Goal: Task Accomplishment & Management: Complete application form

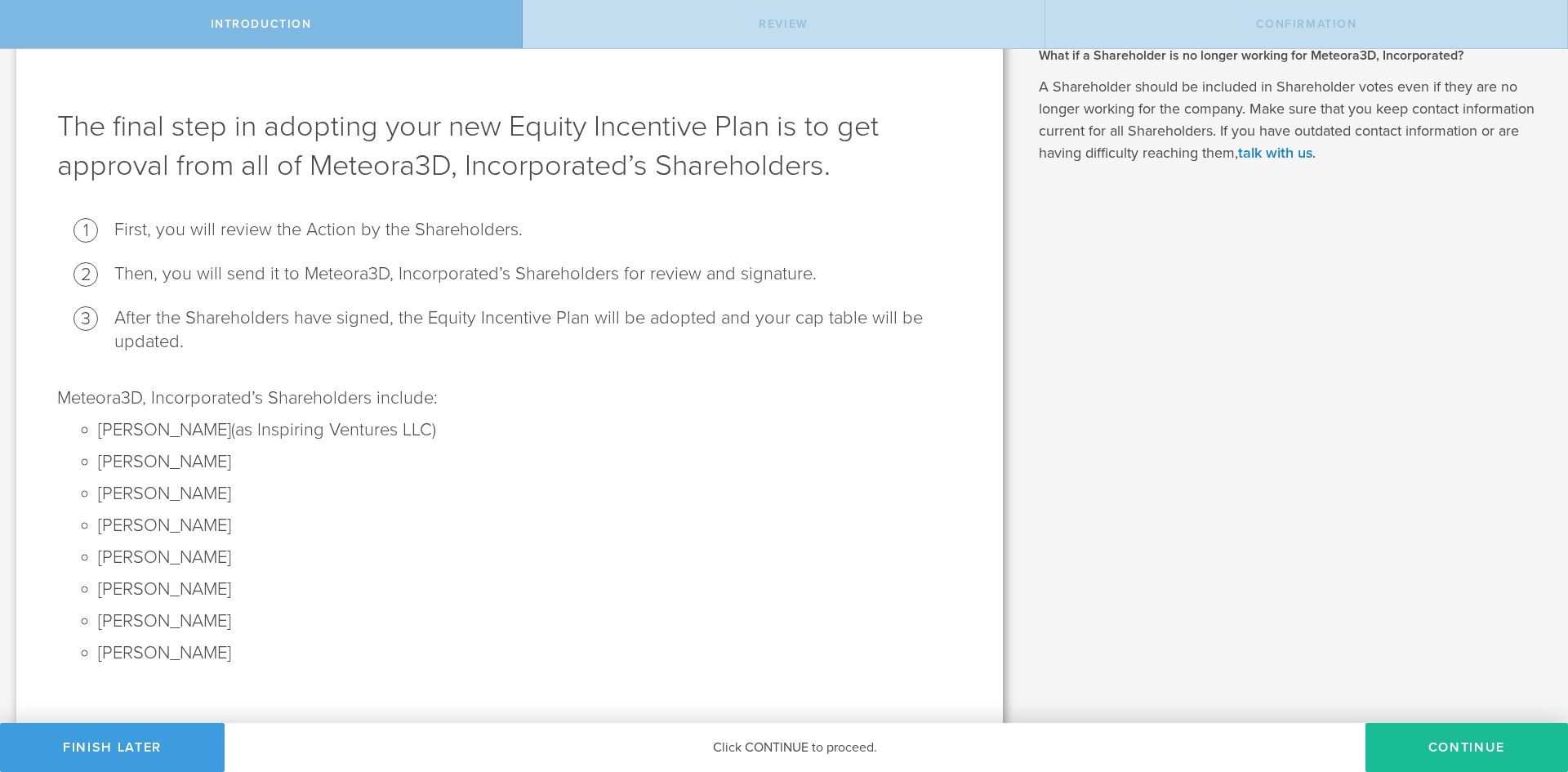
scroll to position [43, 0]
click at [1407, 740] on button "Continue" at bounding box center [1467, 747] width 203 height 49
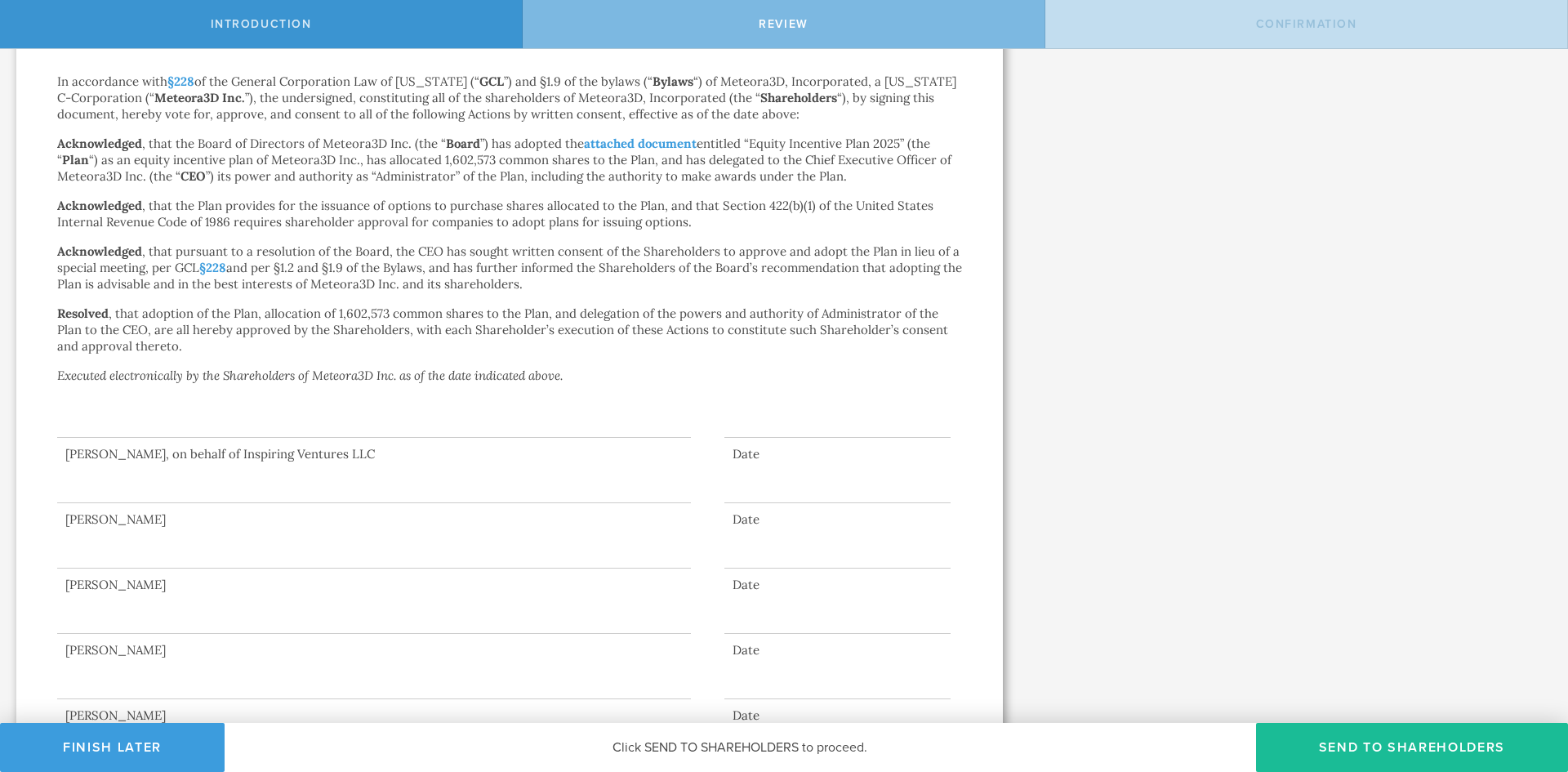
scroll to position [477, 0]
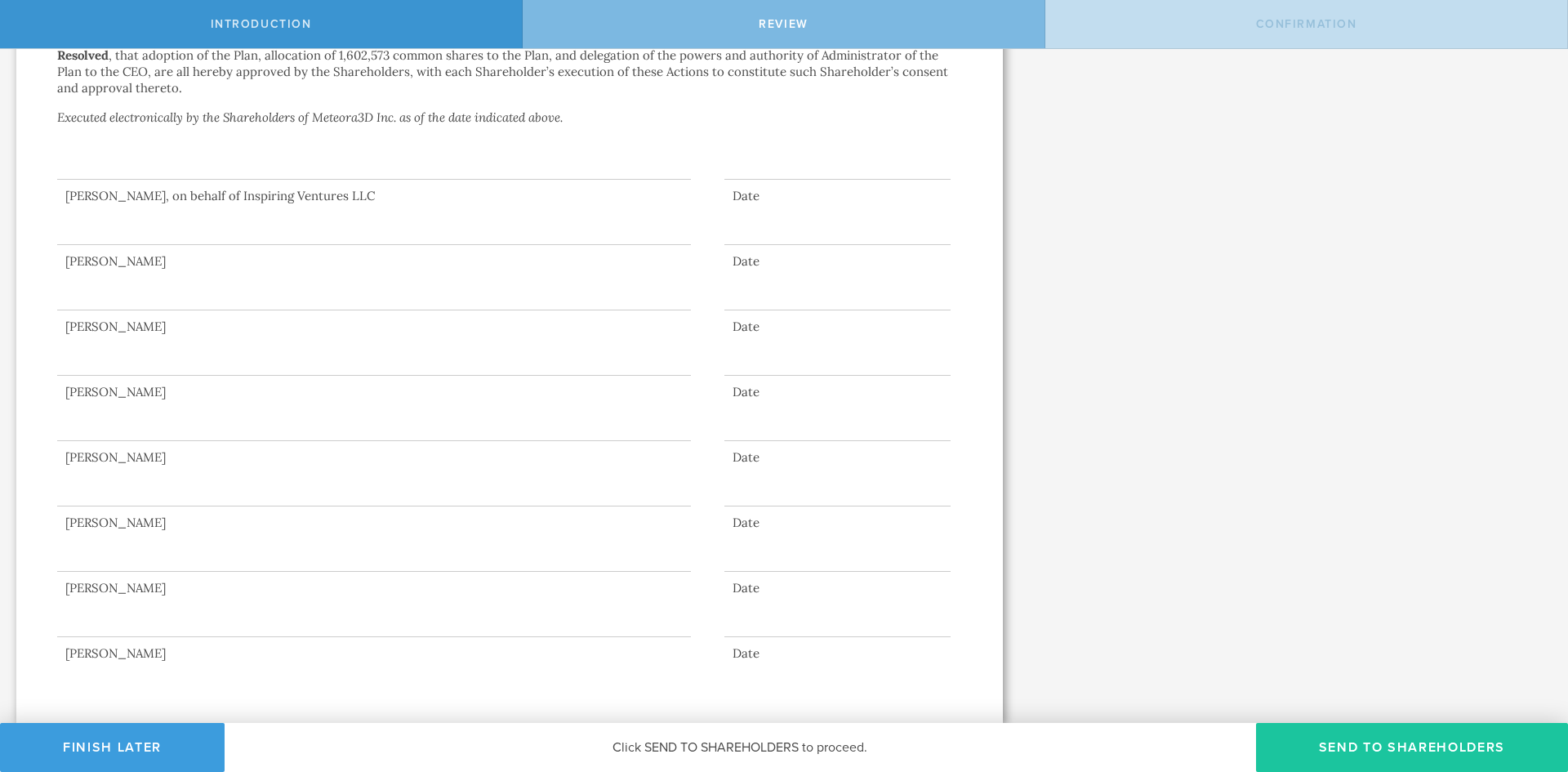
click at [1368, 749] on button "Send to Shareholders" at bounding box center [1412, 747] width 312 height 49
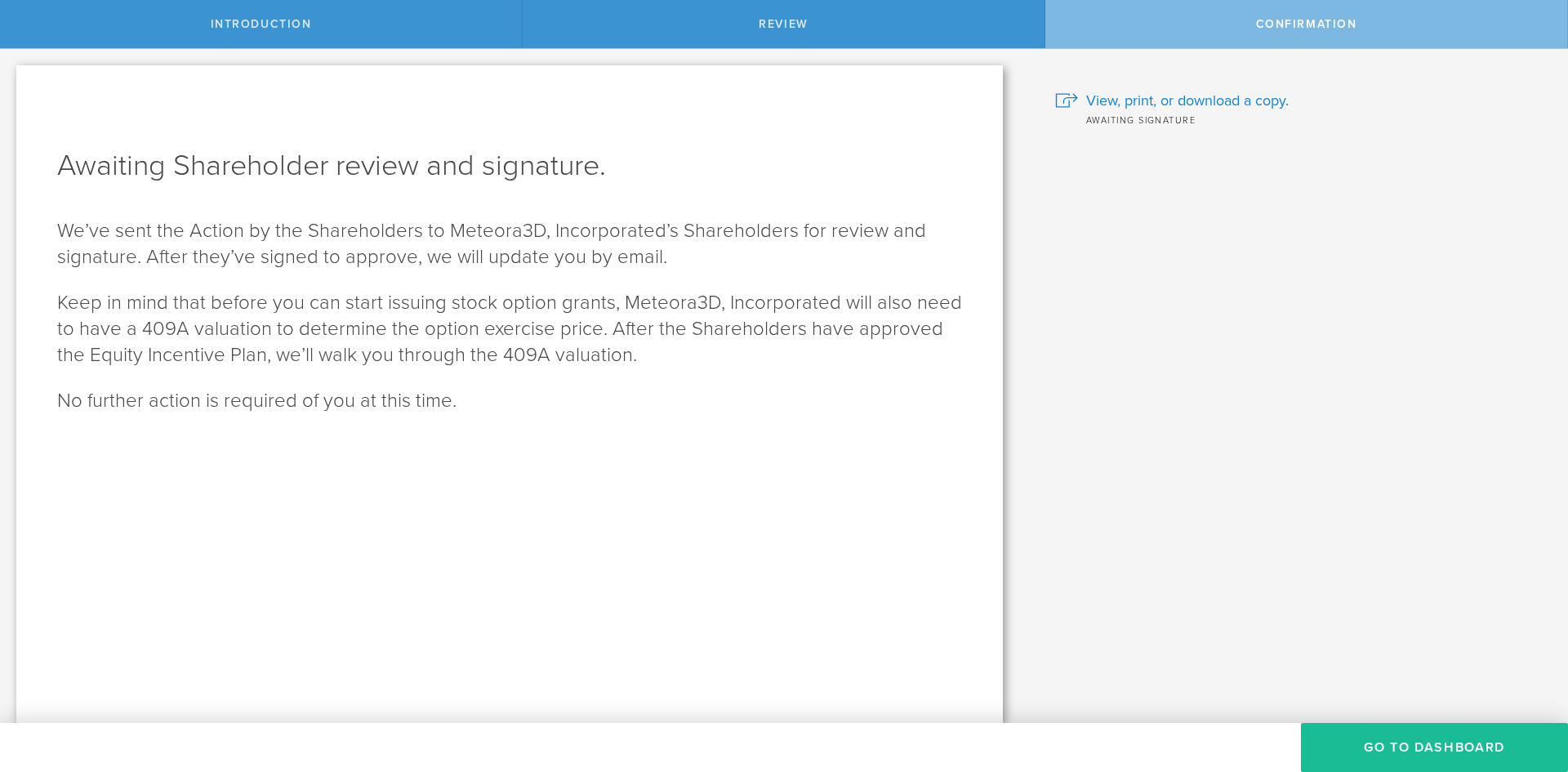
scroll to position [0, 0]
click at [1421, 743] on button "Go to Dashboard" at bounding box center [1435, 747] width 267 height 49
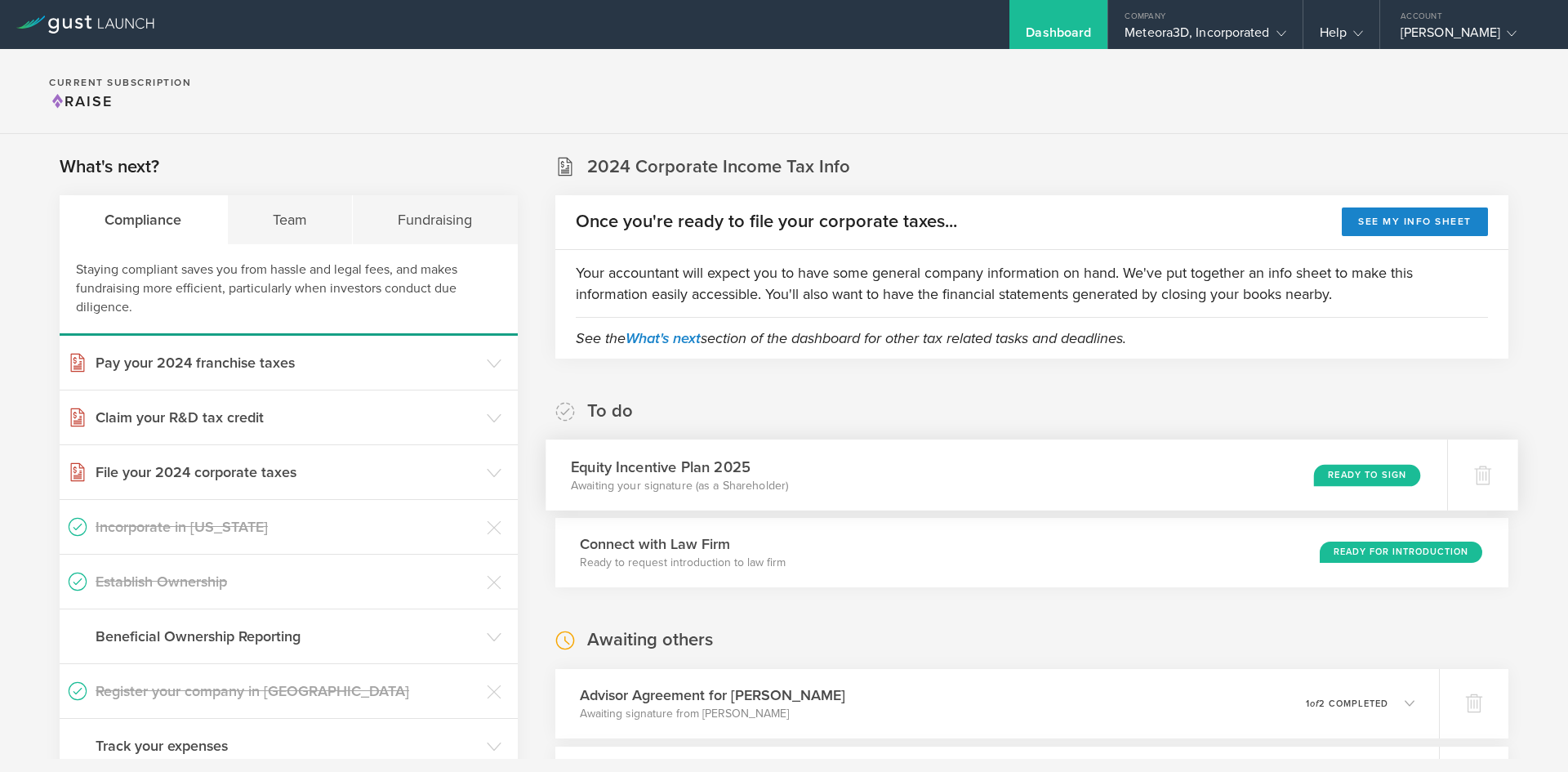
click at [1195, 483] on div "Equity Incentive Plan 2025 Awaiting your signature (as a Shareholder) Ready to …" at bounding box center [996, 474] width 901 height 71
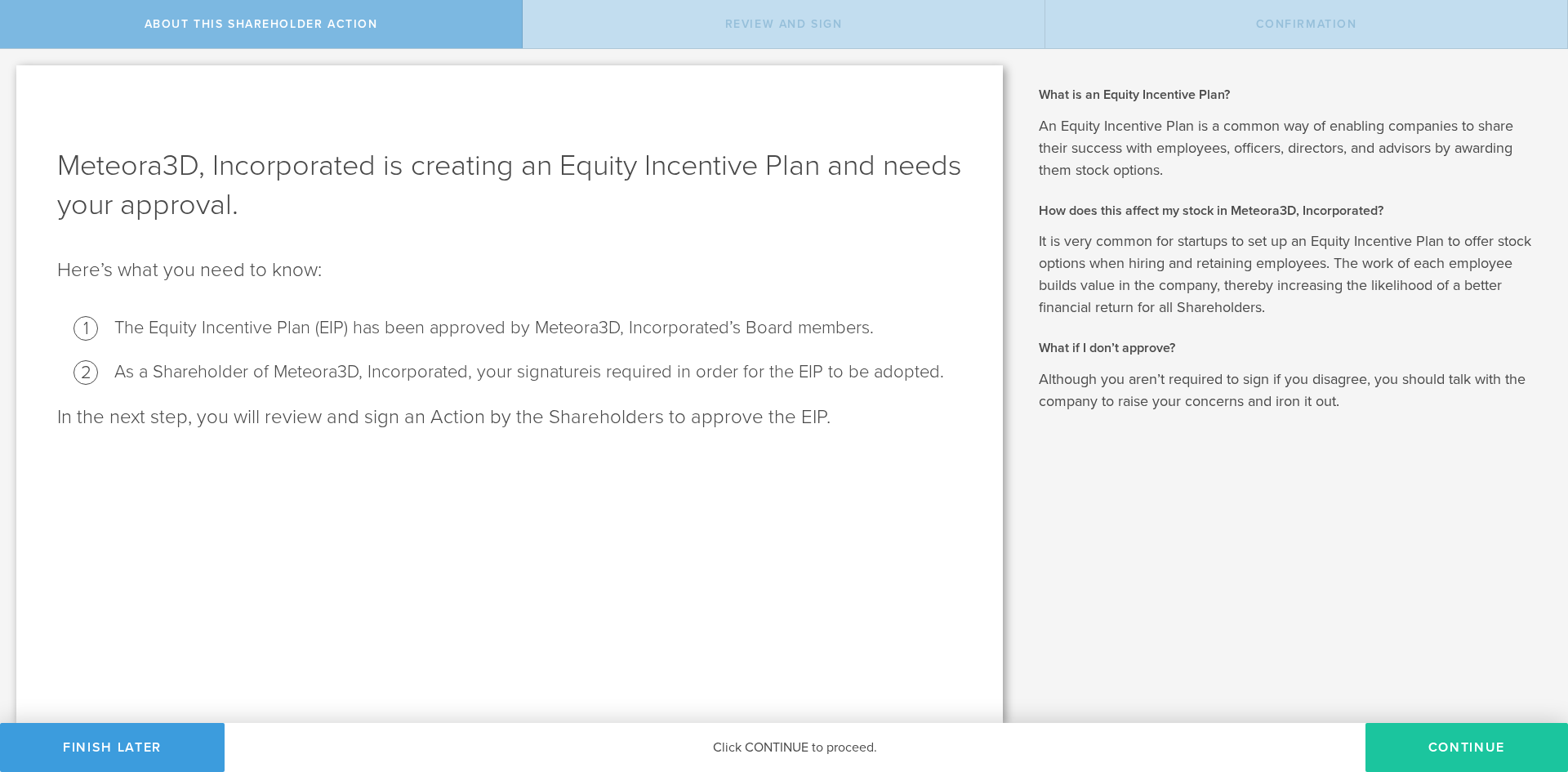
click at [1452, 739] on button "Continue" at bounding box center [1467, 747] width 203 height 49
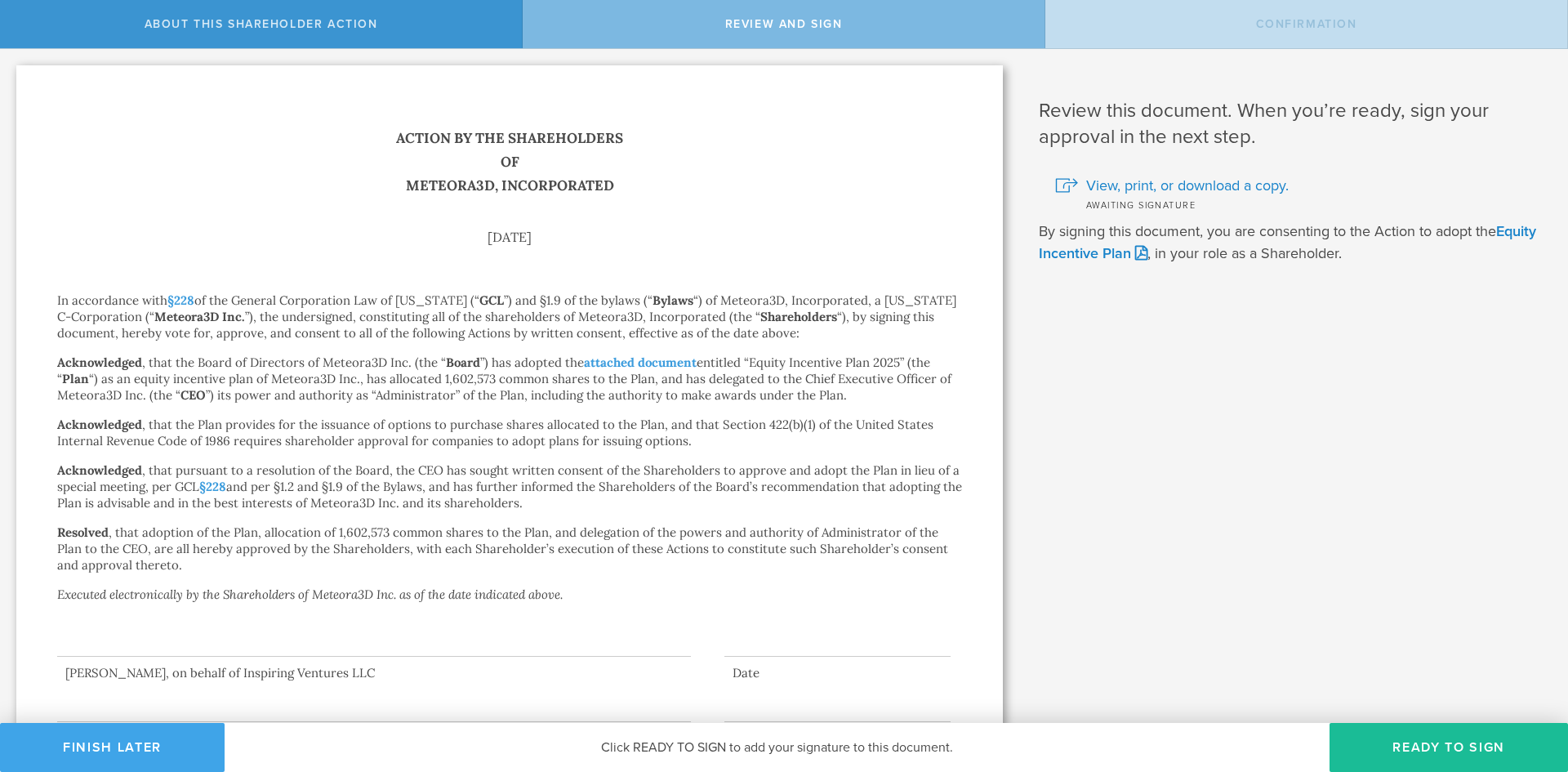
click at [165, 737] on button "Finish Later" at bounding box center [112, 747] width 225 height 49
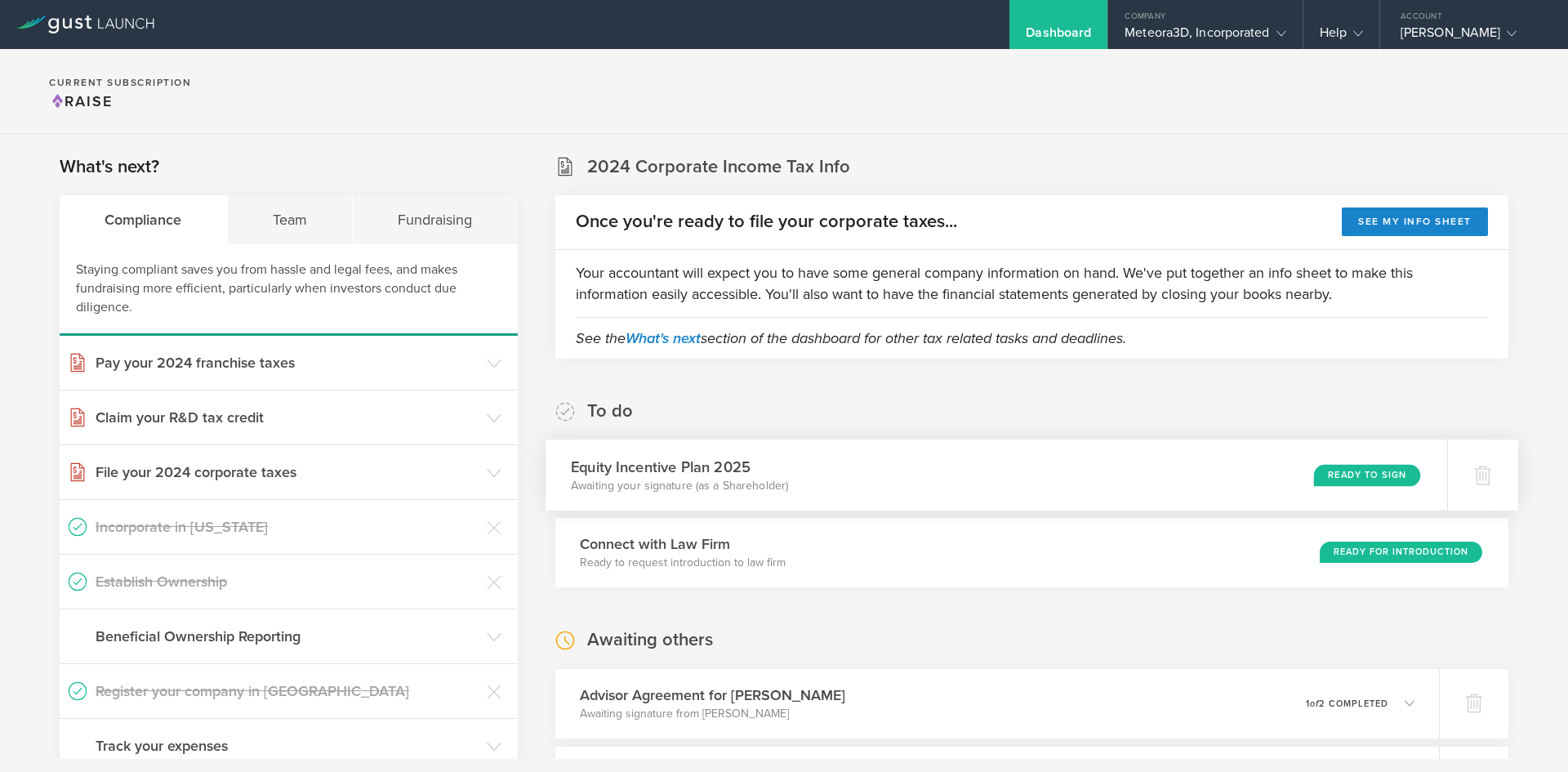
click at [1292, 480] on div "Equity Incentive Plan 2025 Awaiting your signature (as a Shareholder) Ready to …" at bounding box center [996, 474] width 901 height 71
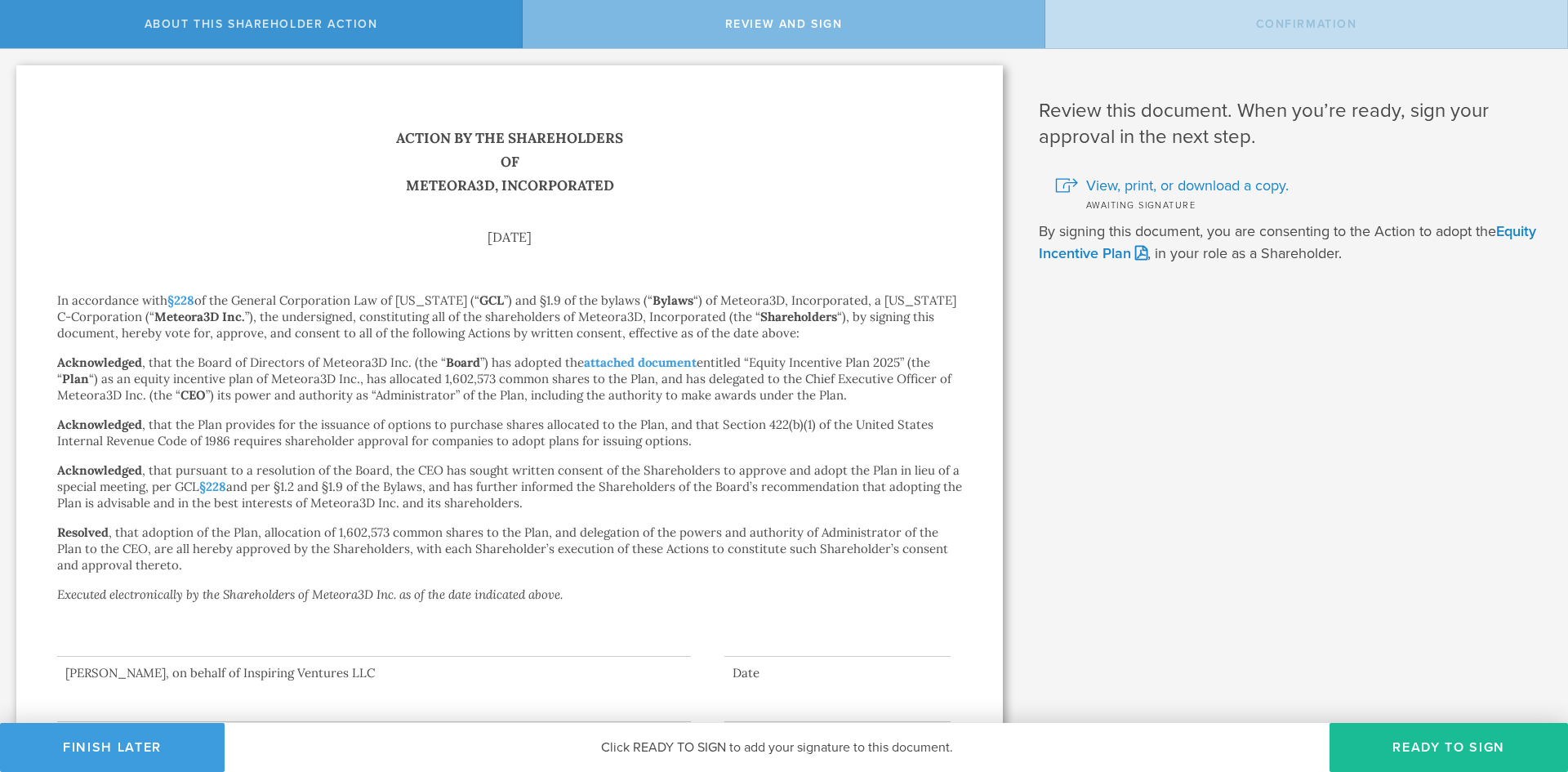
scroll to position [477, 0]
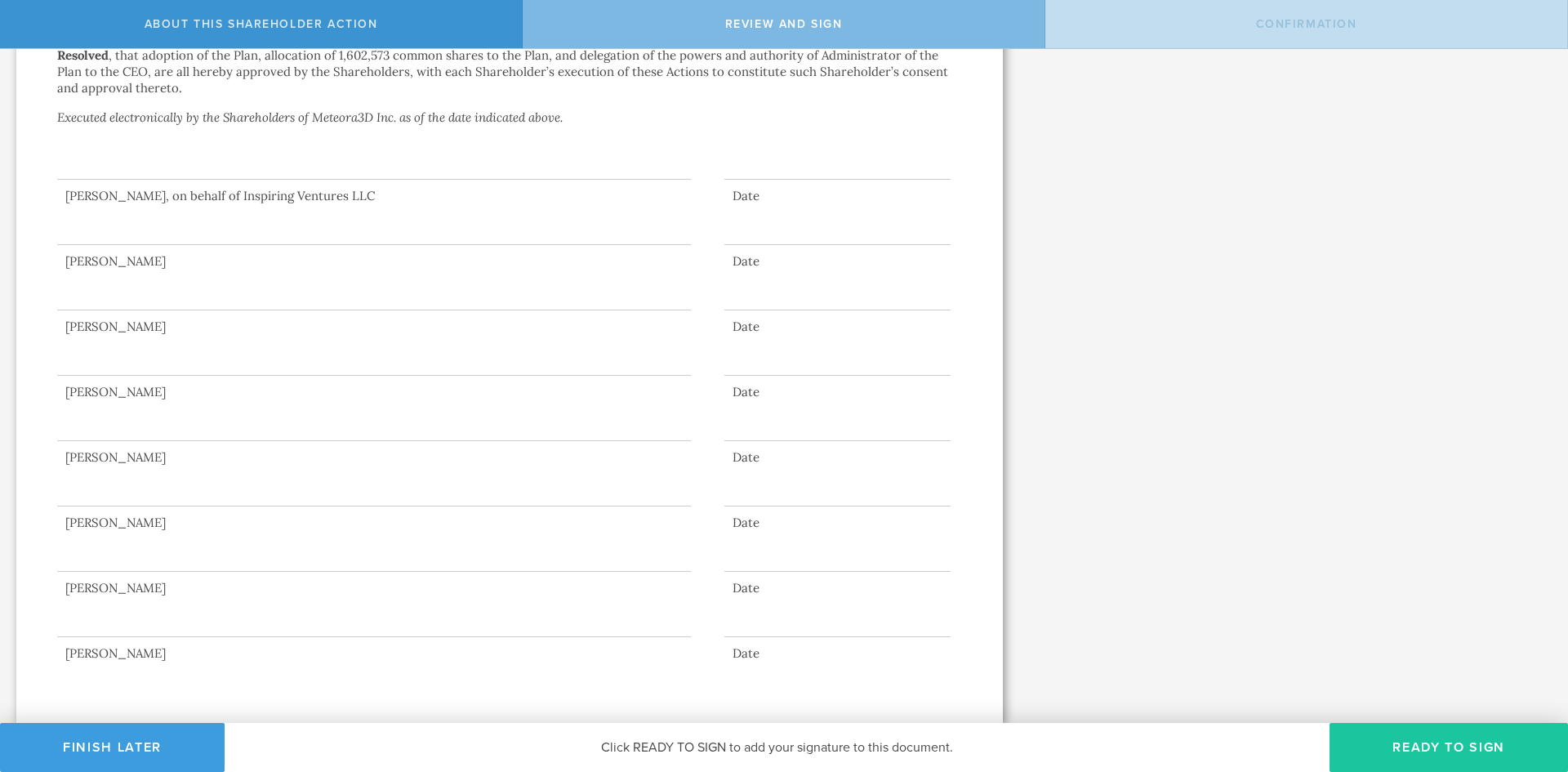
click at [1442, 745] on button "Ready to Sign" at bounding box center [1449, 747] width 239 height 49
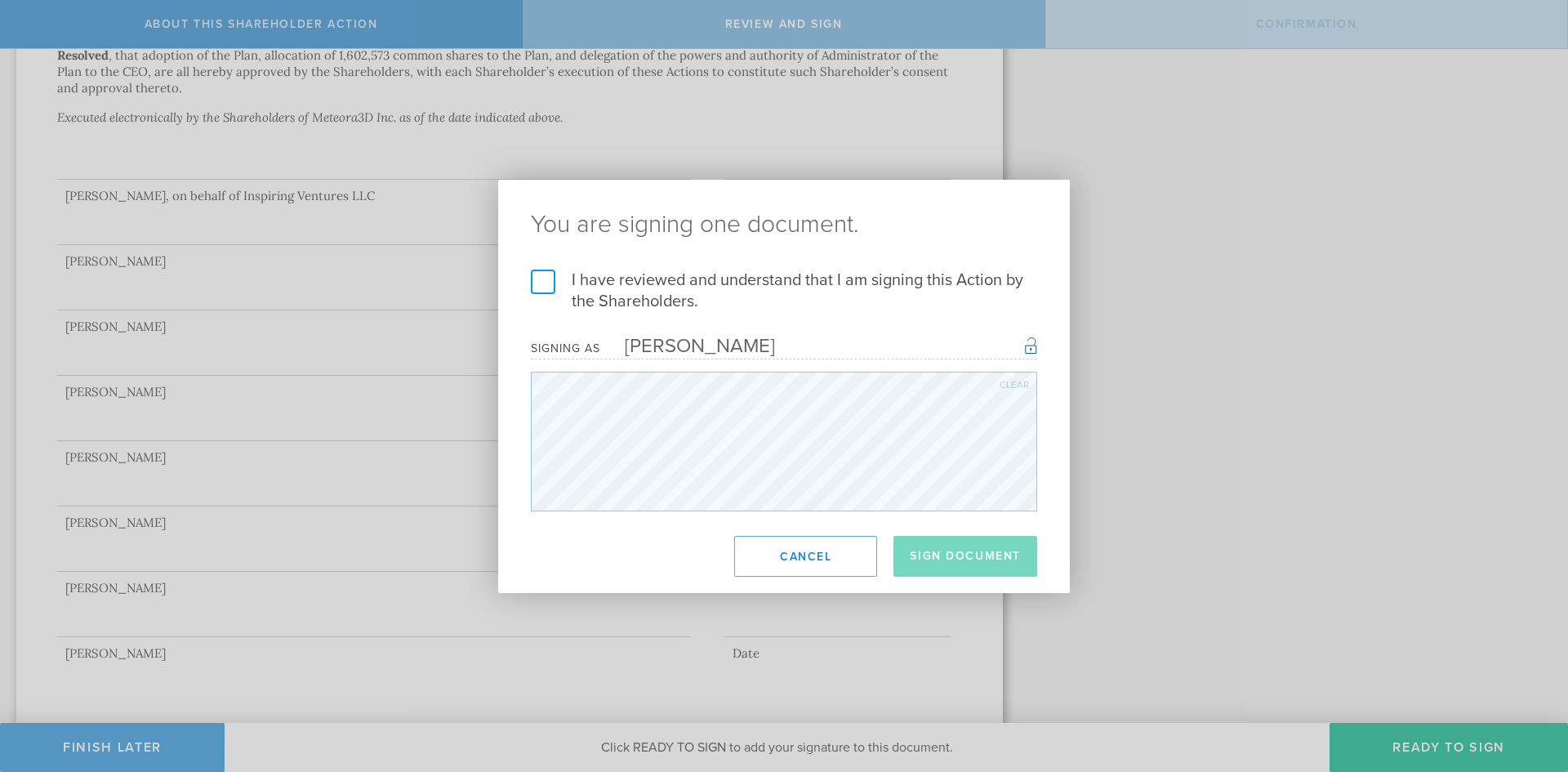
click at [554, 284] on label "I have reviewed and understand that I am signing this Action by the Shareholder…" at bounding box center [784, 290] width 506 height 43
click at [0, 0] on input "I have reviewed and understand that I am signing this Action by the Shareholder…" at bounding box center [0, 0] width 0 height 0
click at [964, 552] on button "Sign Document" at bounding box center [965, 556] width 144 height 41
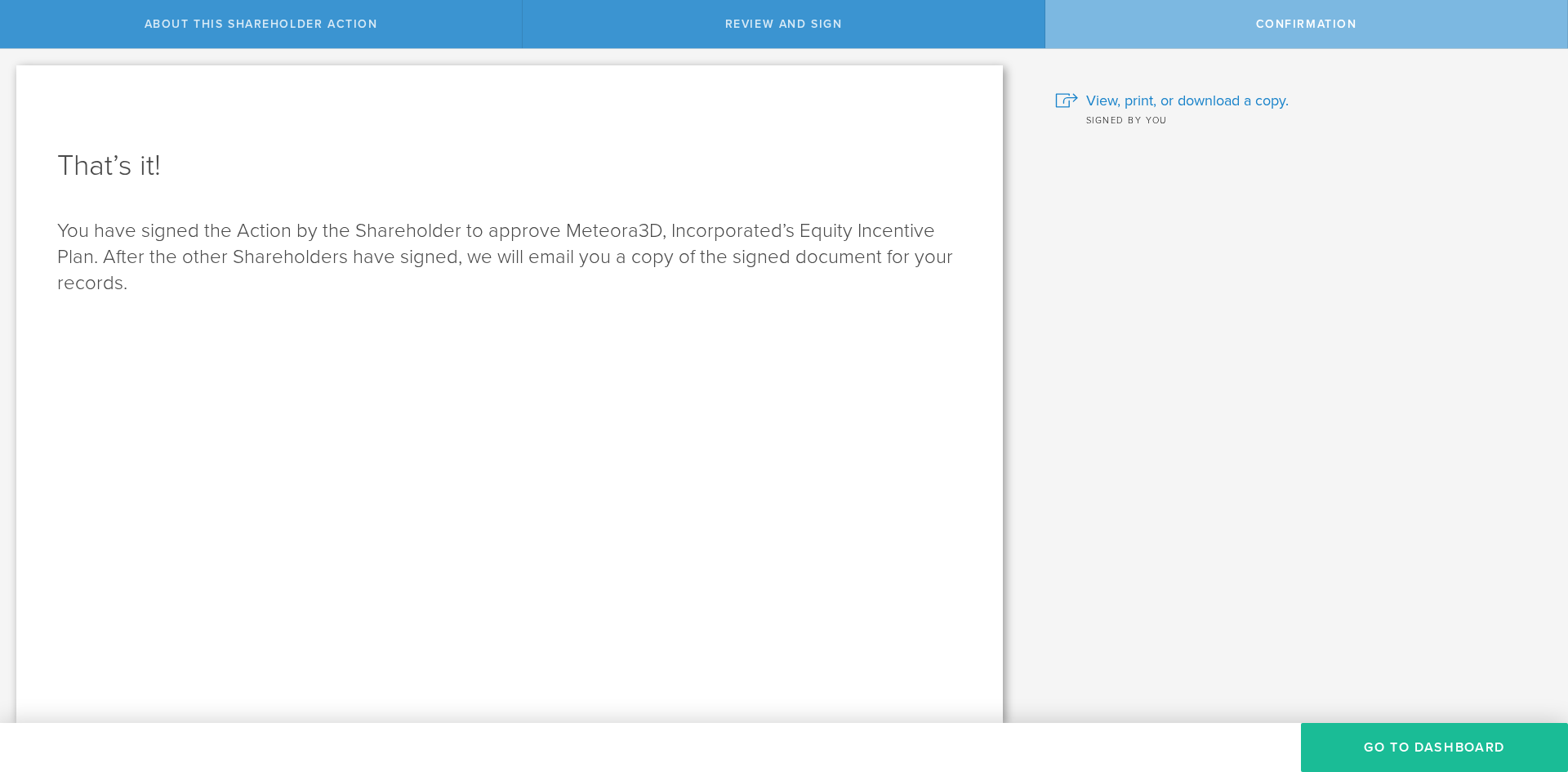
scroll to position [0, 0]
click at [1432, 746] on button "Go to Dashboard" at bounding box center [1435, 747] width 267 height 49
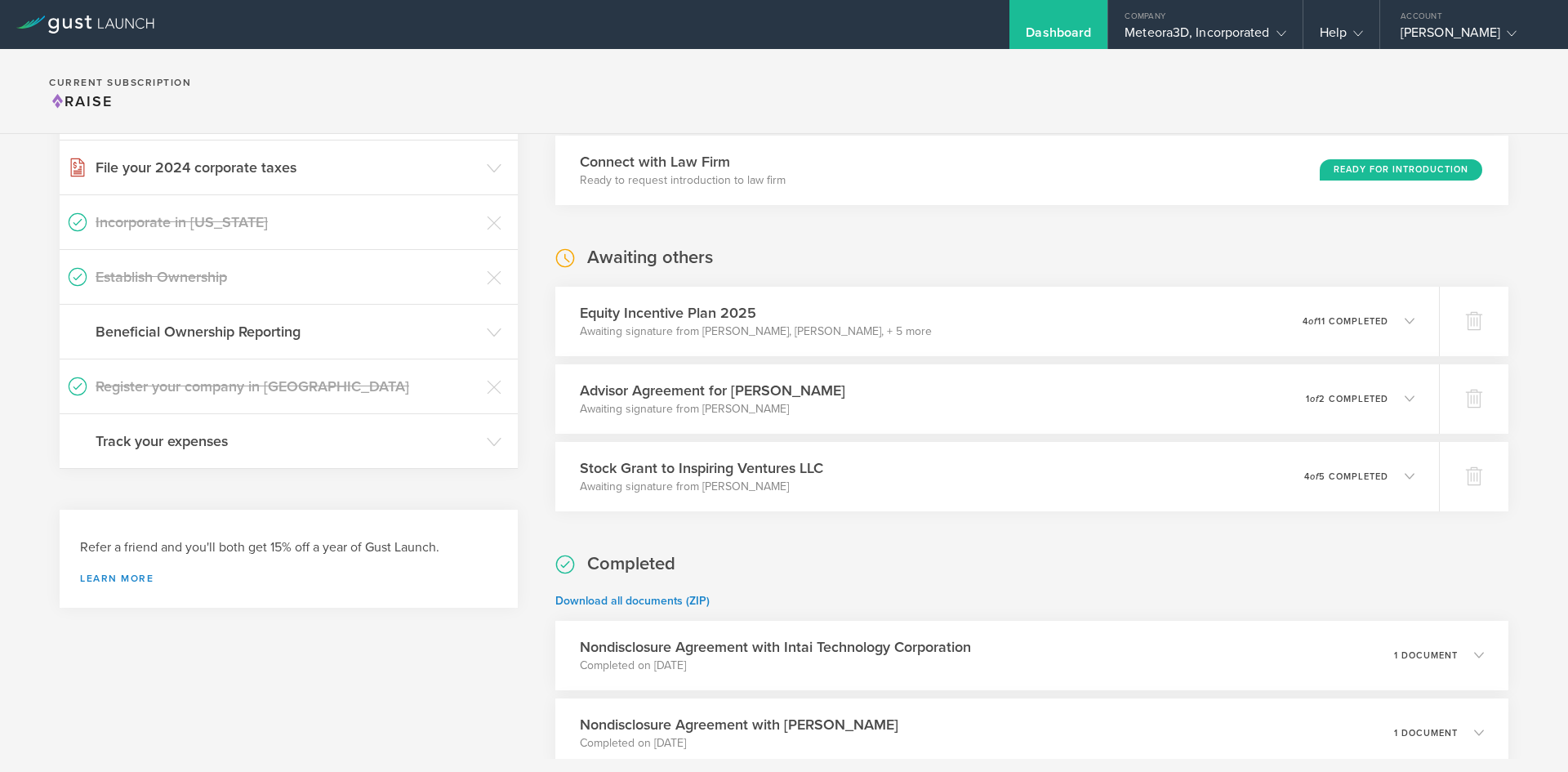
scroll to position [328, 0]
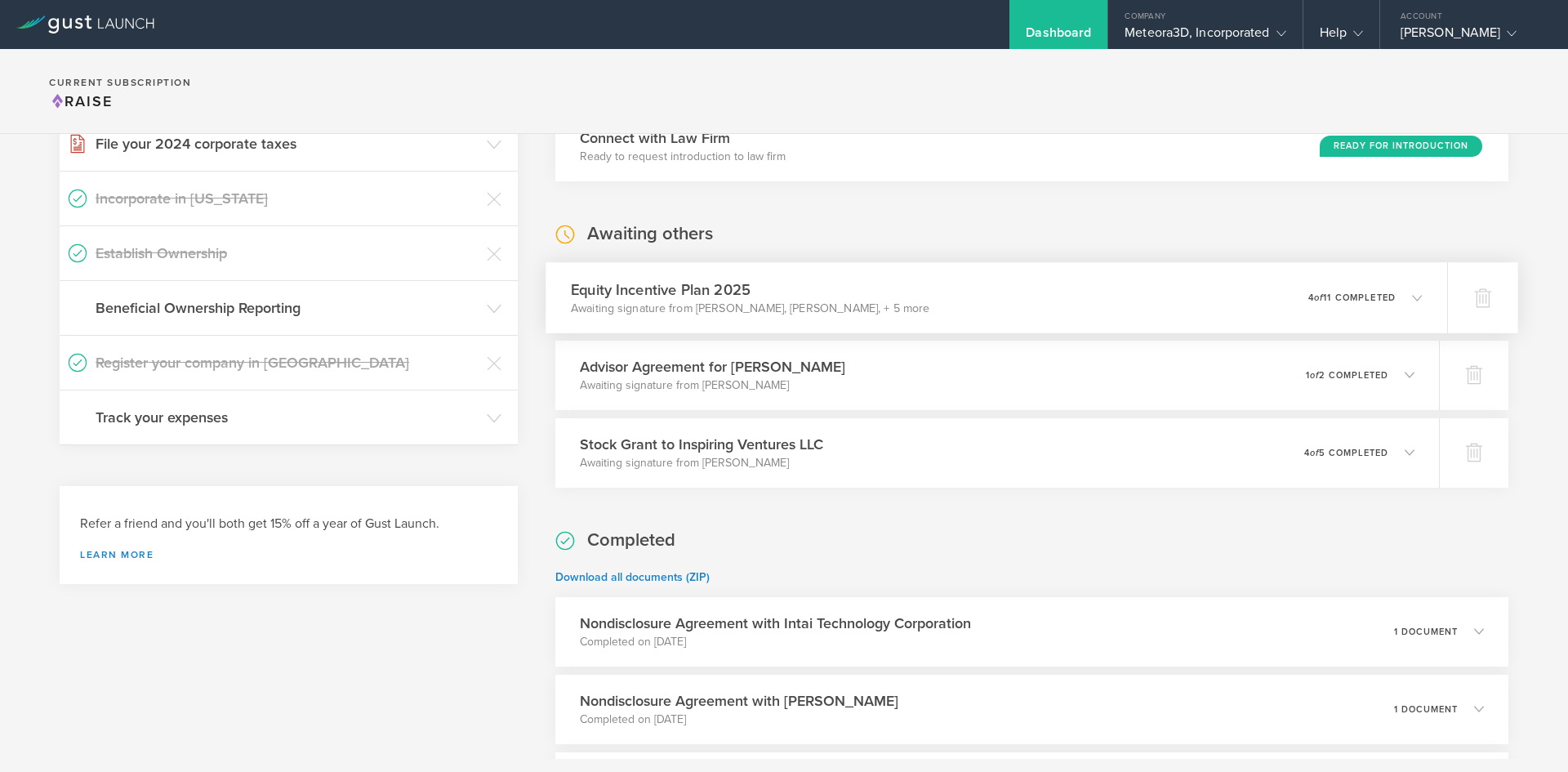
click at [1337, 311] on div "0 undeliverable 4 of 11 completed" at bounding box center [1366, 297] width 115 height 28
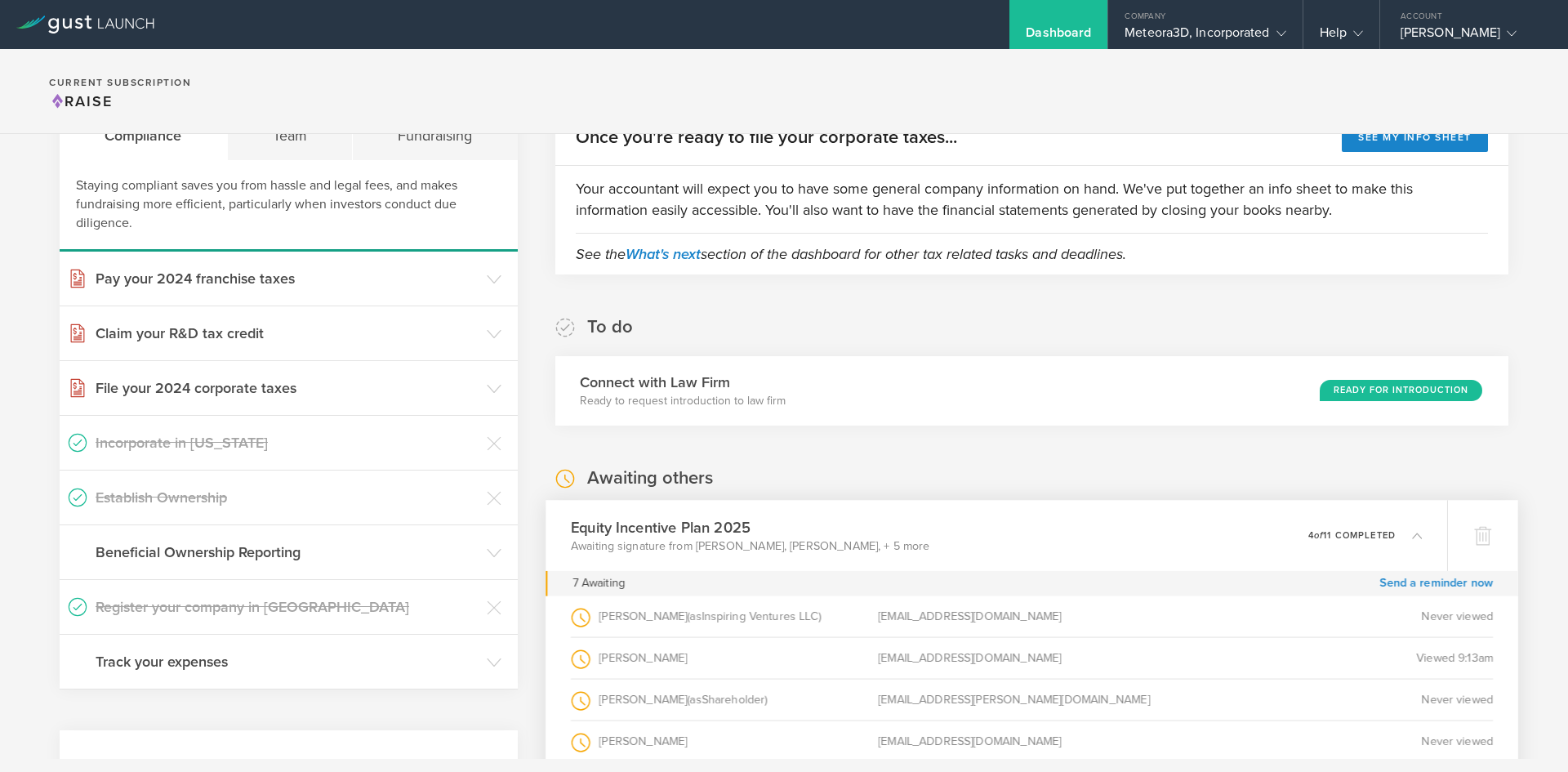
scroll to position [0, 0]
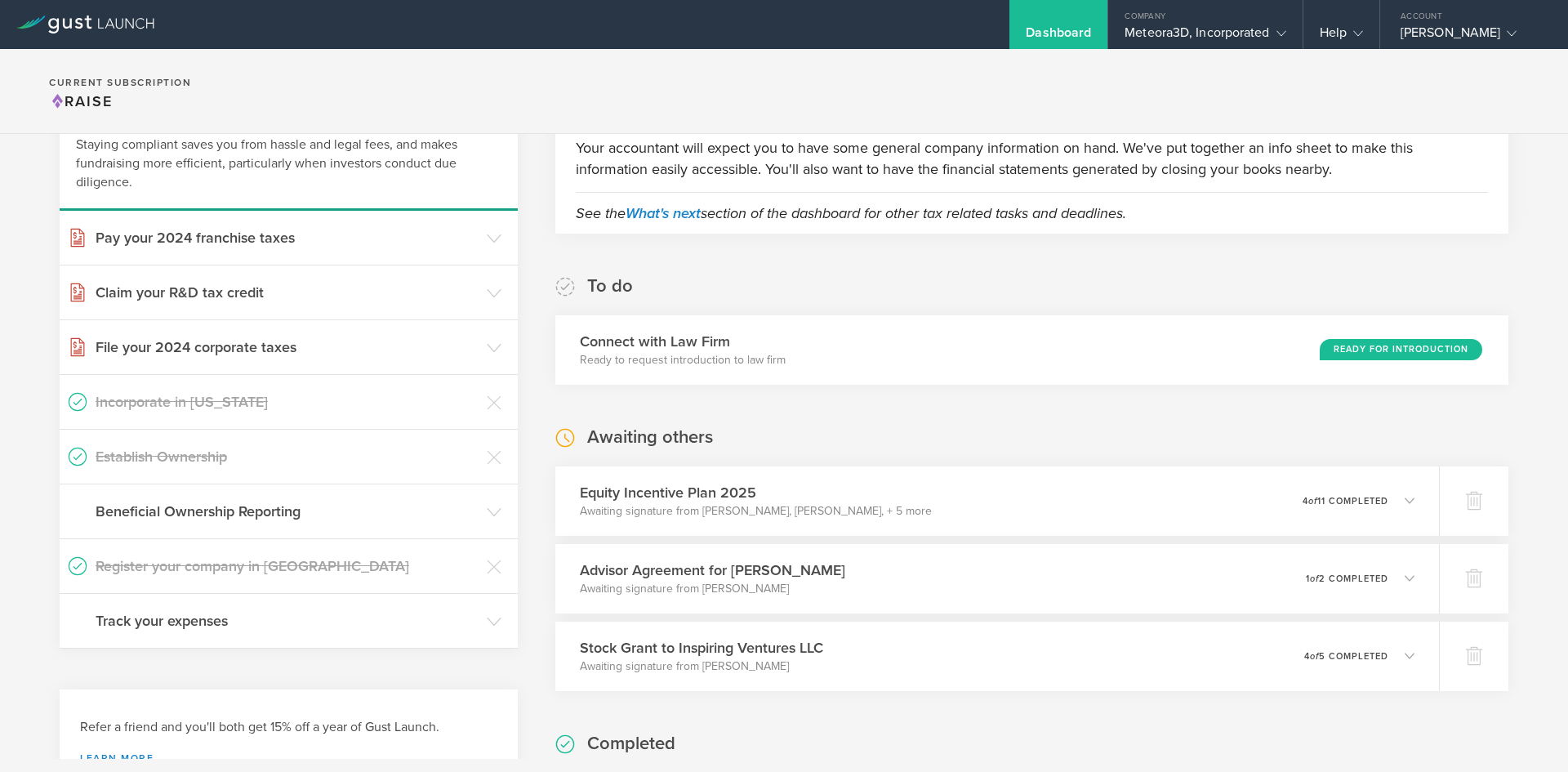
scroll to position [219, 0]
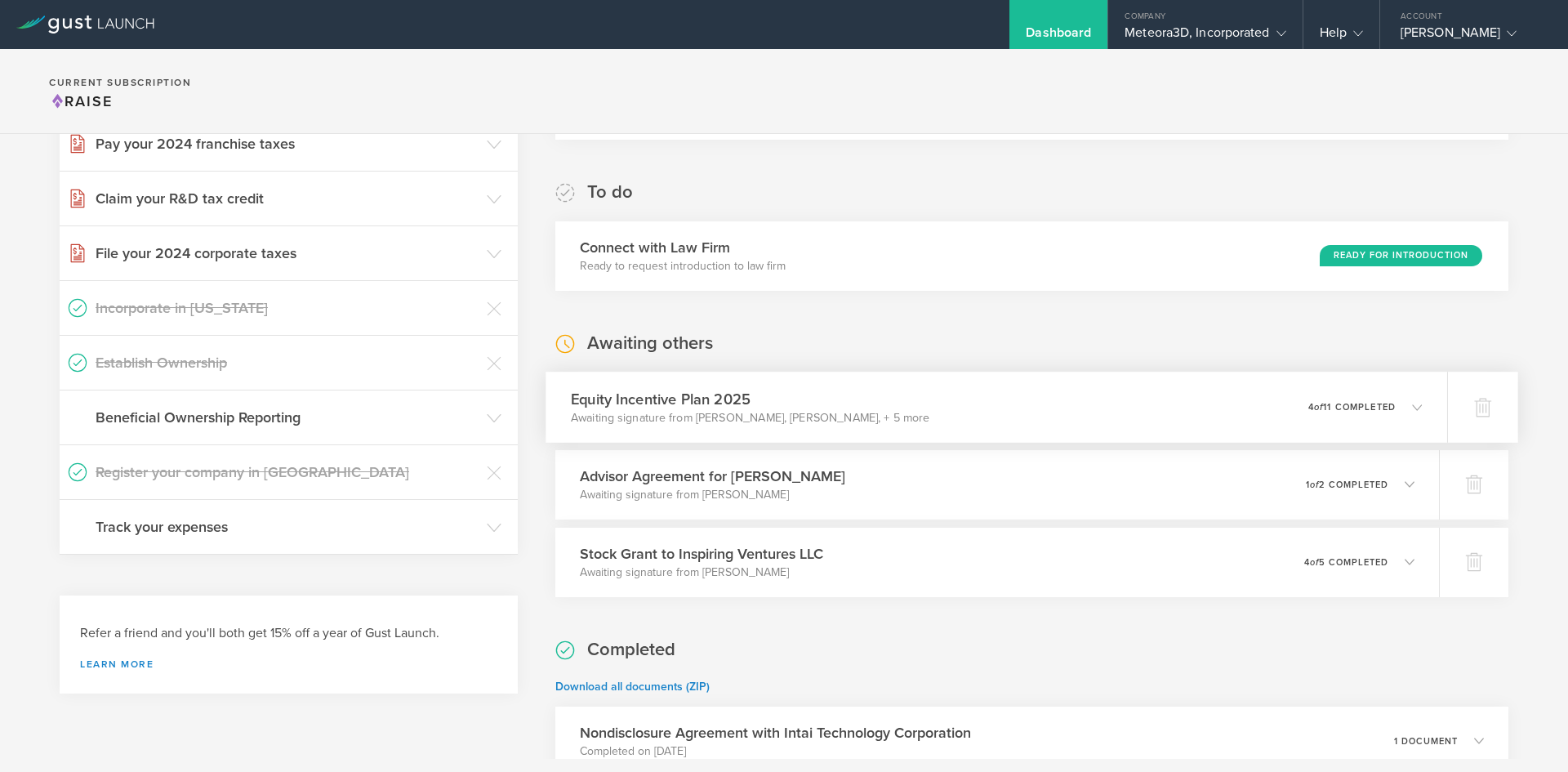
click at [1395, 403] on icon at bounding box center [1409, 406] width 27 height 15
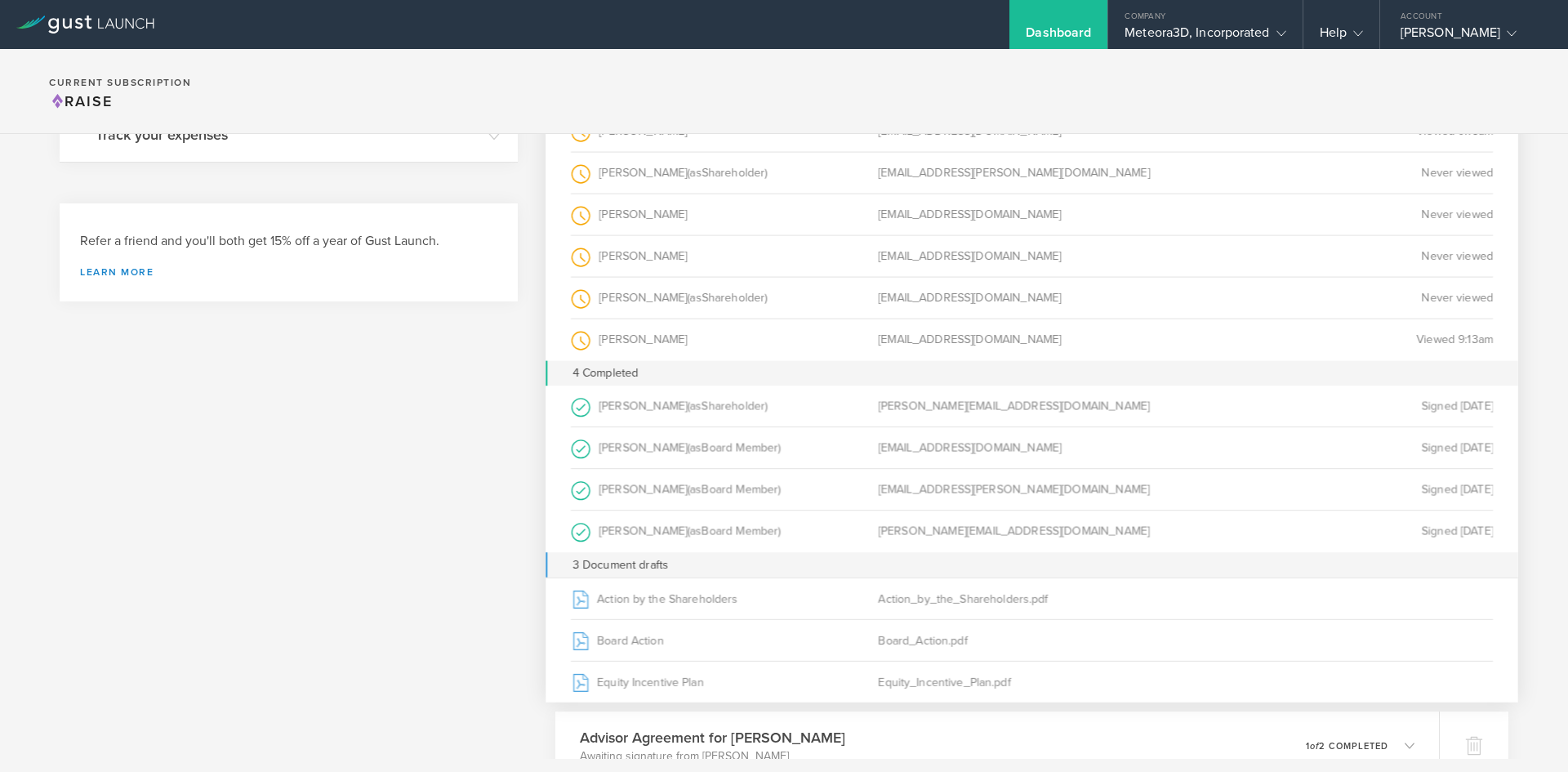
scroll to position [0, 0]
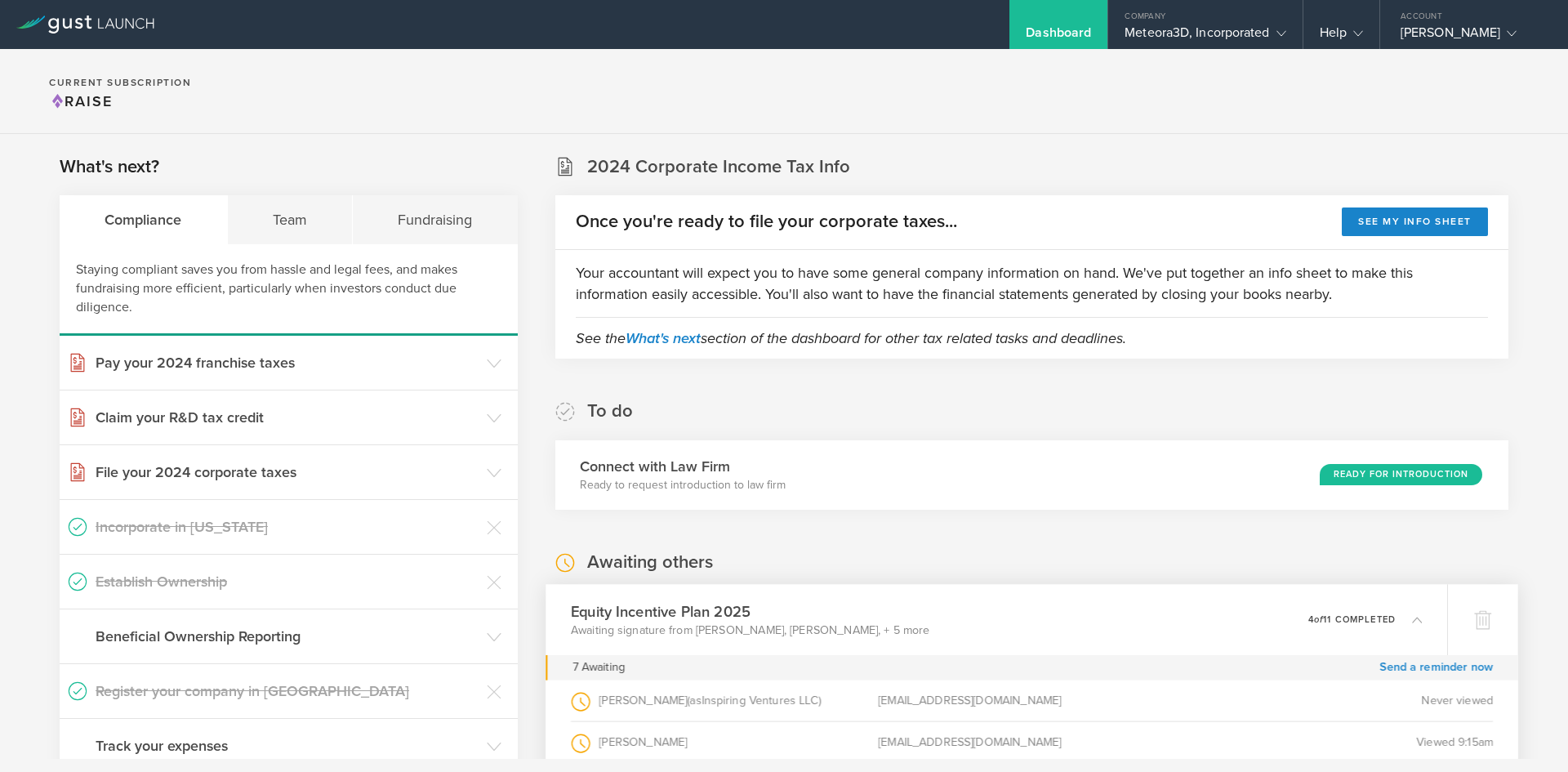
click at [1412, 617] on icon at bounding box center [1417, 619] width 10 height 10
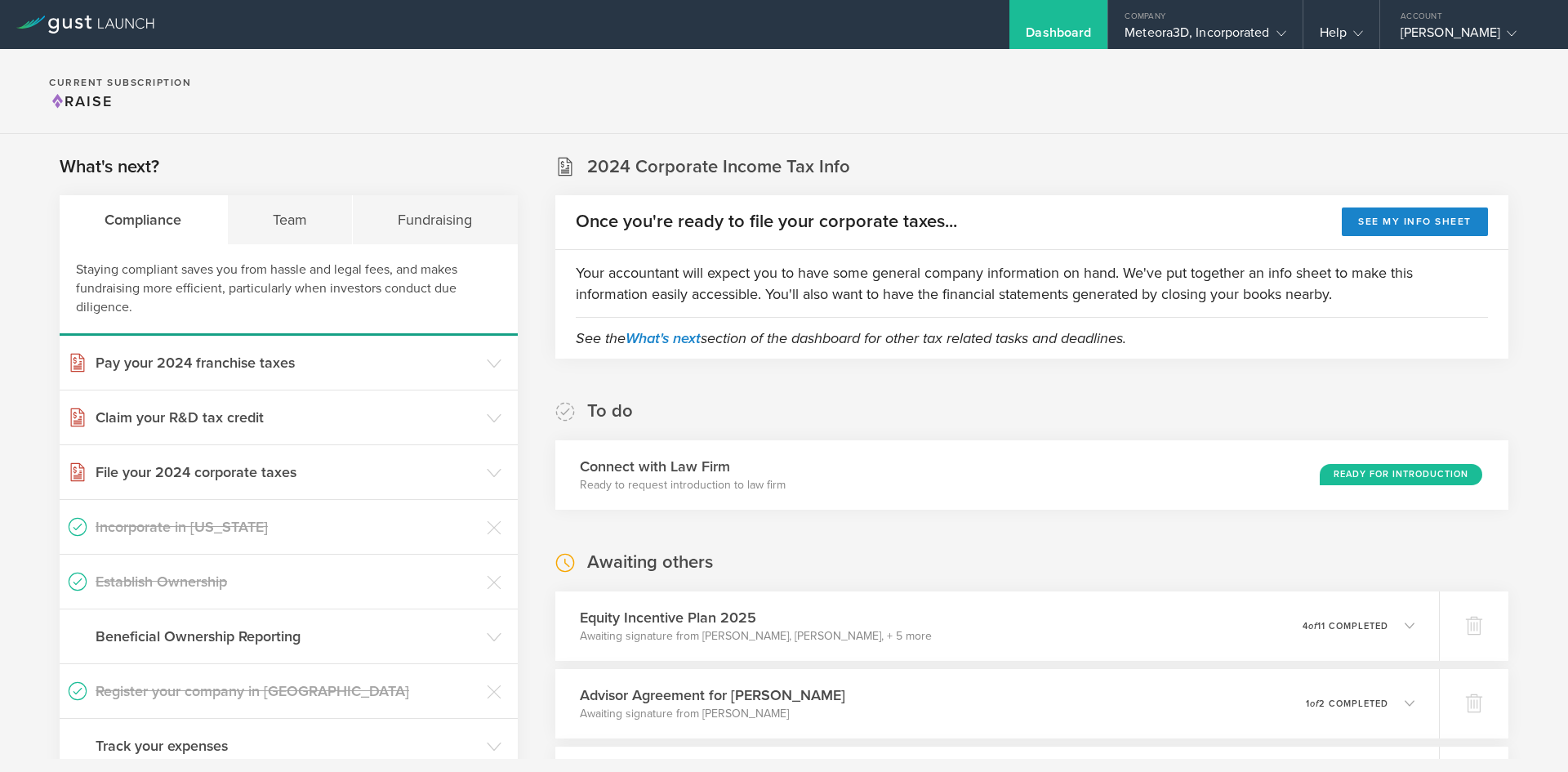
click at [85, 28] on icon at bounding box center [85, 25] width 138 height 18
click at [1350, 20] on div "Help" at bounding box center [1341, 25] width 76 height 49
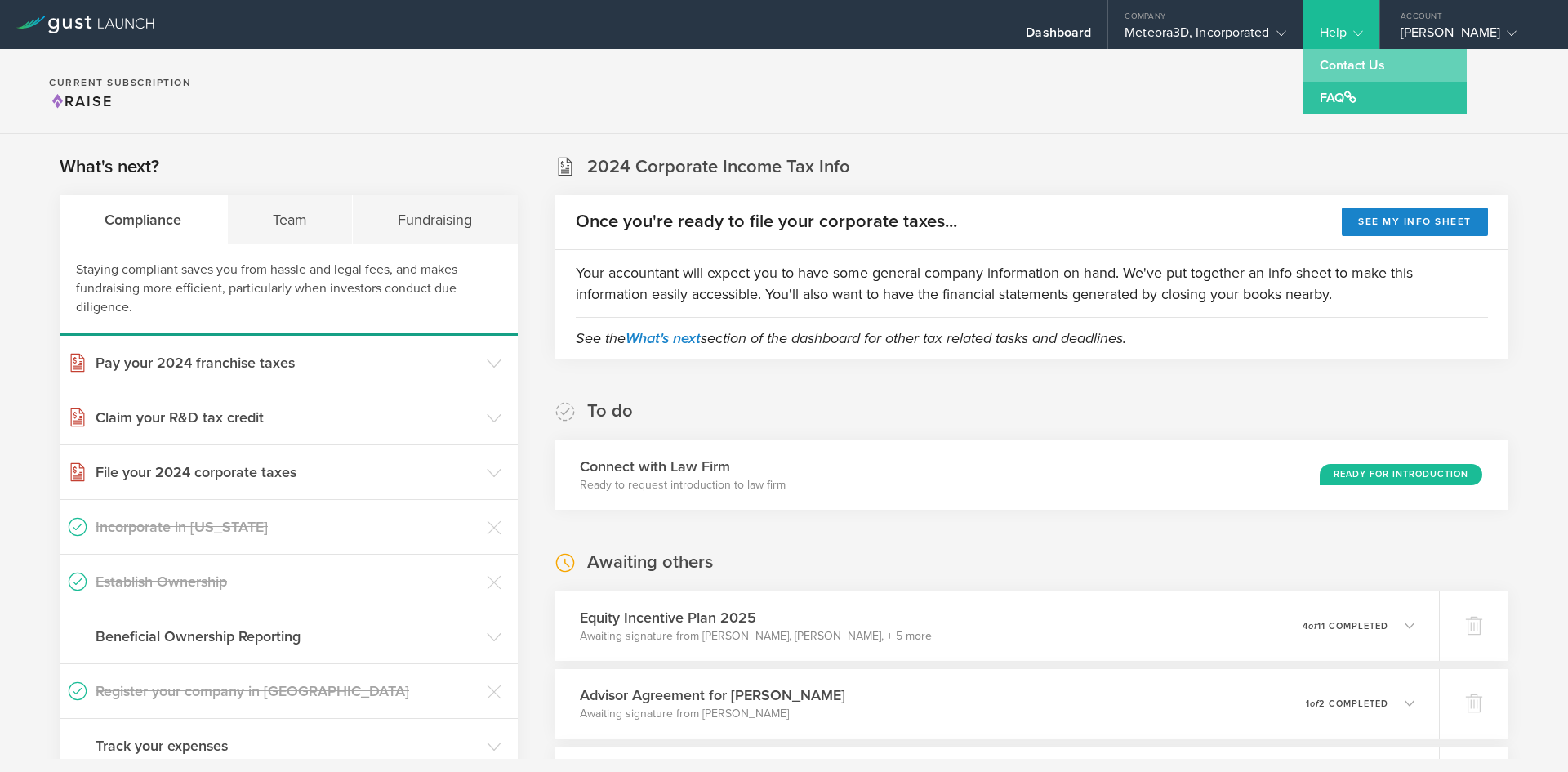
click at [1348, 73] on link "Contact Us" at bounding box center [1386, 65] width 164 height 33
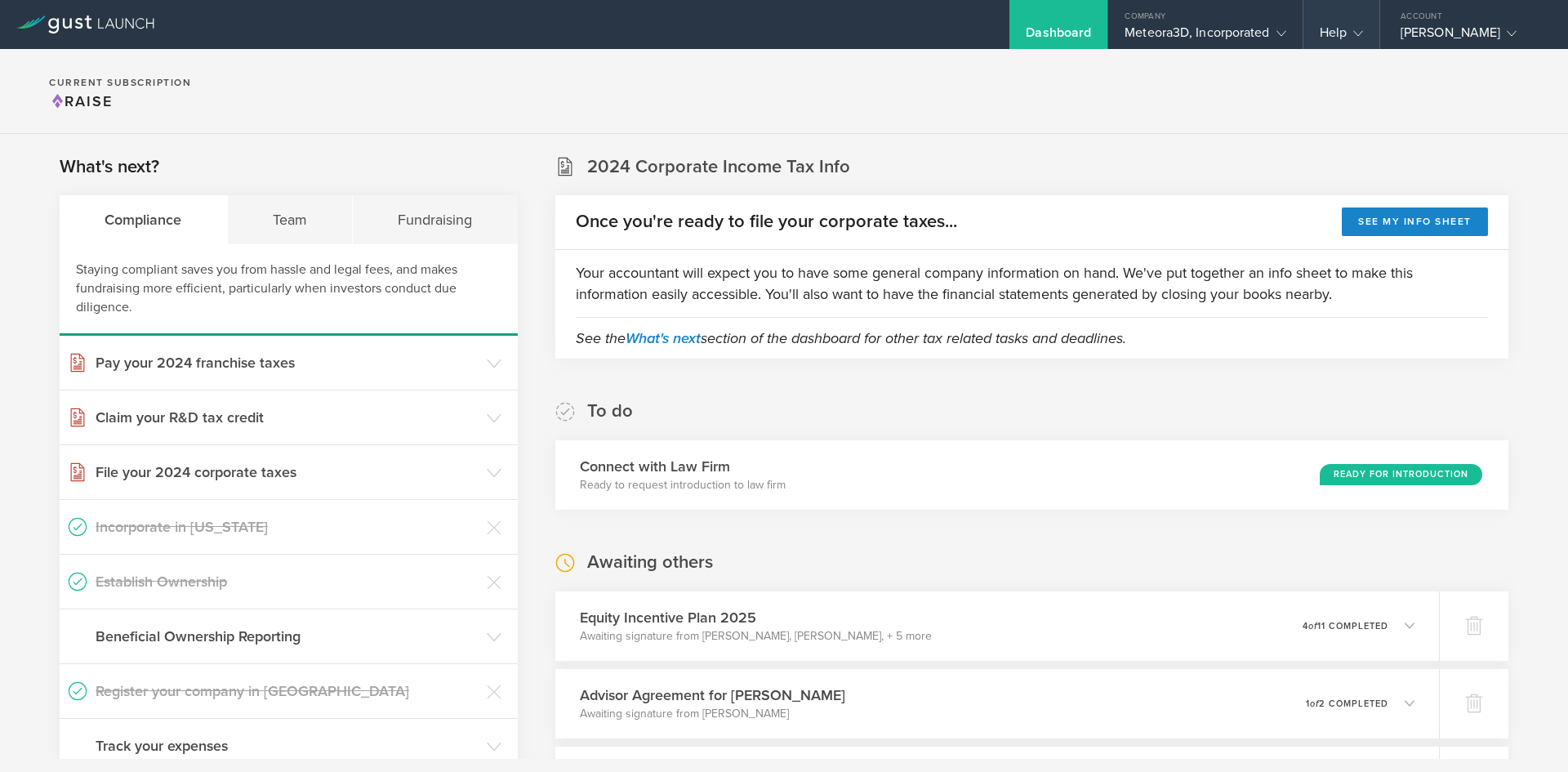
click at [1356, 34] on icon at bounding box center [1358, 34] width 10 height 10
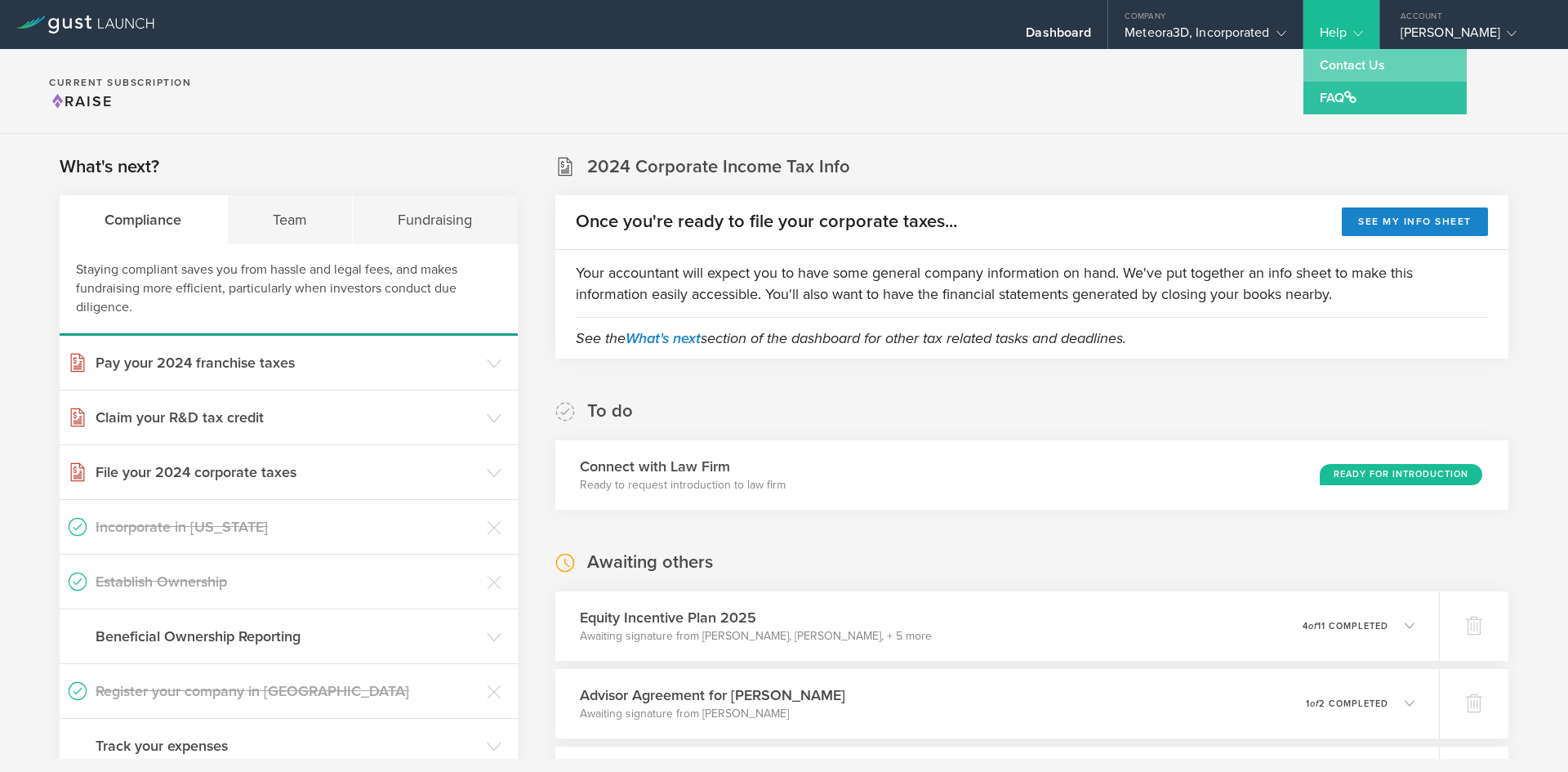
click at [1360, 69] on link "Contact Us" at bounding box center [1386, 65] width 164 height 33
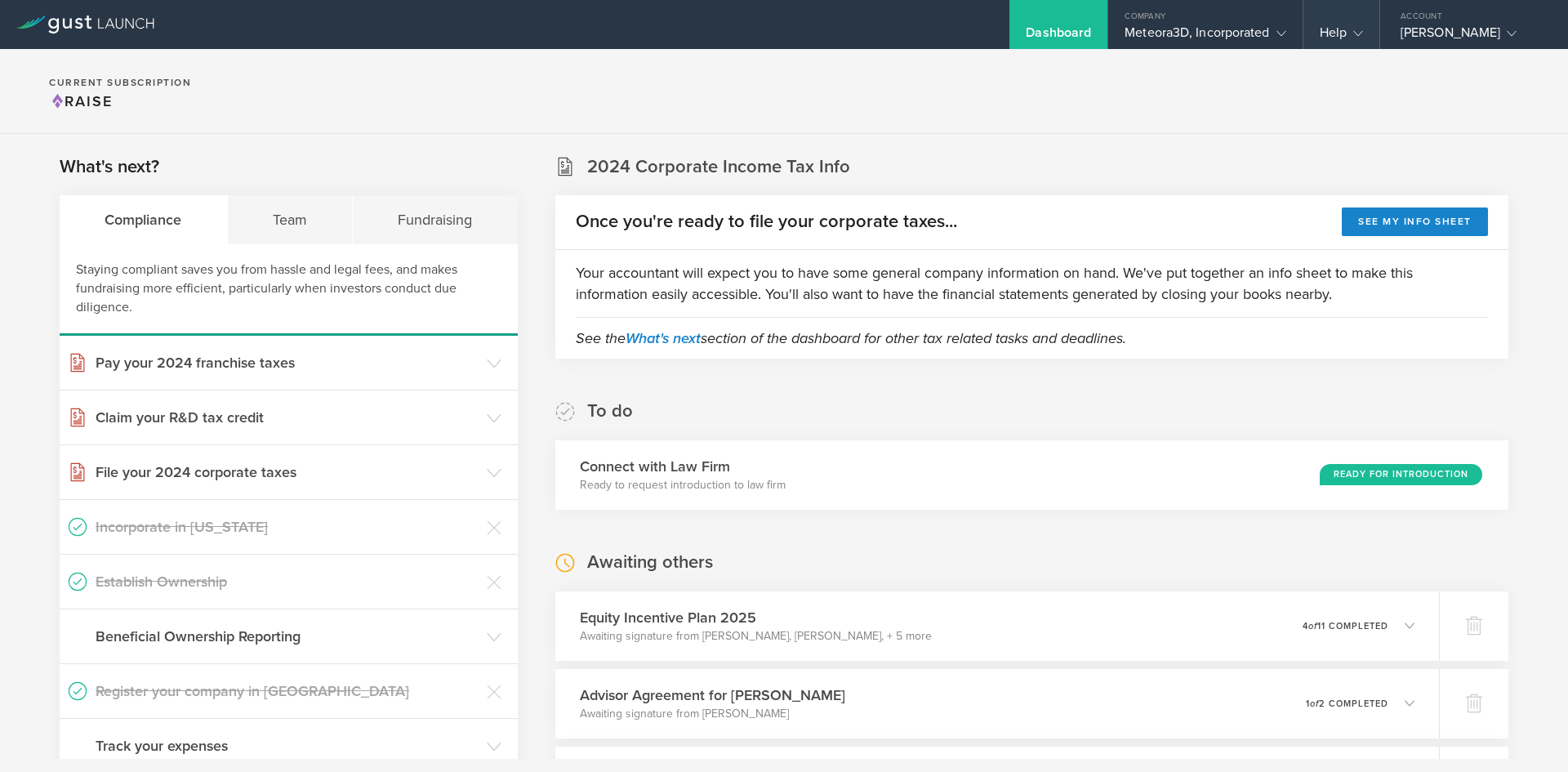
click at [1331, 25] on div "Help" at bounding box center [1341, 37] width 43 height 25
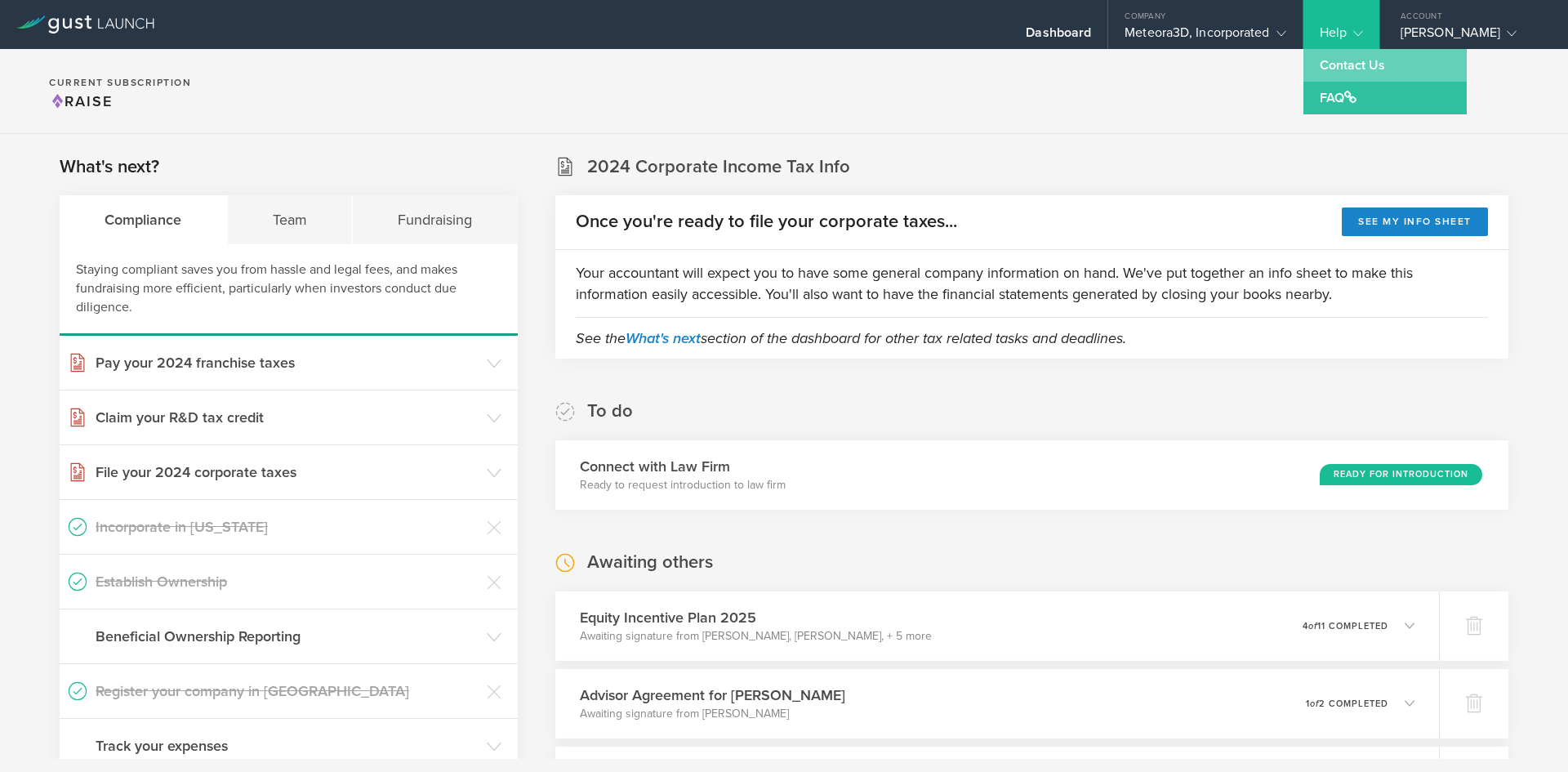
click at [1358, 62] on link "Contact Us" at bounding box center [1386, 65] width 164 height 33
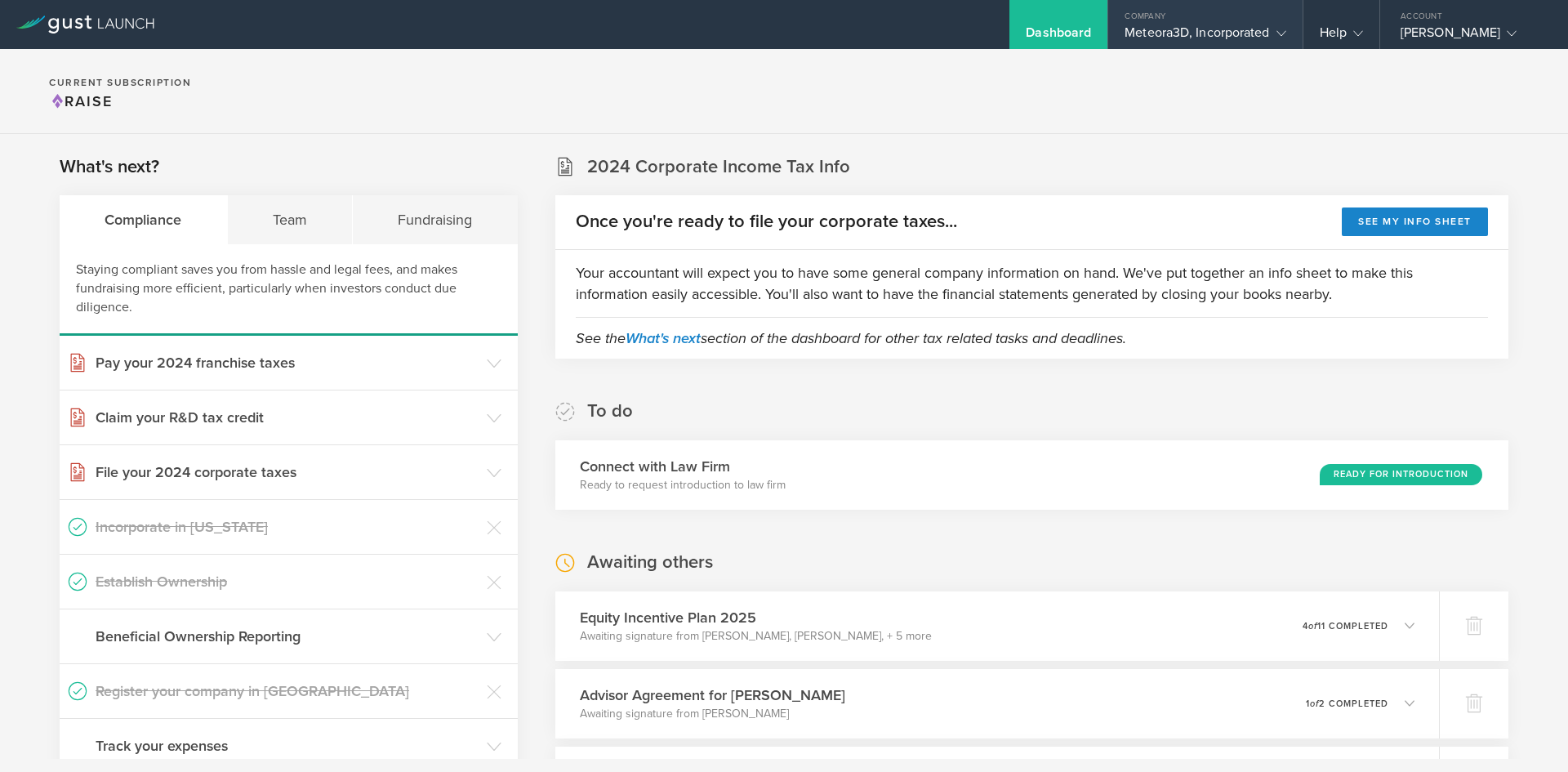
click at [1240, 33] on div "Meteora3D, Incorporated" at bounding box center [1205, 37] width 161 height 25
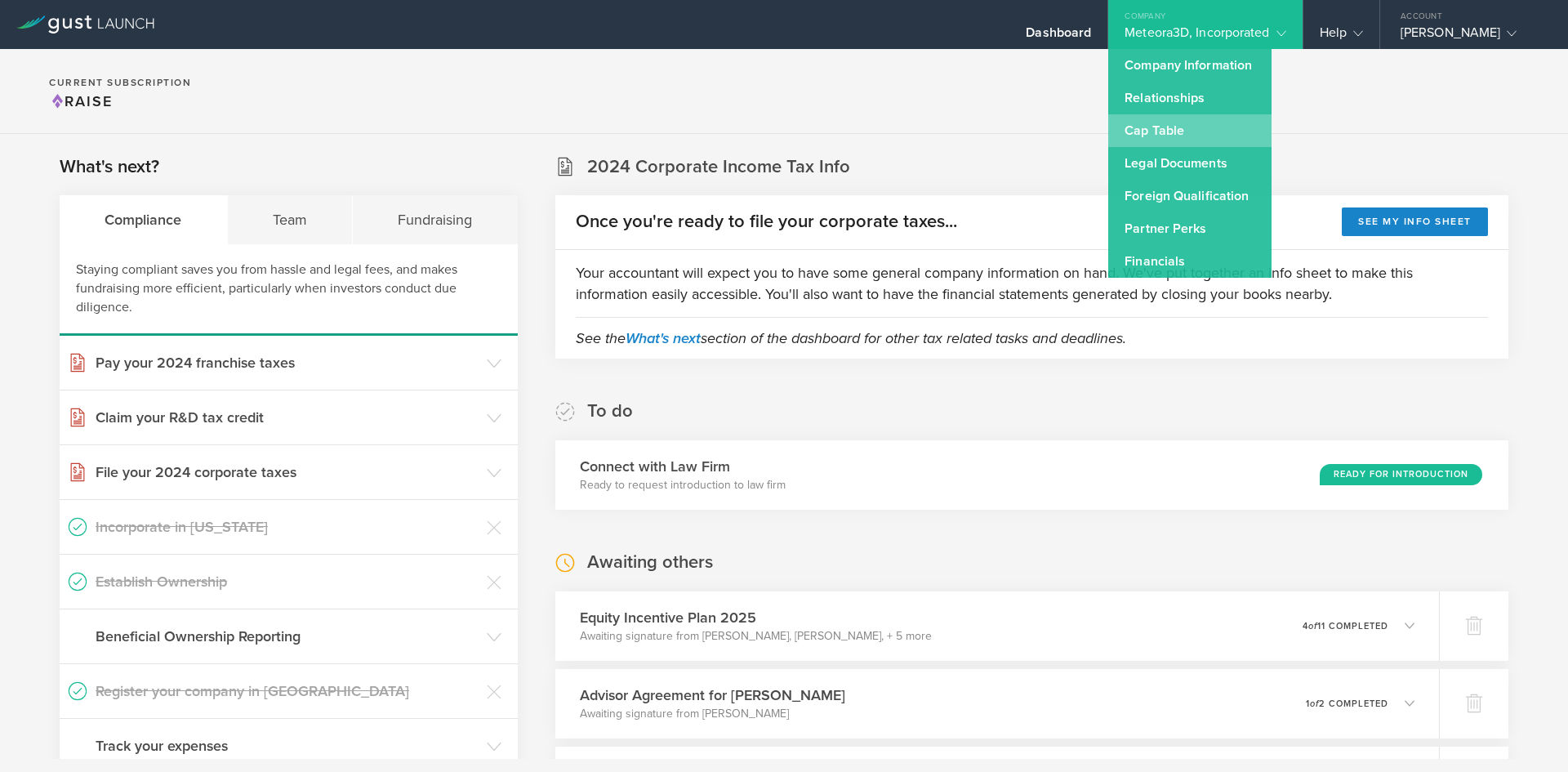
click at [1176, 128] on link "Cap Table" at bounding box center [1190, 131] width 164 height 33
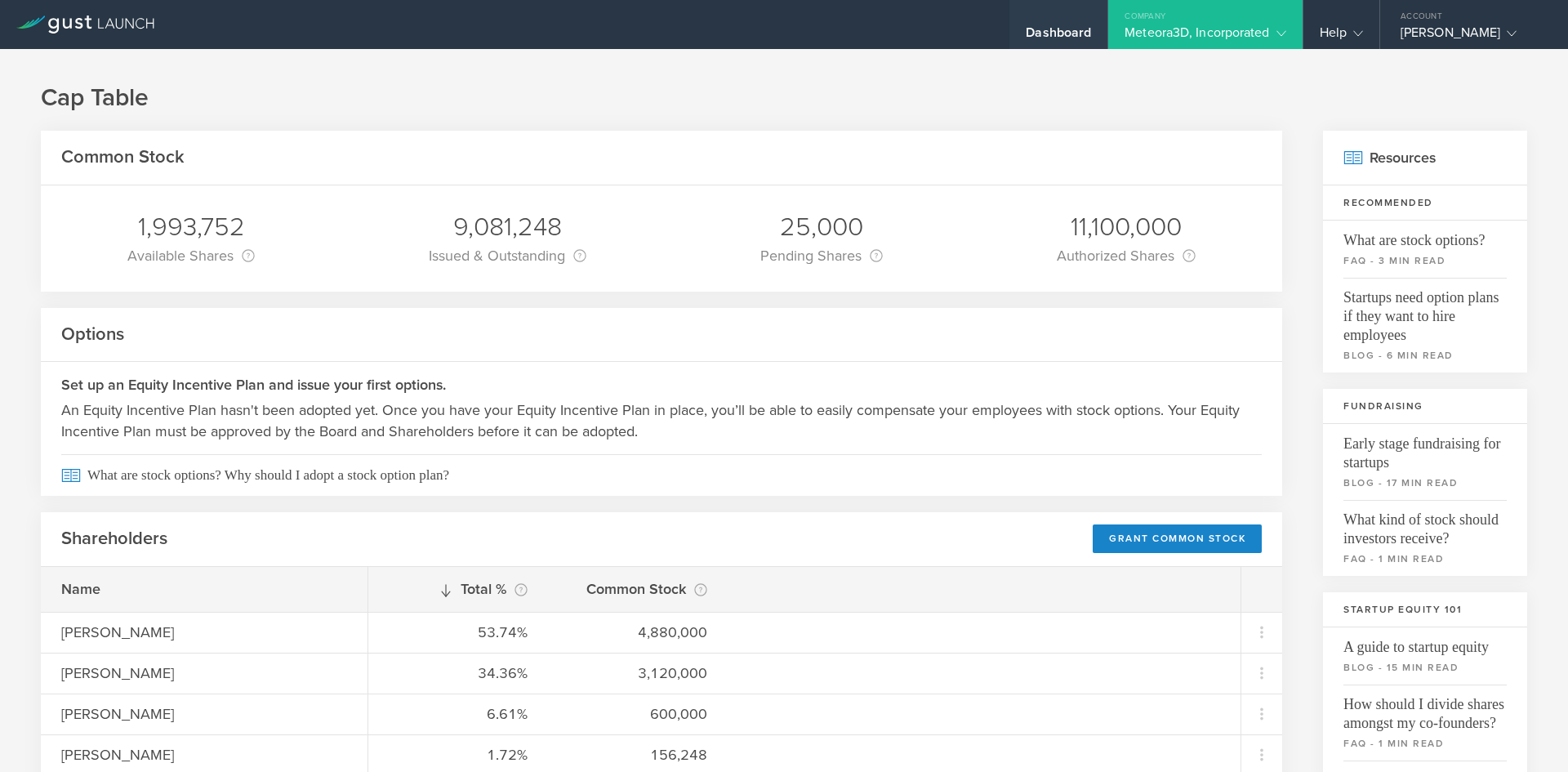
click at [1058, 31] on div "Dashboard" at bounding box center [1058, 37] width 65 height 25
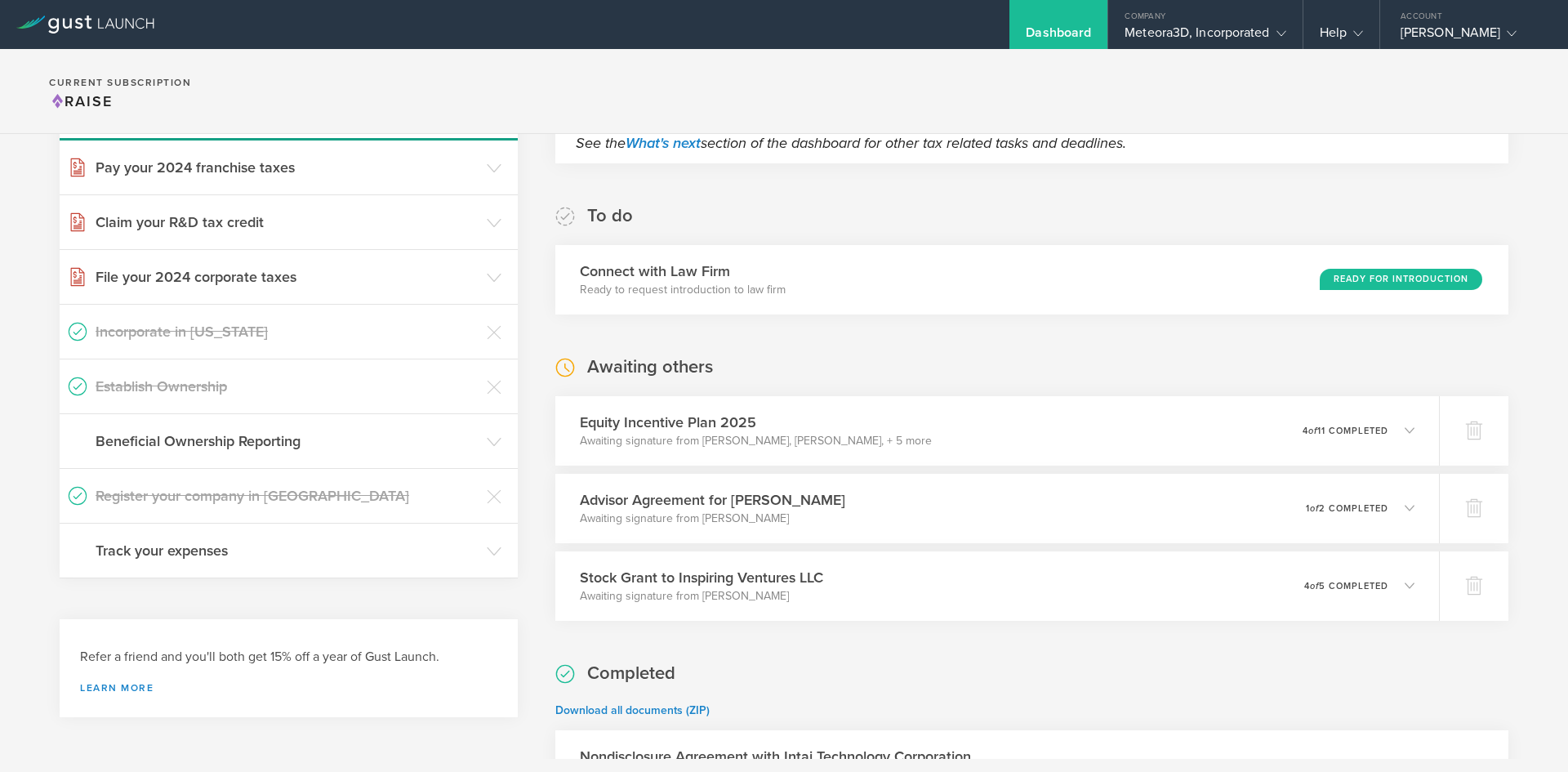
scroll to position [235, 0]
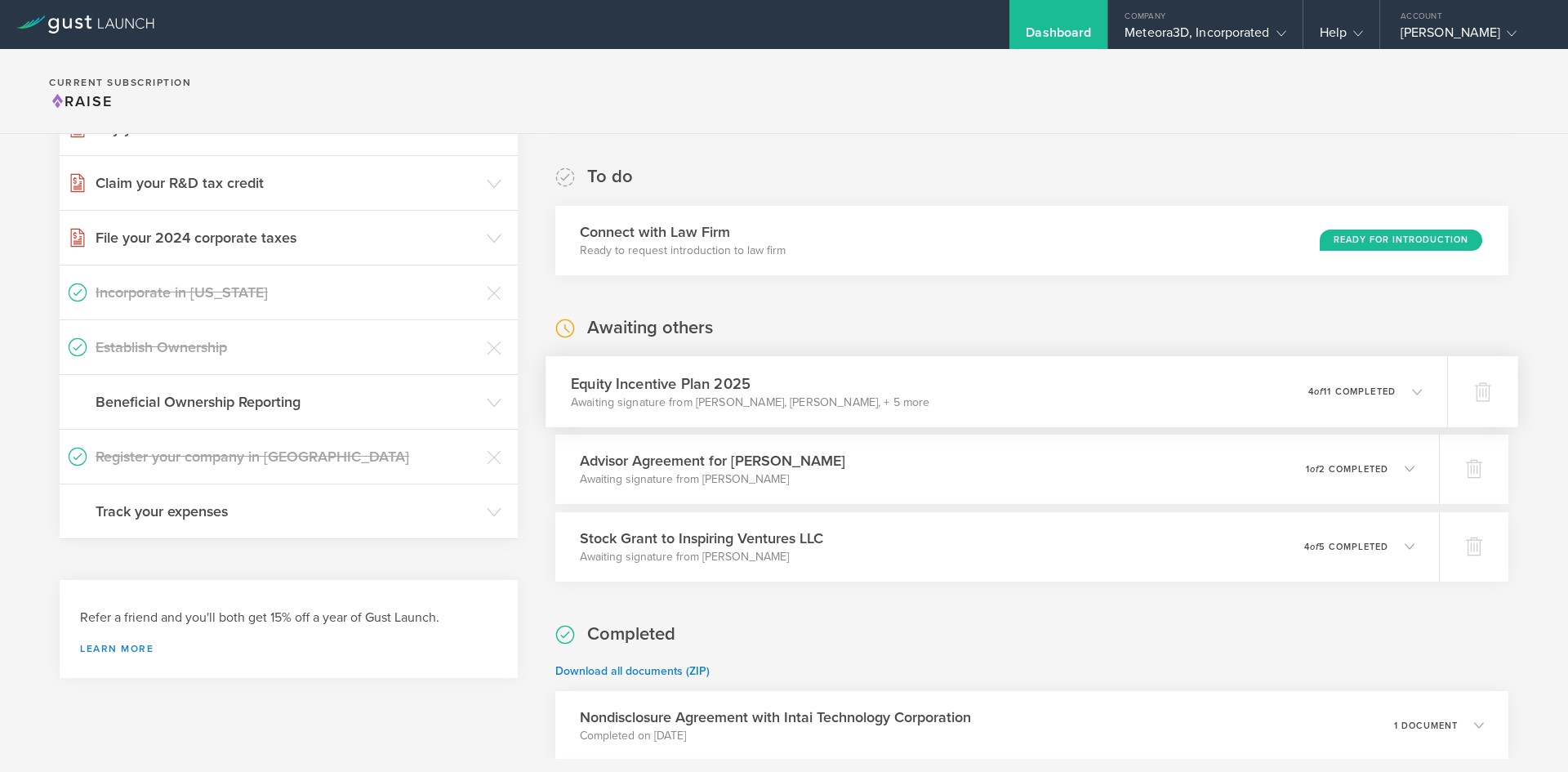
click at [1396, 397] on icon at bounding box center [1409, 391] width 27 height 15
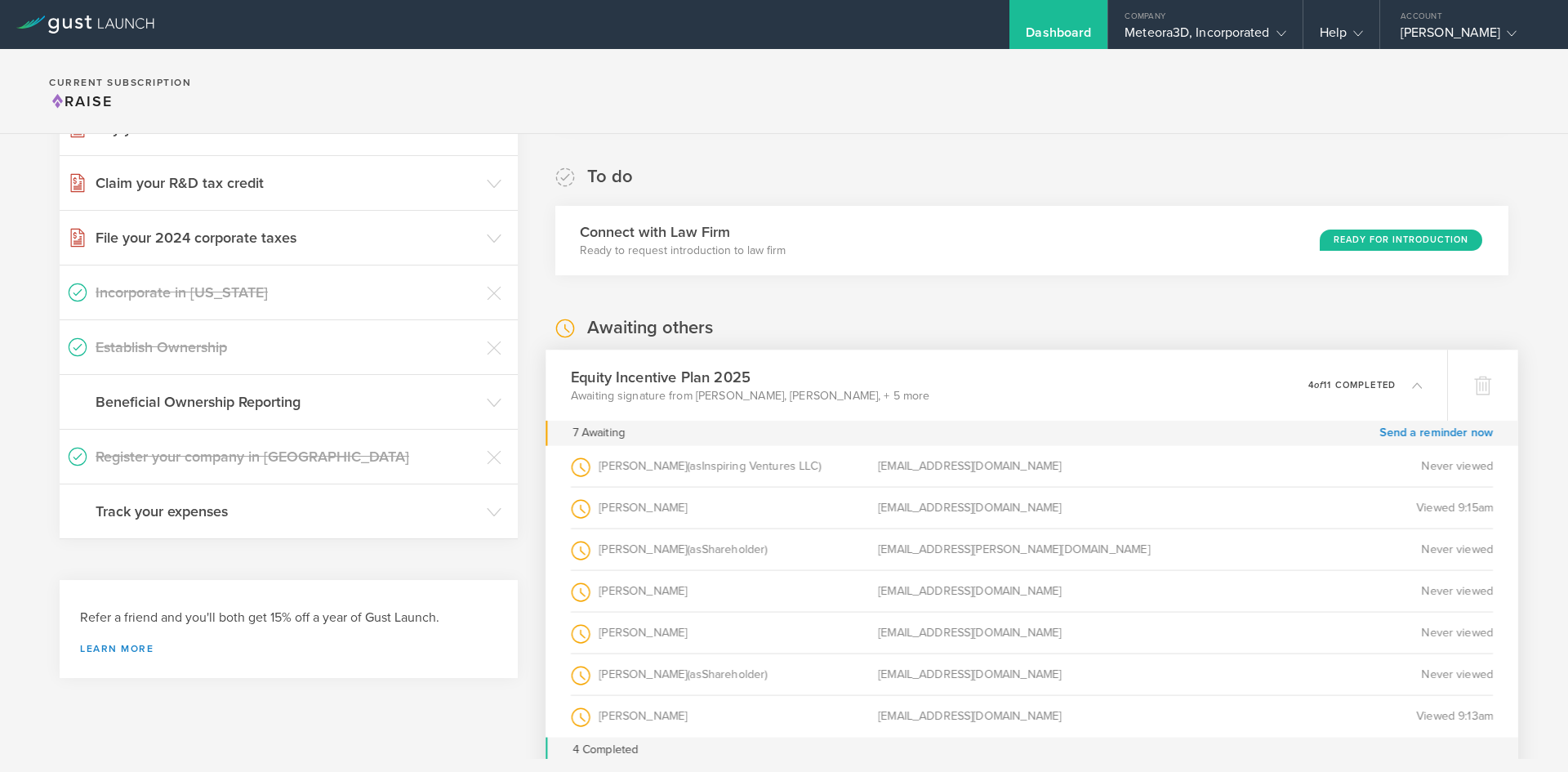
scroll to position [321, 0]
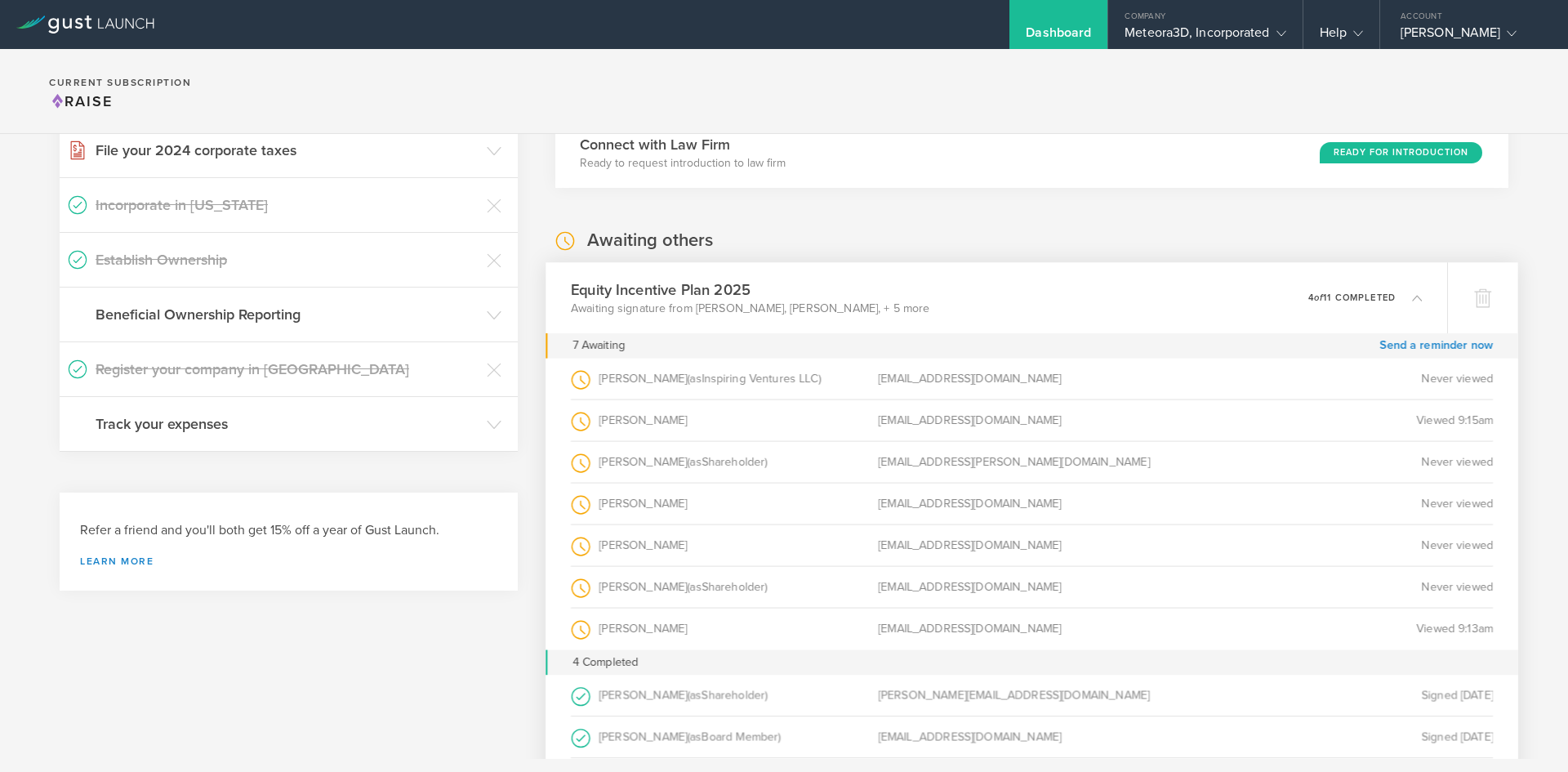
click at [1395, 294] on icon at bounding box center [1409, 297] width 27 height 15
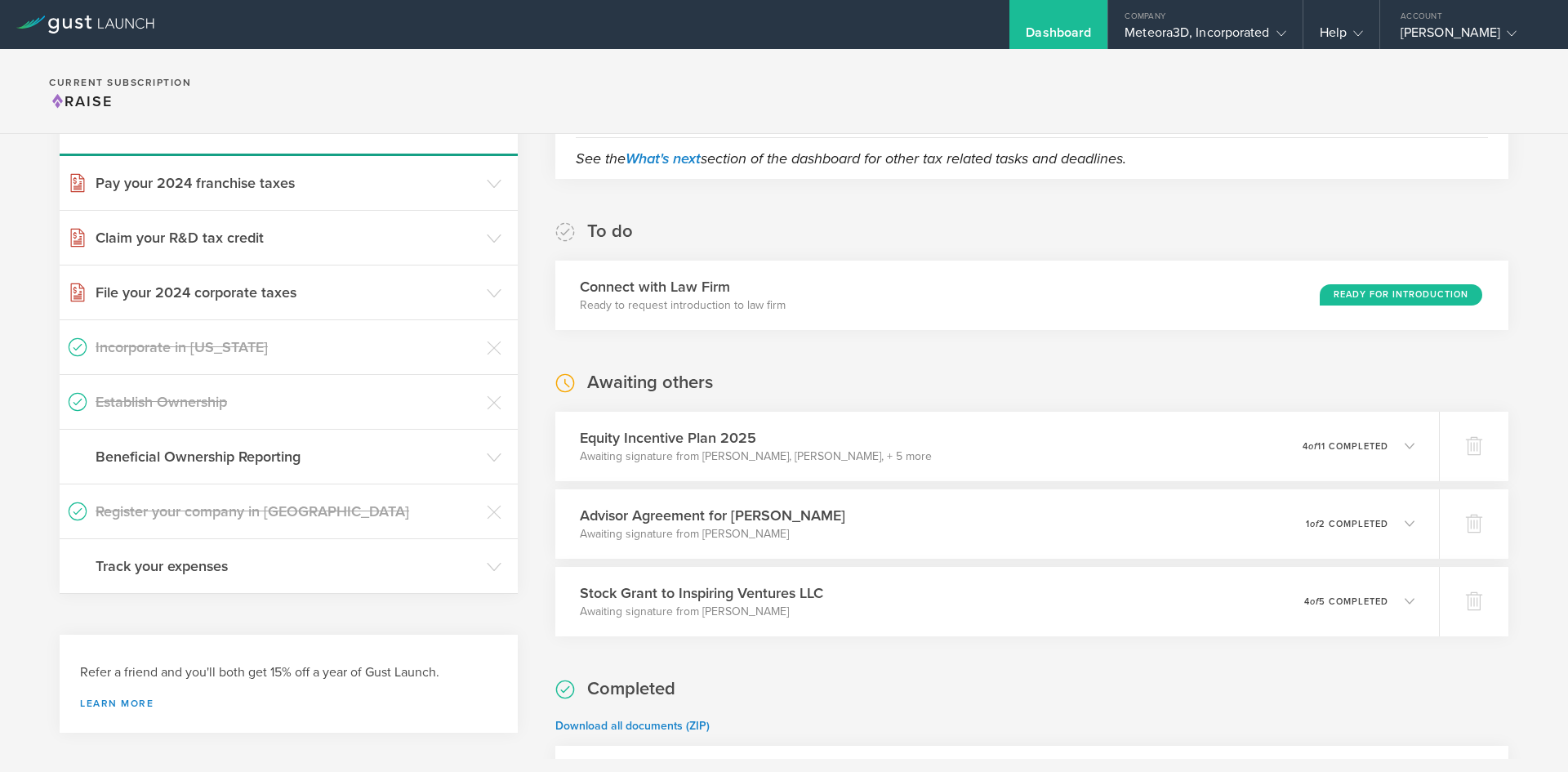
scroll to position [243, 0]
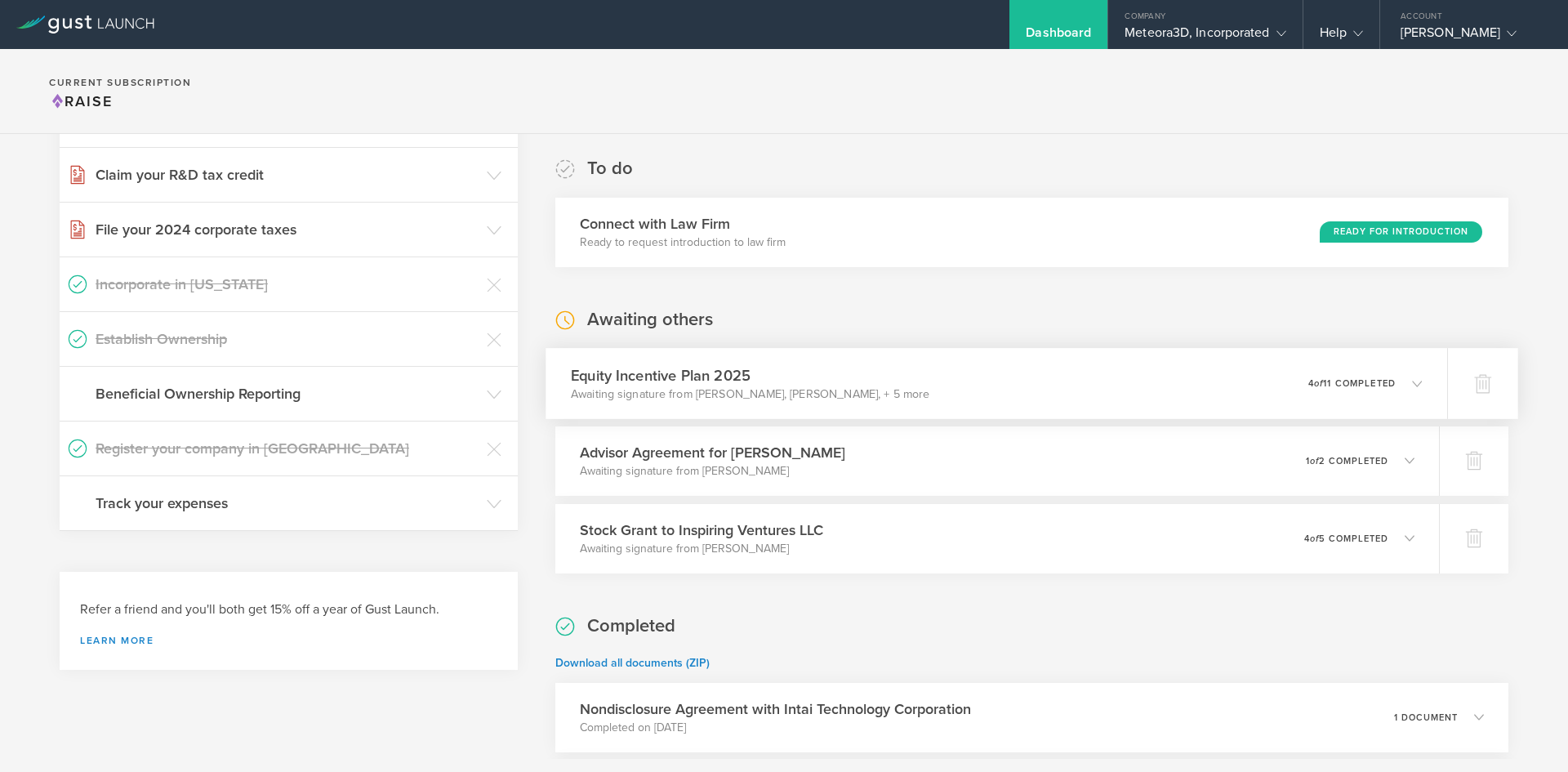
click at [1211, 385] on div "Equity Incentive Plan 2025 Awaiting signature from [PERSON_NAME], [PERSON_NAME]…" at bounding box center [996, 383] width 901 height 71
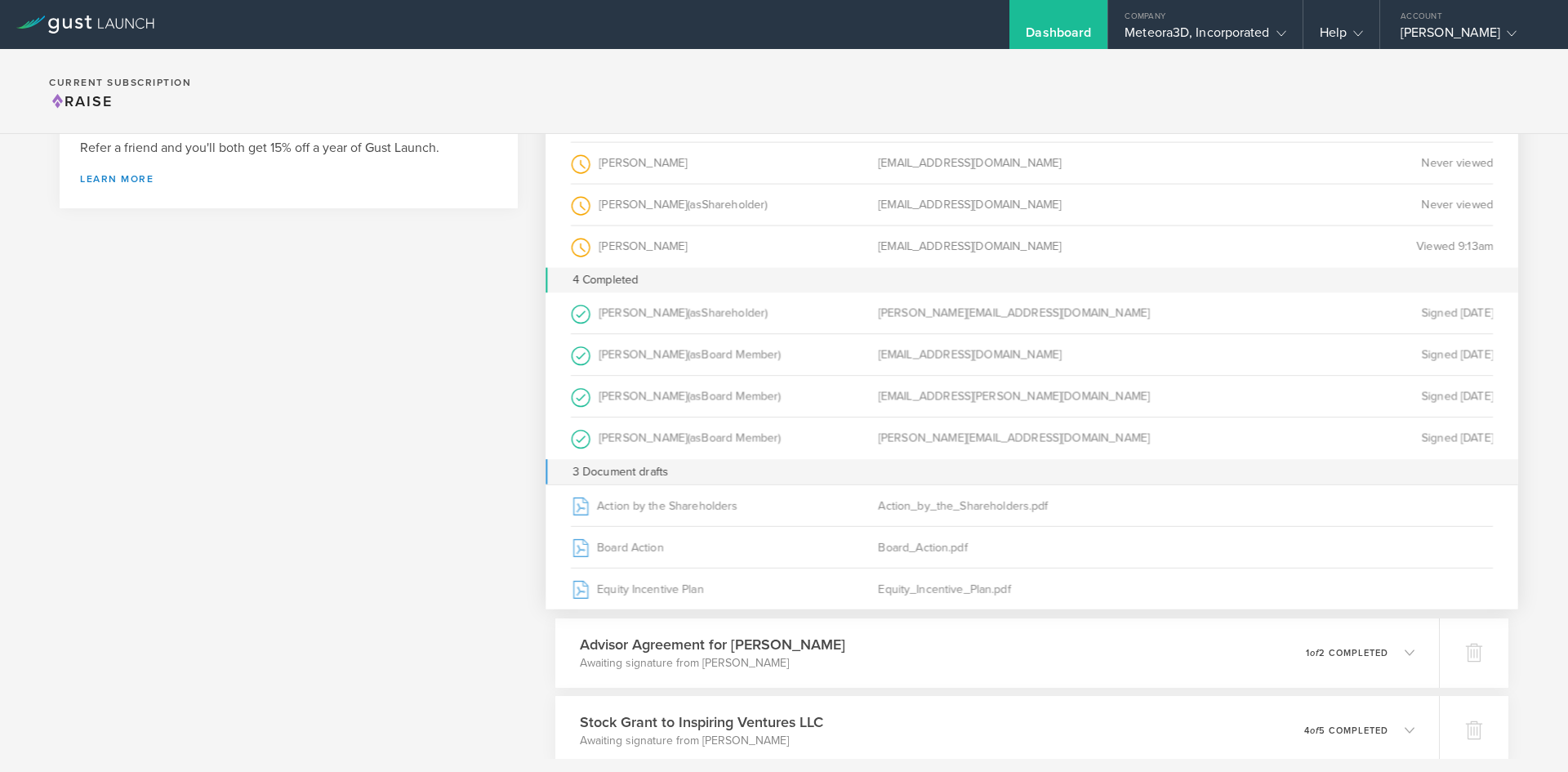
scroll to position [721, 0]
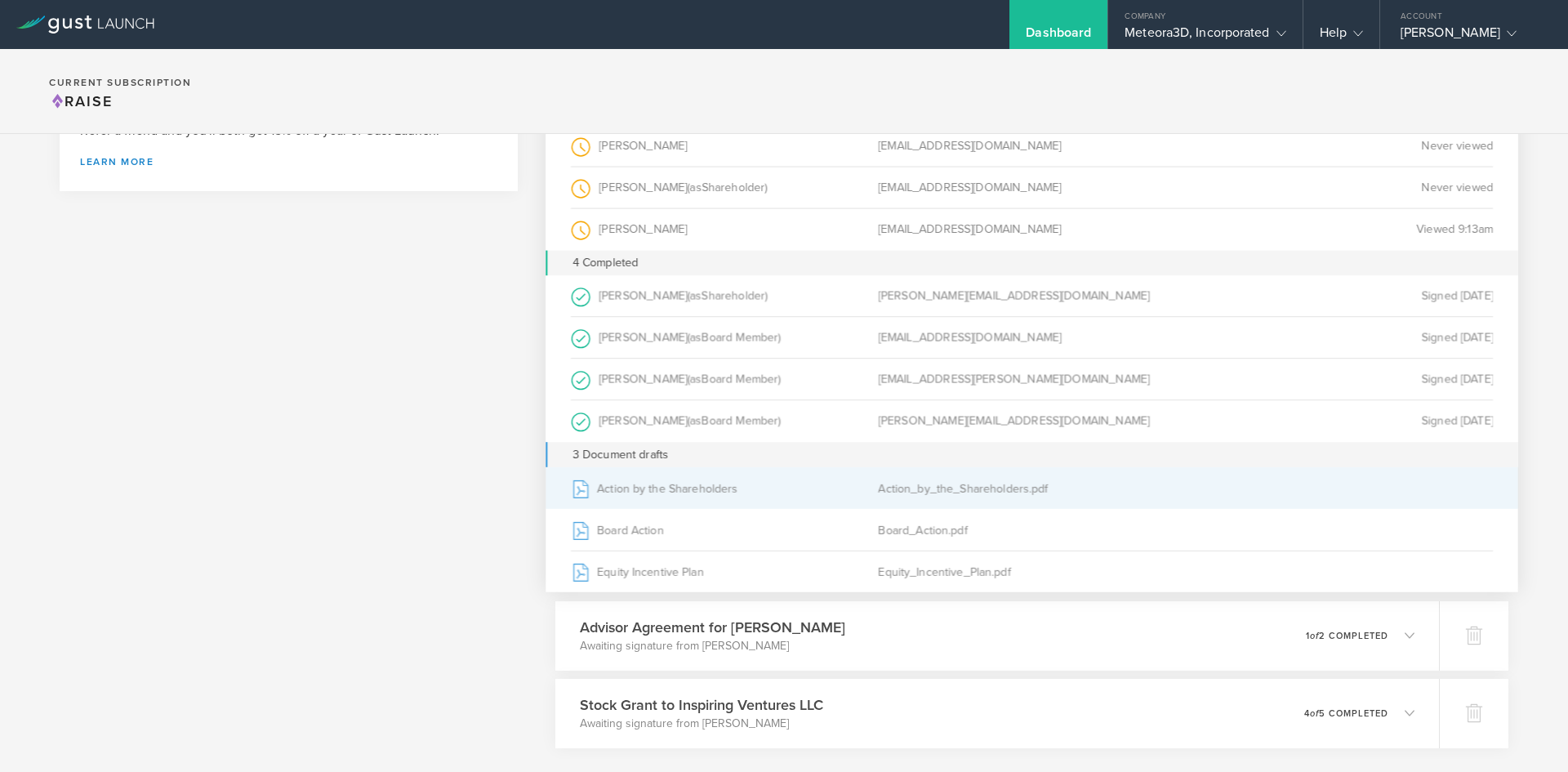
click at [736, 498] on div "Action by the Shareholders" at bounding box center [724, 487] width 307 height 41
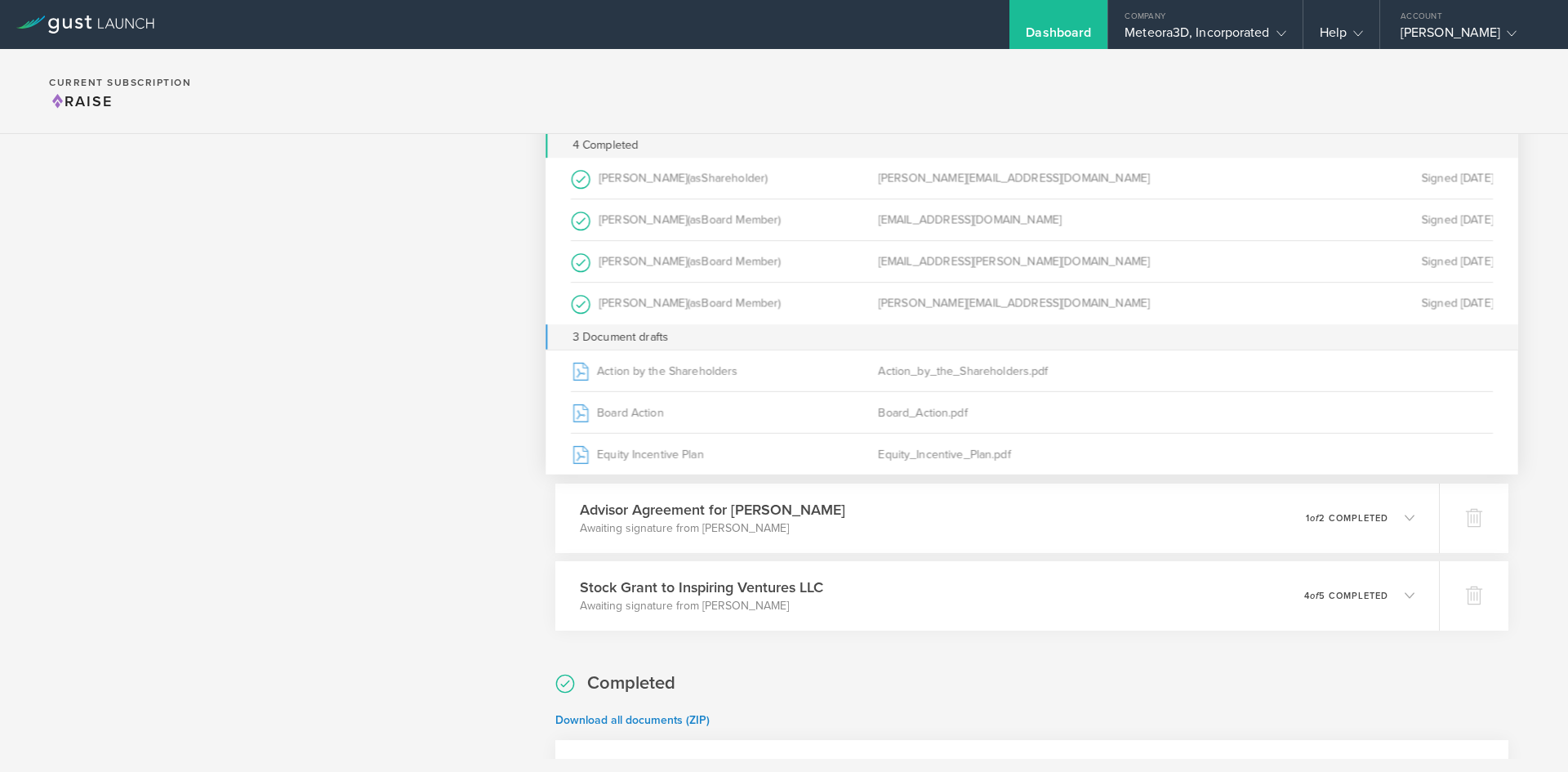
scroll to position [873, 0]
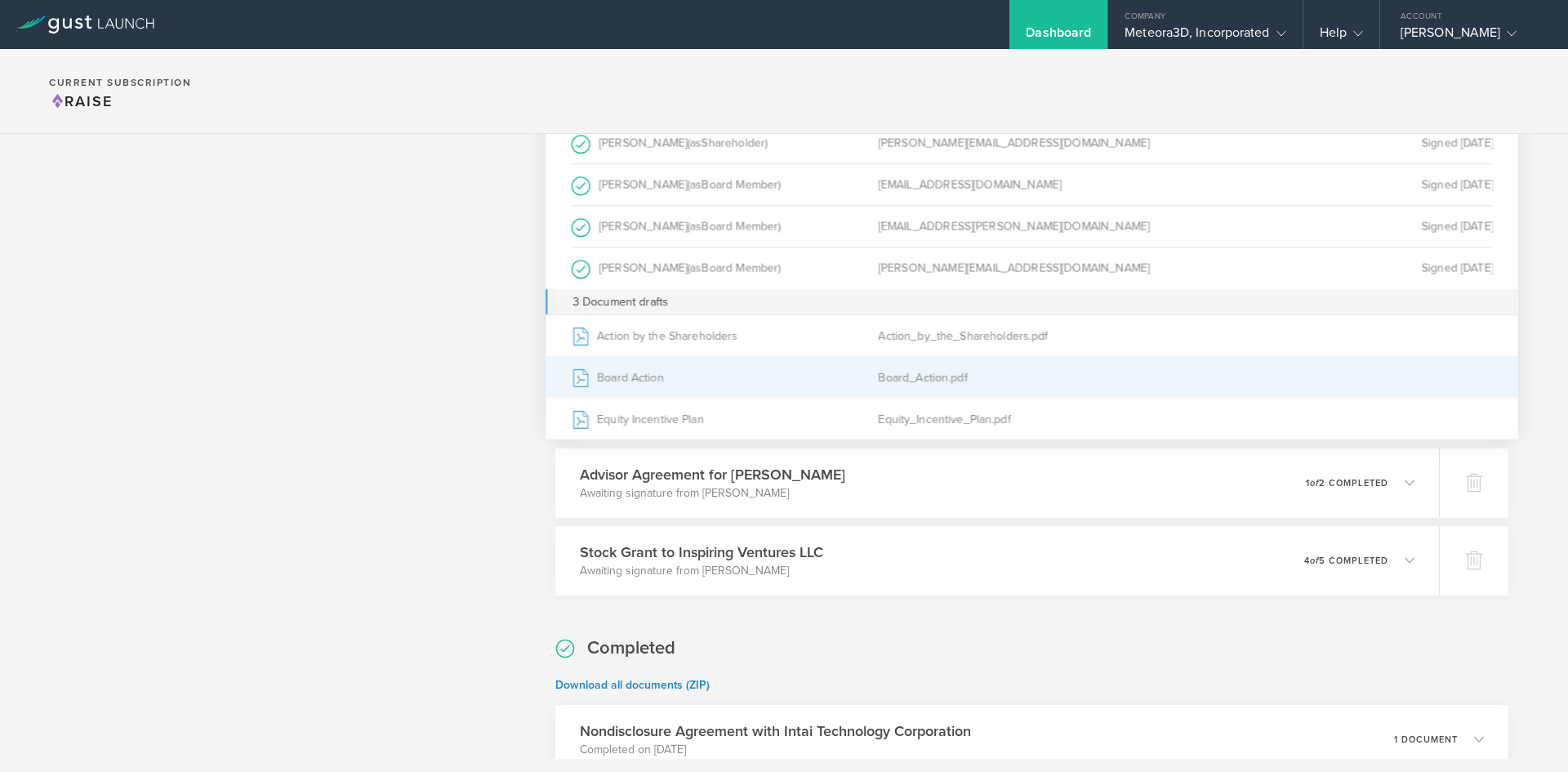
click at [680, 384] on div "Board Action" at bounding box center [724, 376] width 307 height 41
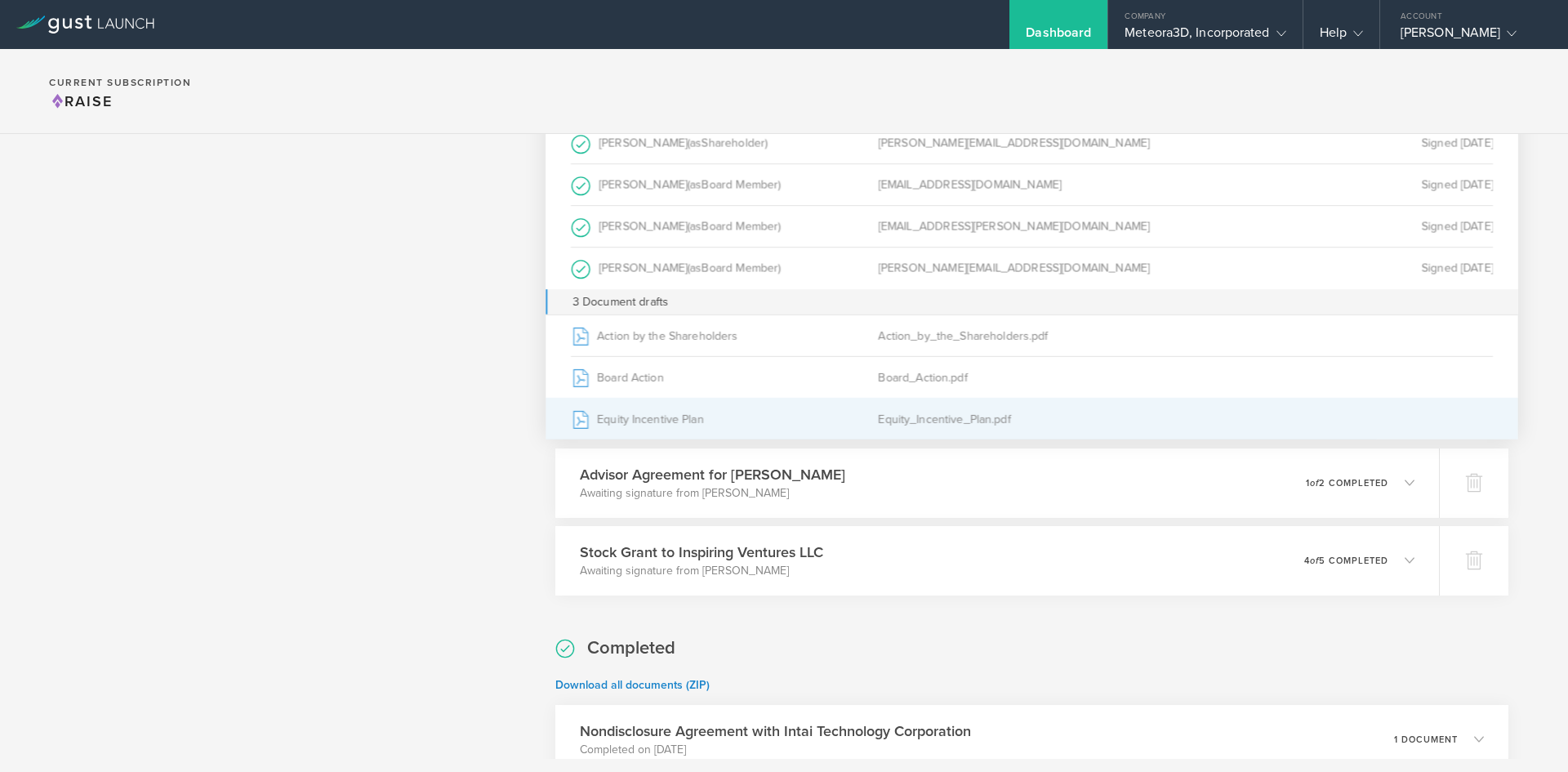
click at [696, 420] on div "Equity Incentive Plan" at bounding box center [724, 418] width 307 height 41
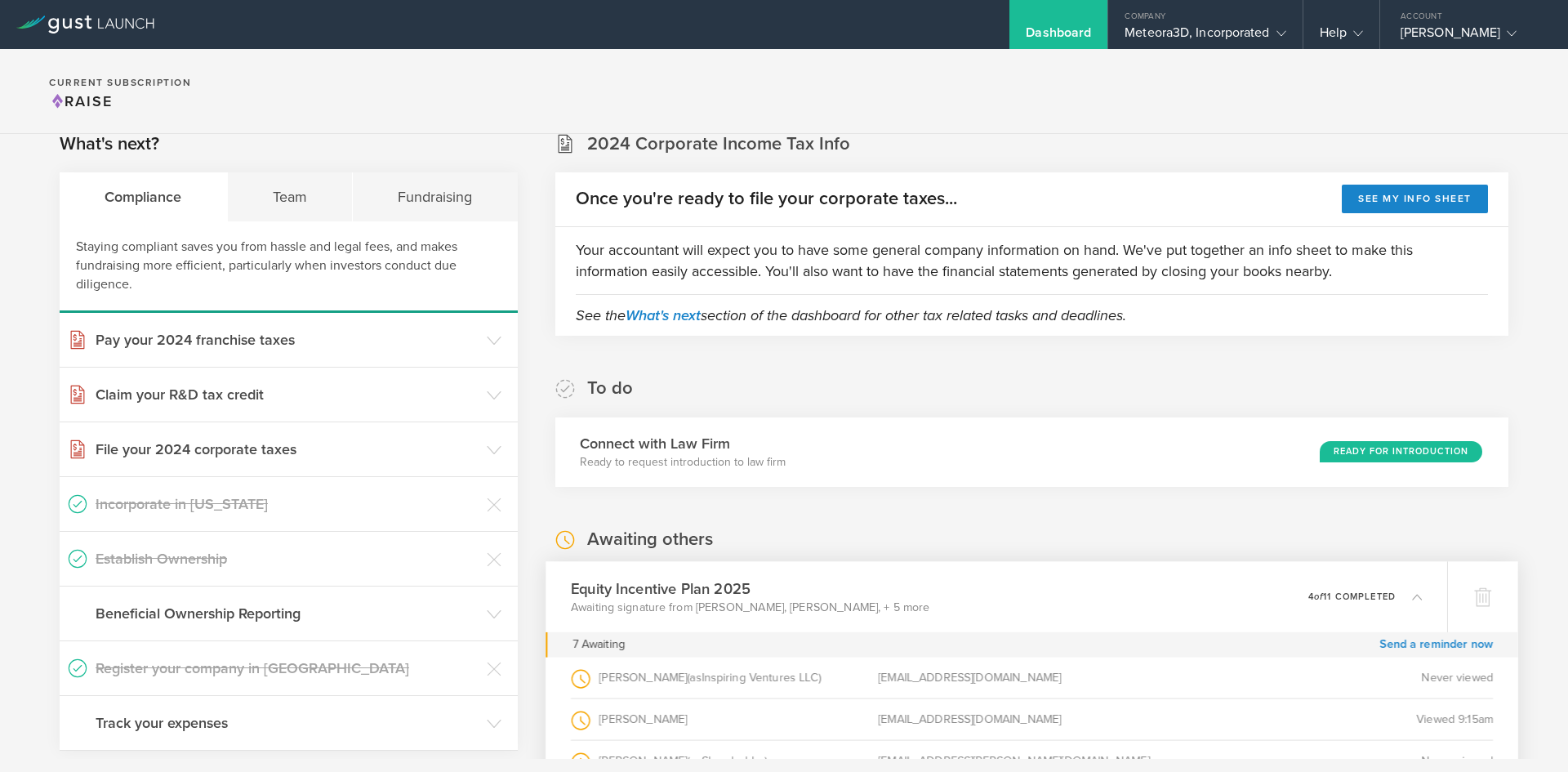
scroll to position [0, 0]
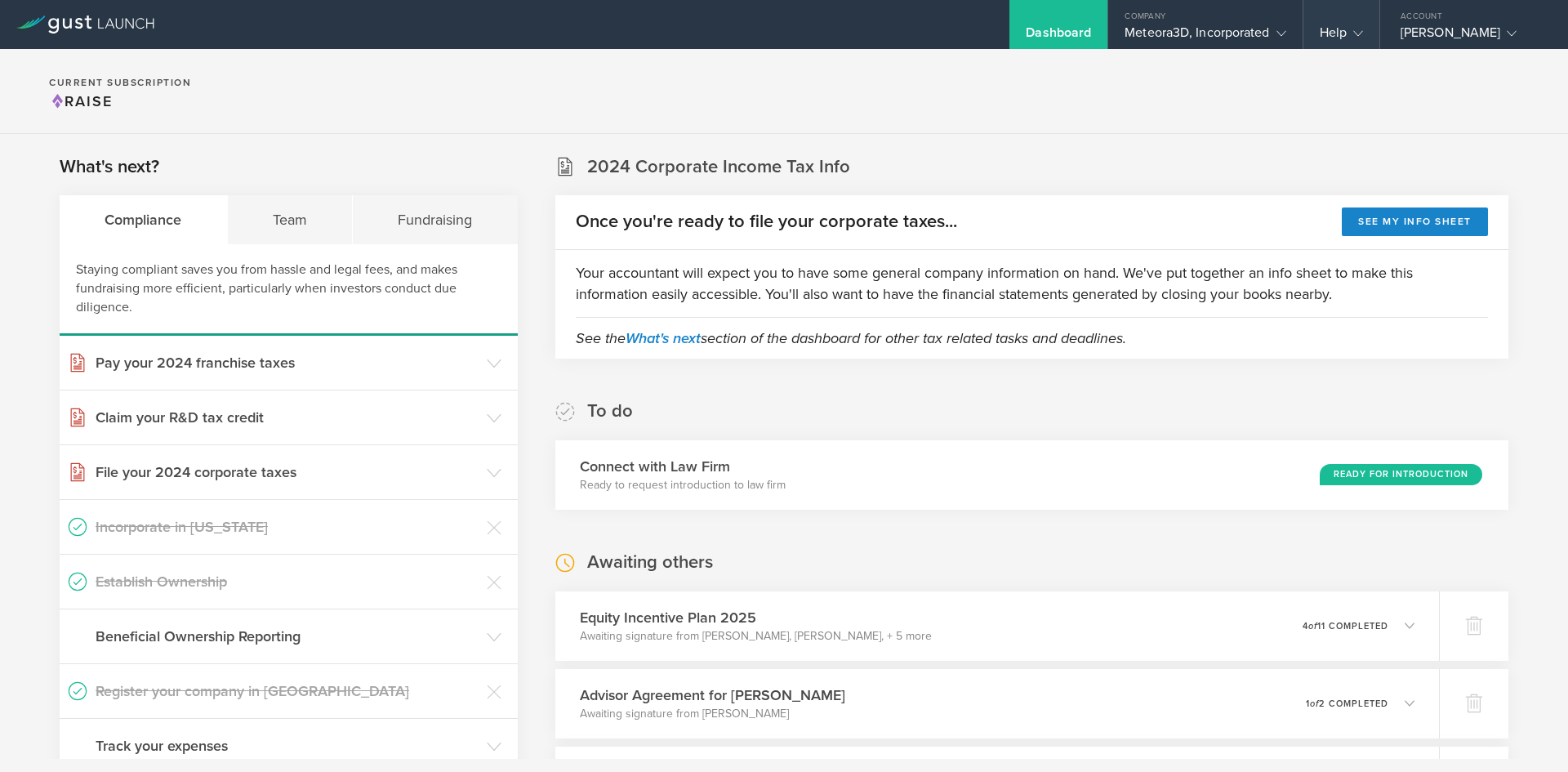
click at [1332, 28] on div "Help" at bounding box center [1341, 37] width 43 height 25
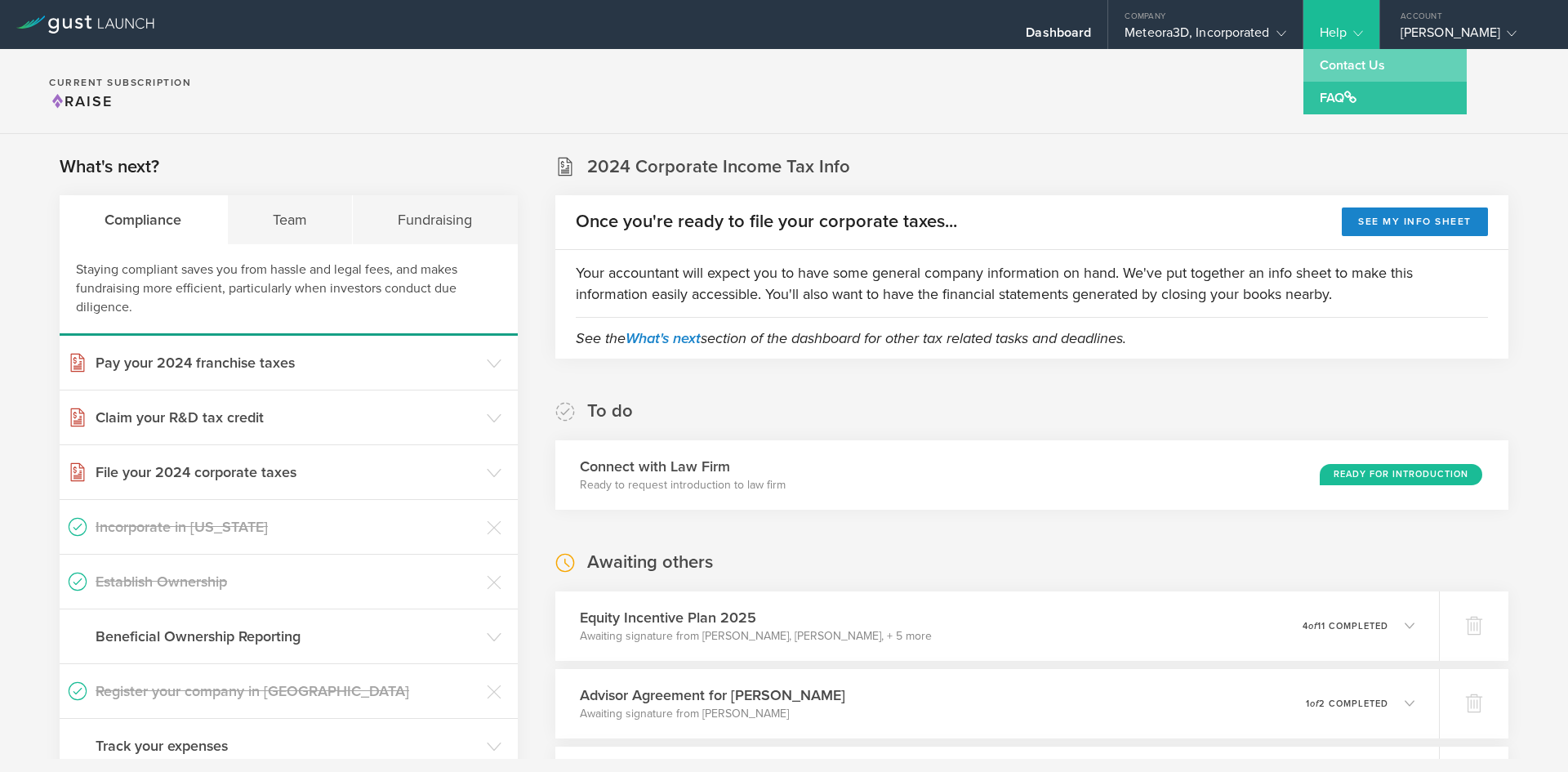
click at [1343, 70] on link "Contact Us" at bounding box center [1386, 65] width 164 height 33
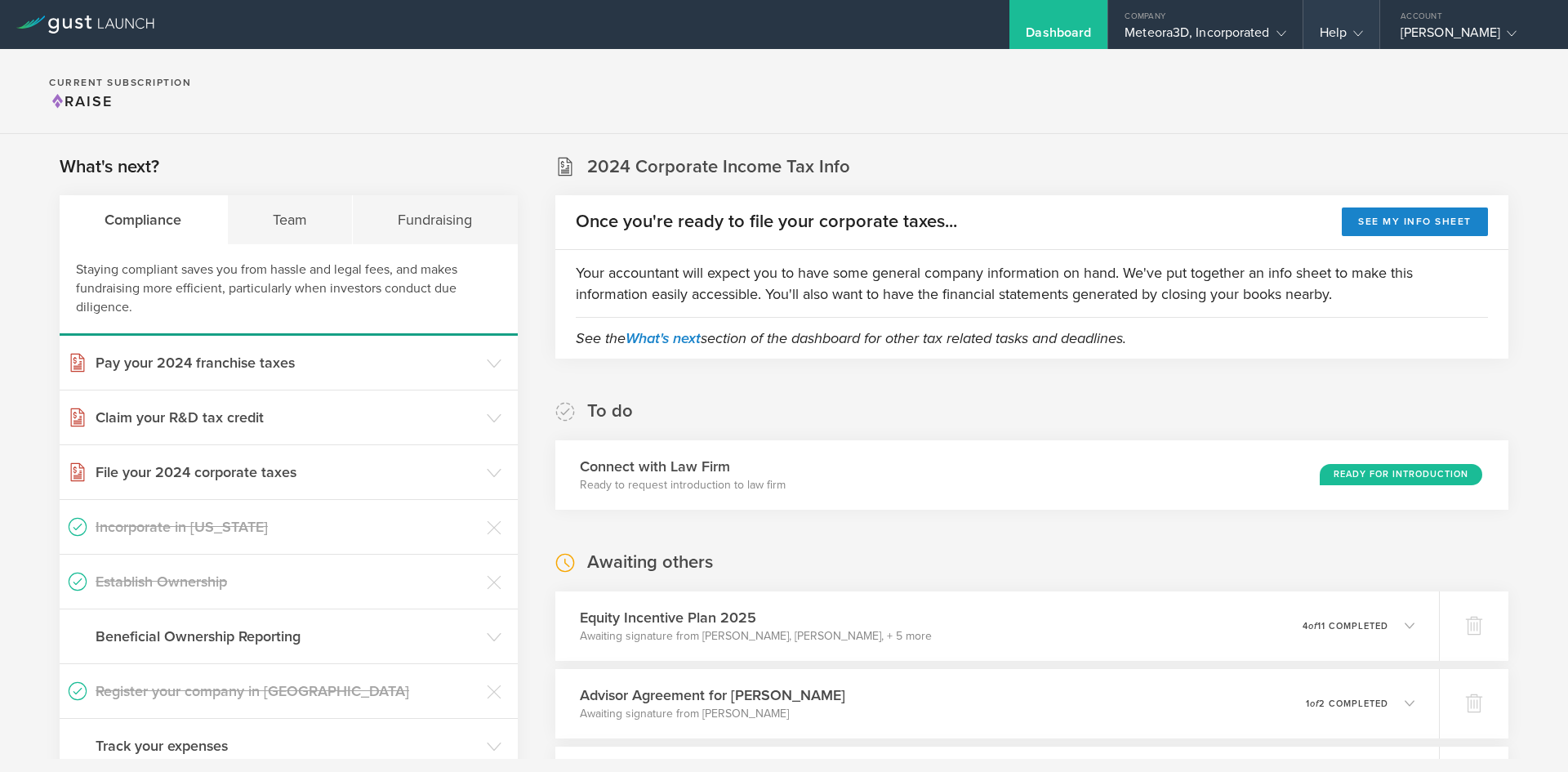
click at [1332, 34] on div "Help" at bounding box center [1341, 37] width 43 height 25
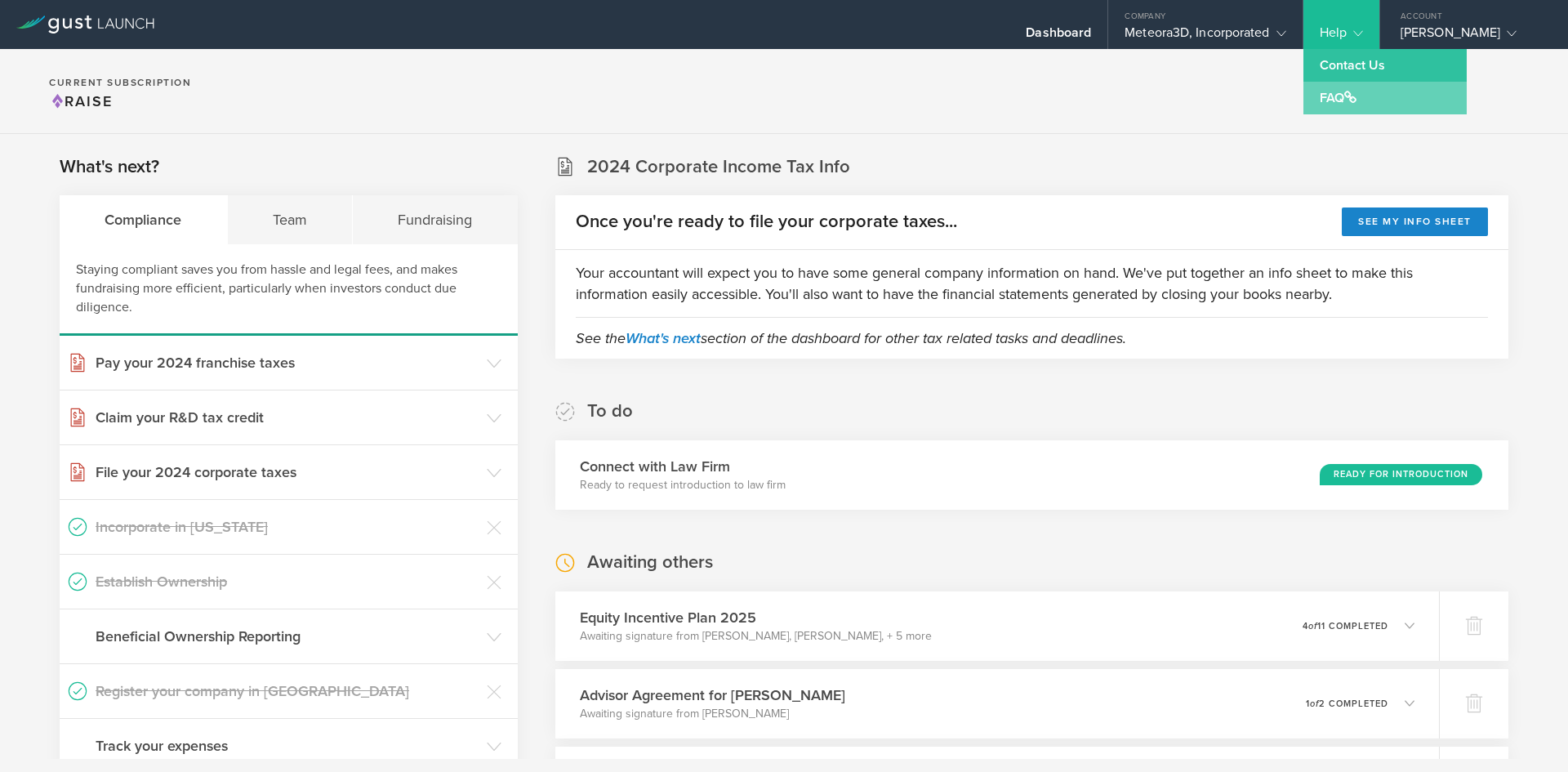
click at [1343, 88] on link "FAQ" at bounding box center [1386, 98] width 164 height 33
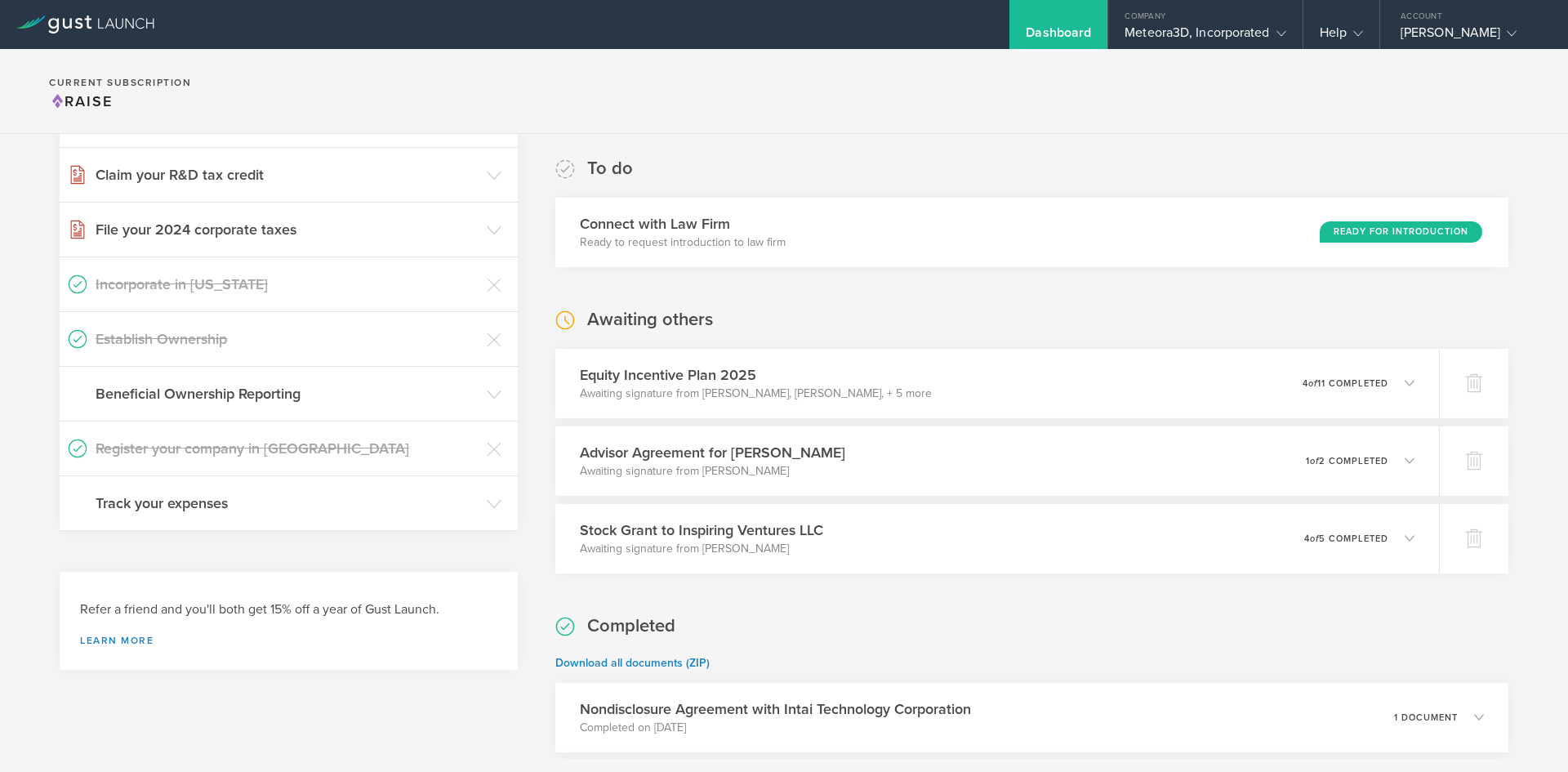
scroll to position [281, 0]
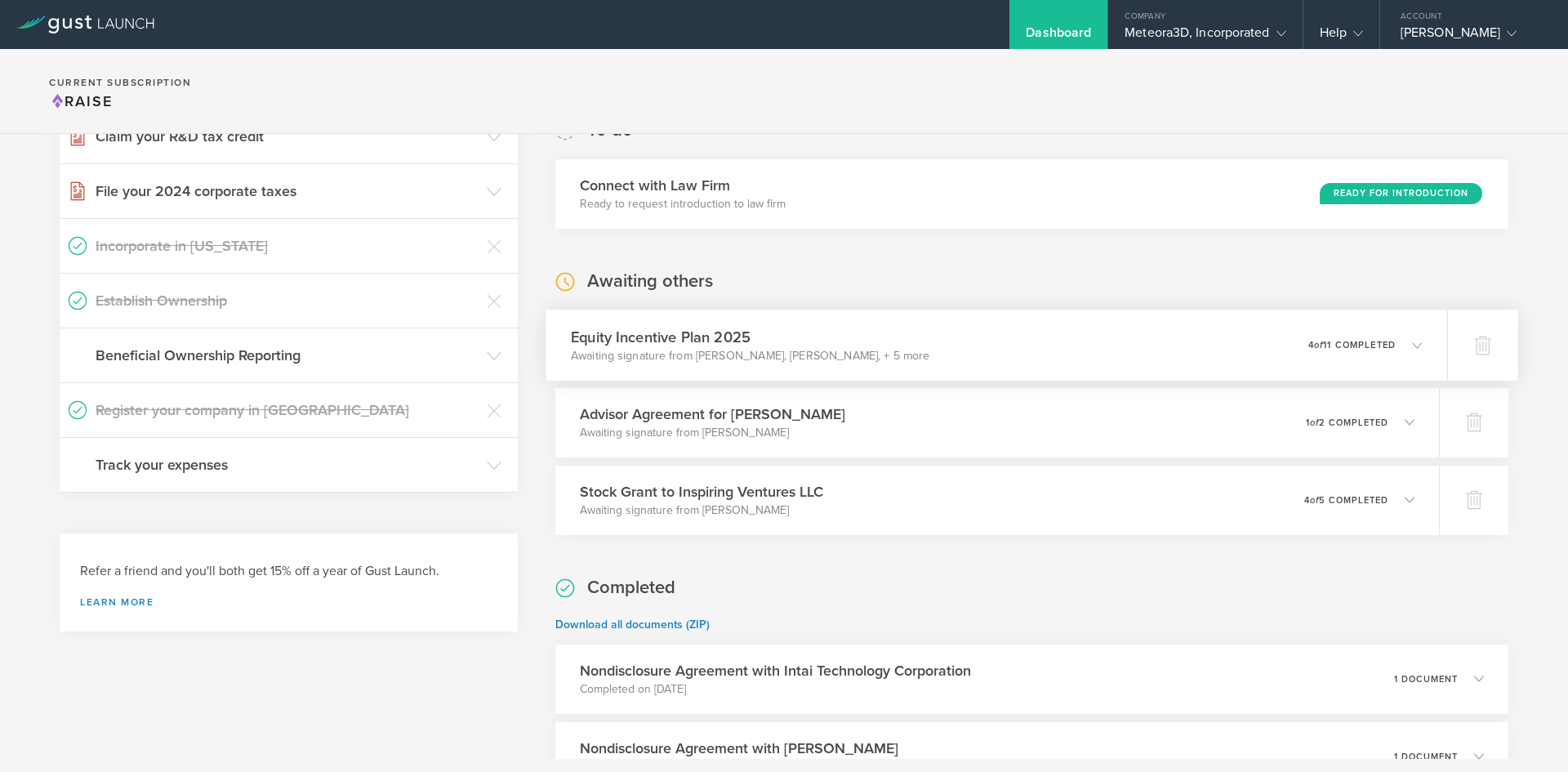
click at [1403, 334] on div "0 undeliverable 4 of 11 completed" at bounding box center [1366, 344] width 115 height 28
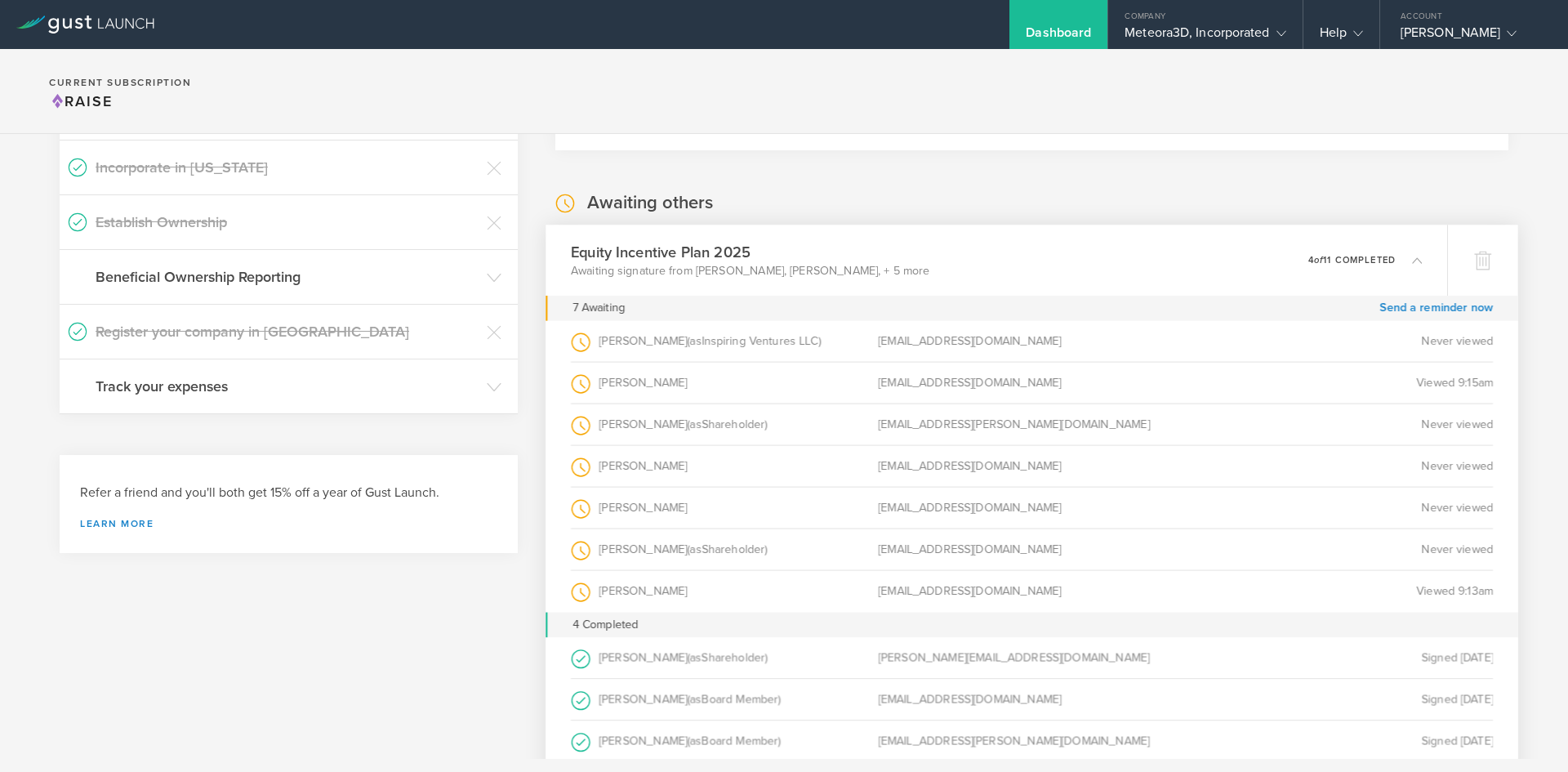
scroll to position [351, 0]
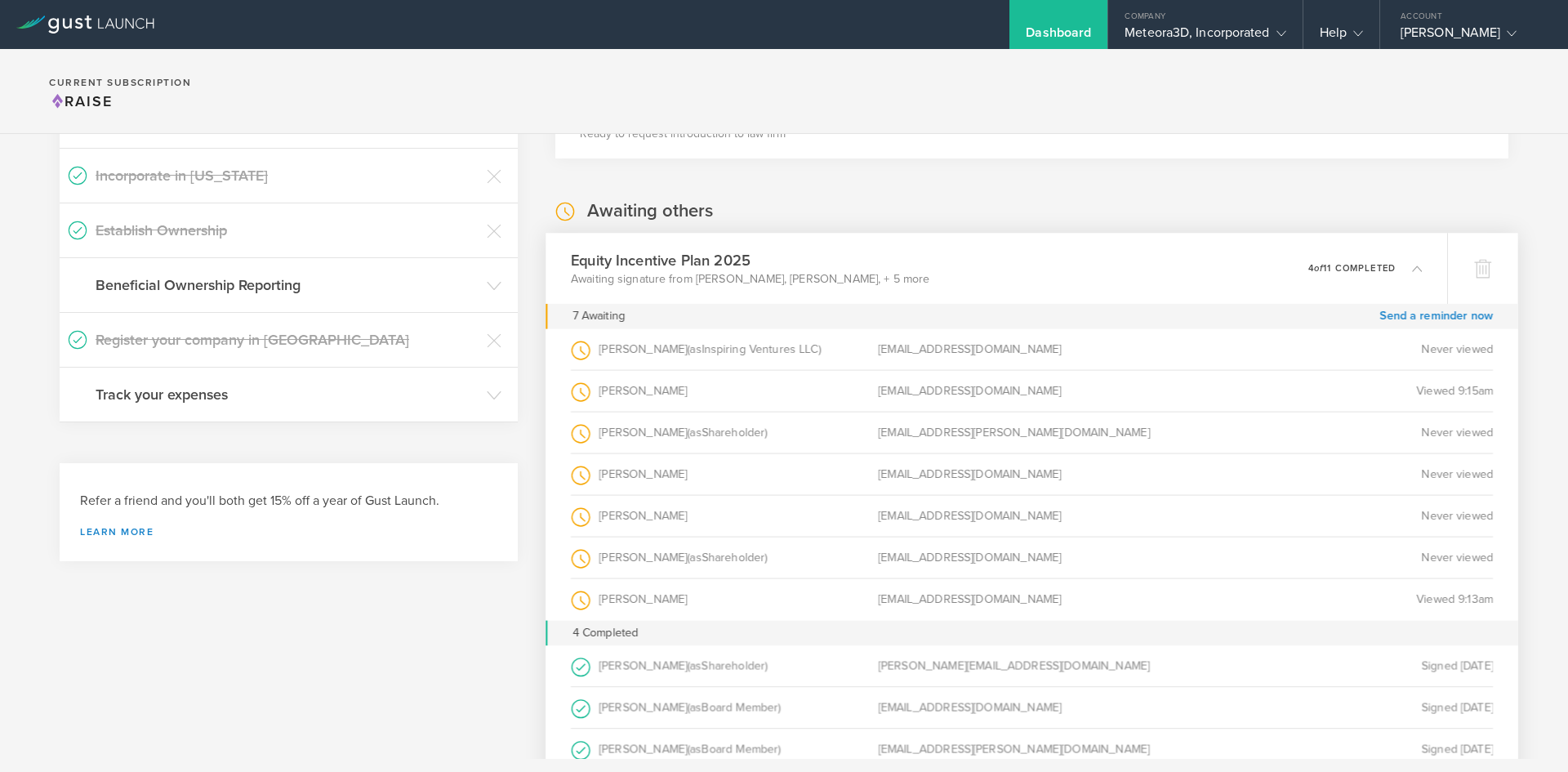
click at [1395, 265] on icon at bounding box center [1409, 268] width 27 height 15
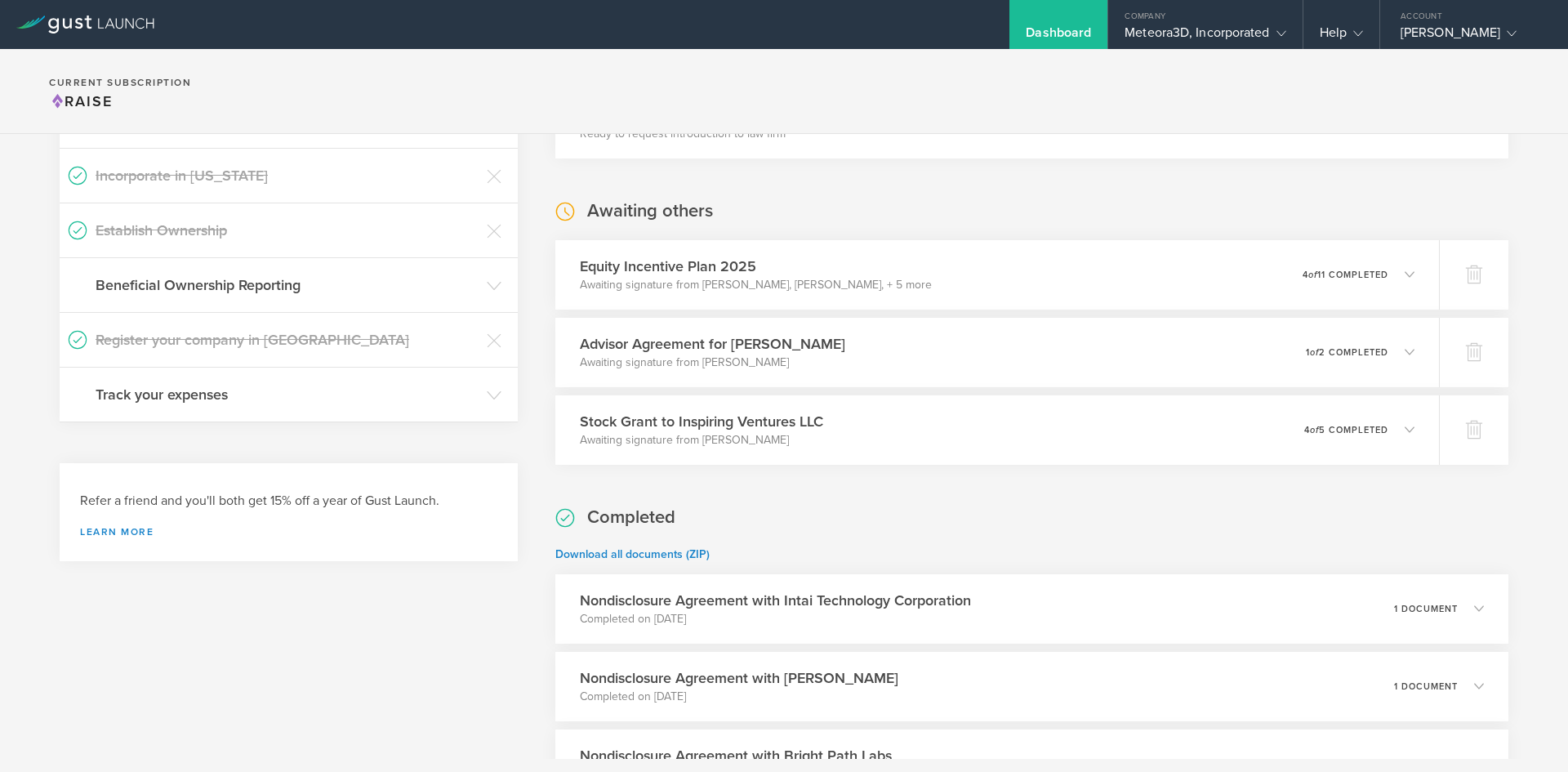
scroll to position [0, 0]
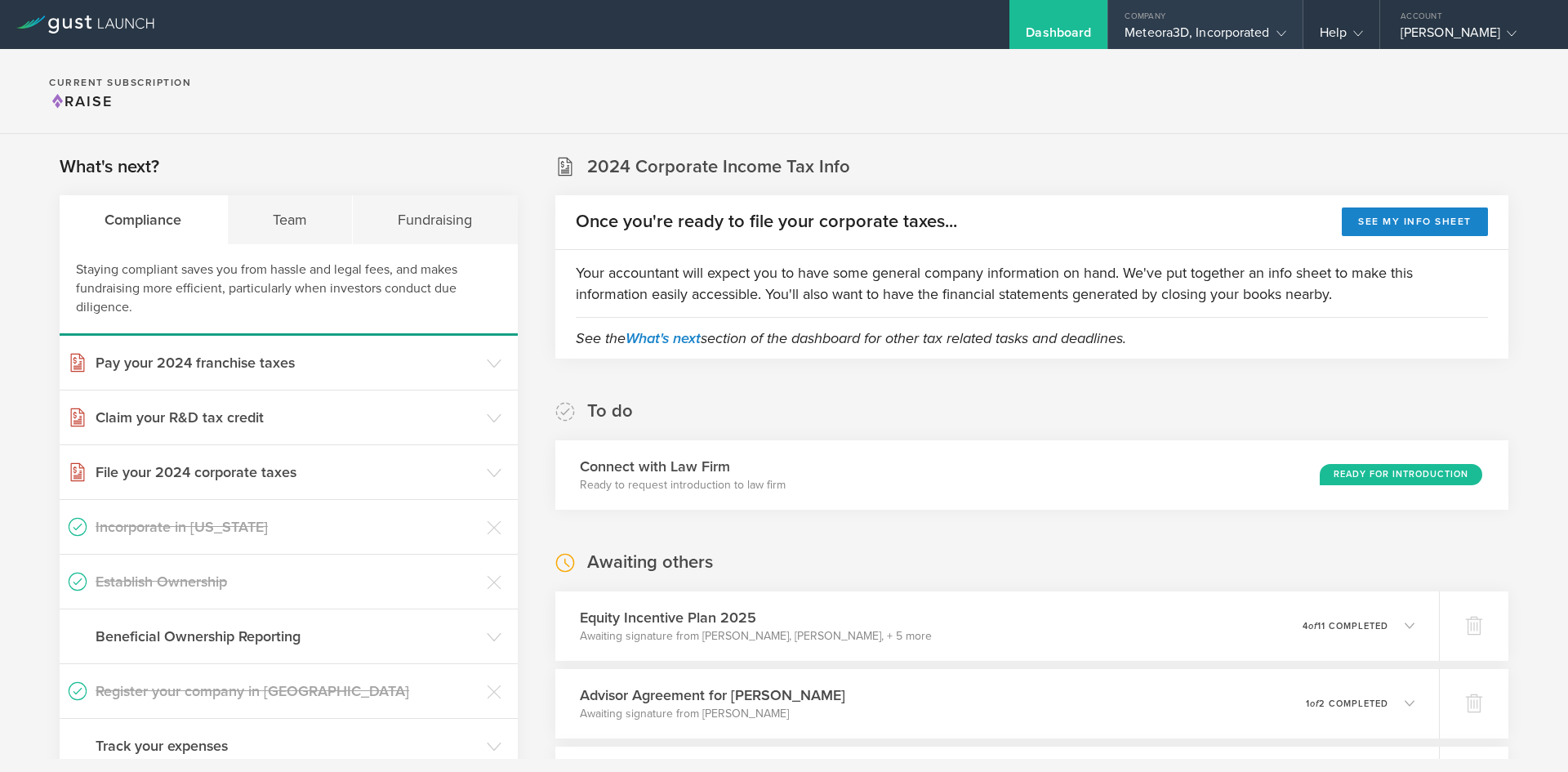
click at [1180, 37] on div "Meteora3D, Incorporated" at bounding box center [1205, 37] width 161 height 25
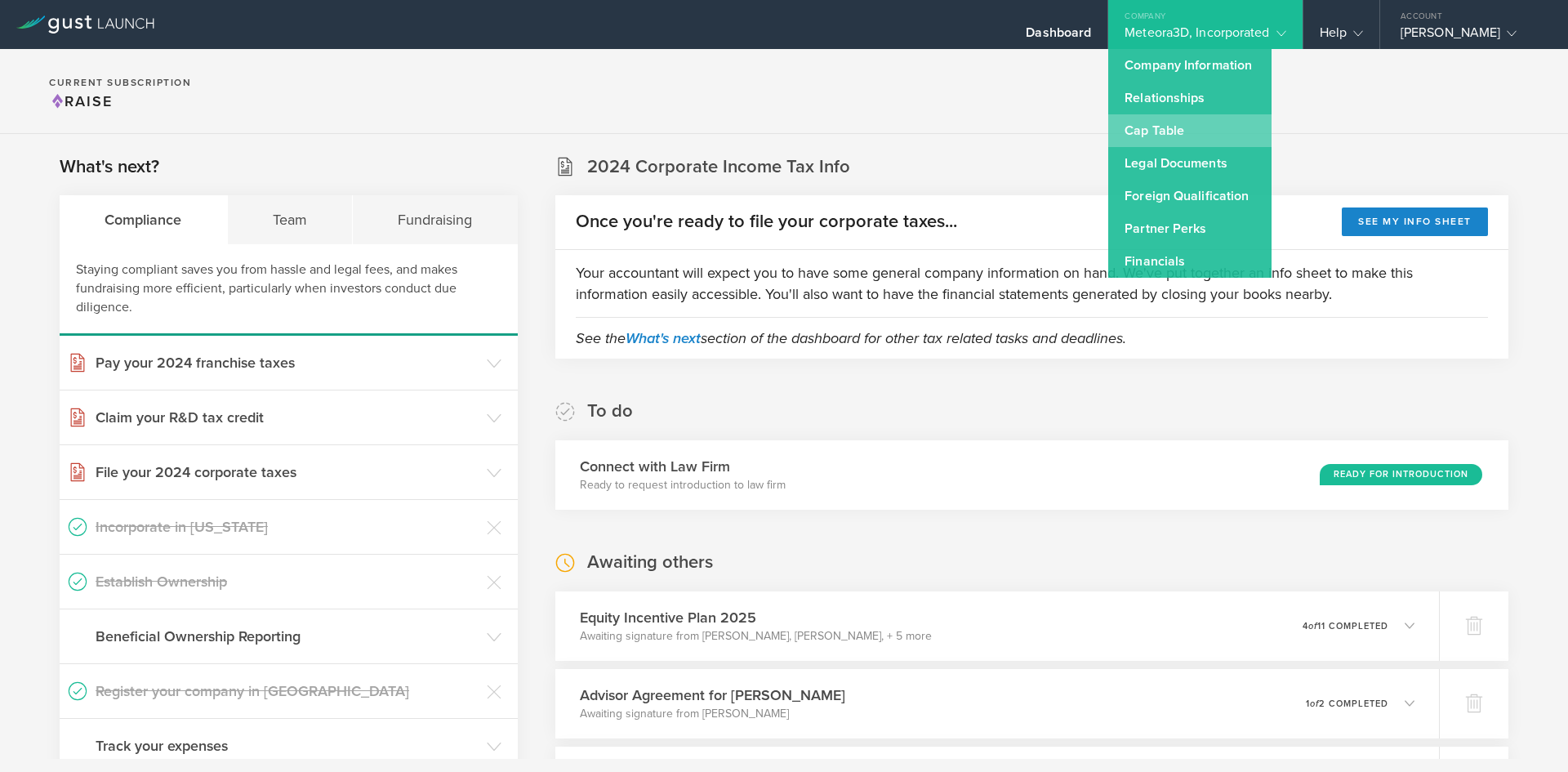
click at [1179, 128] on link "Cap Table" at bounding box center [1190, 131] width 164 height 33
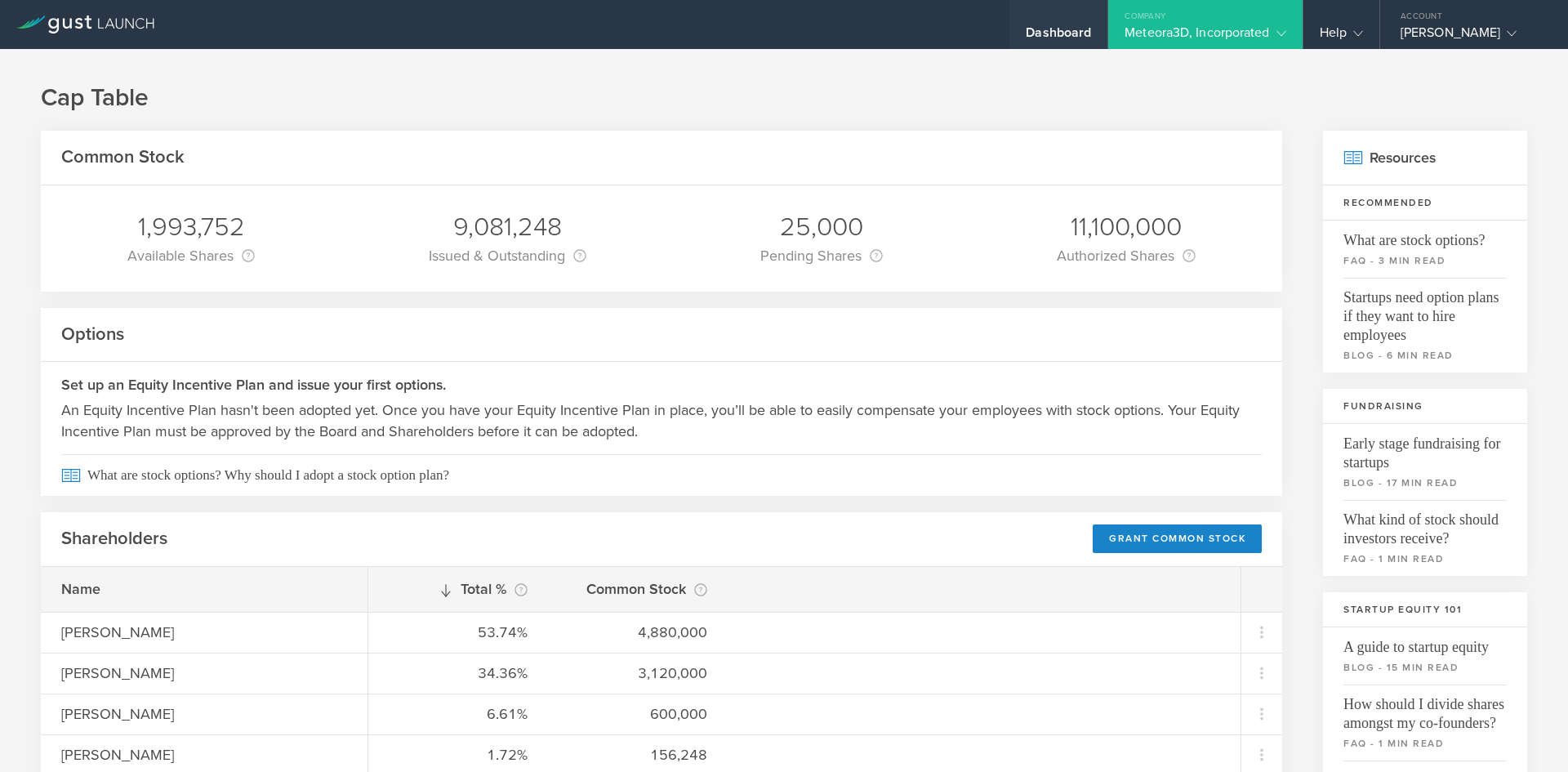
click at [1049, 34] on div "Dashboard" at bounding box center [1058, 37] width 65 height 25
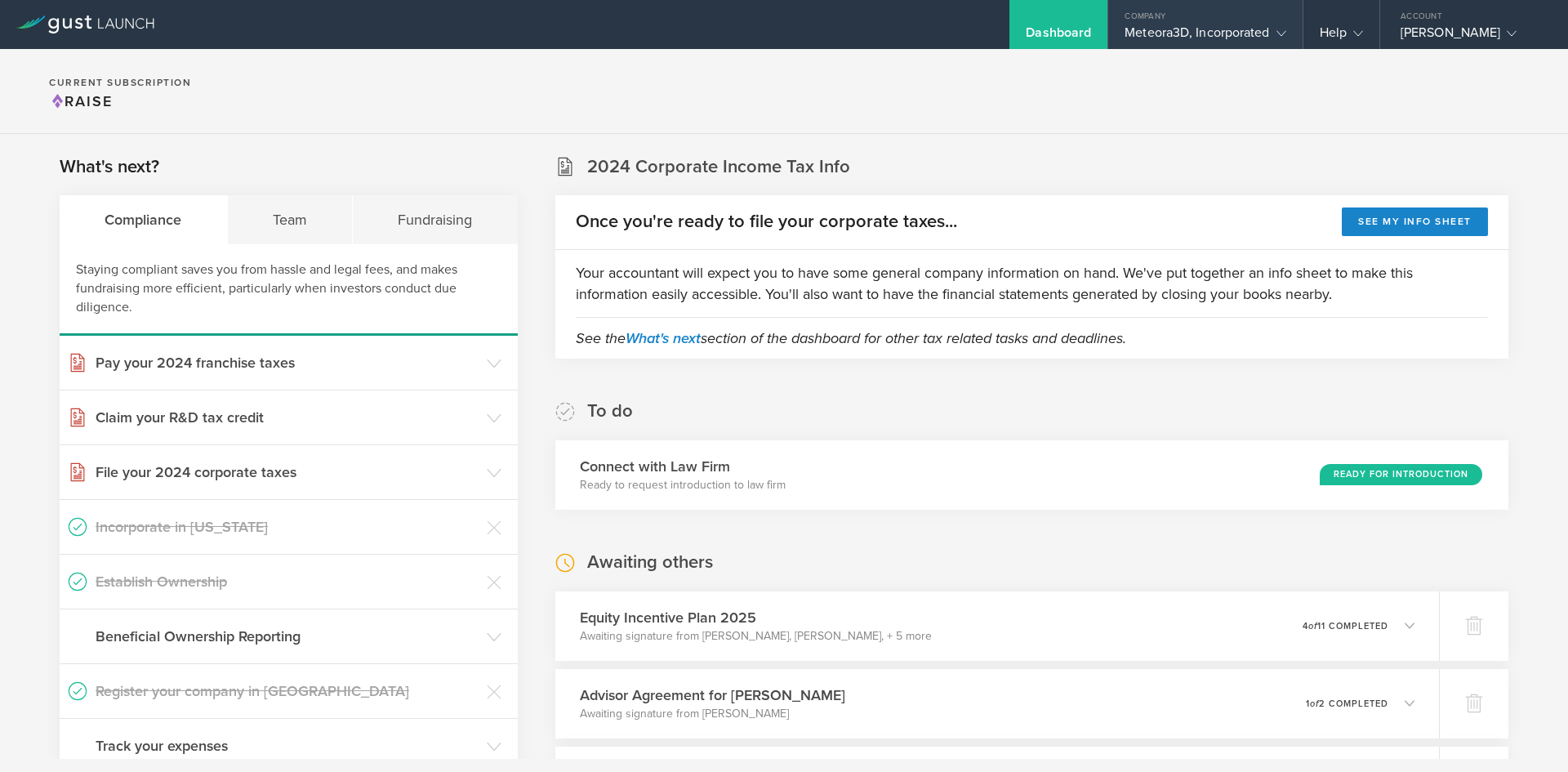
click at [1172, 34] on div "Meteora3D, Incorporated" at bounding box center [1205, 37] width 161 height 25
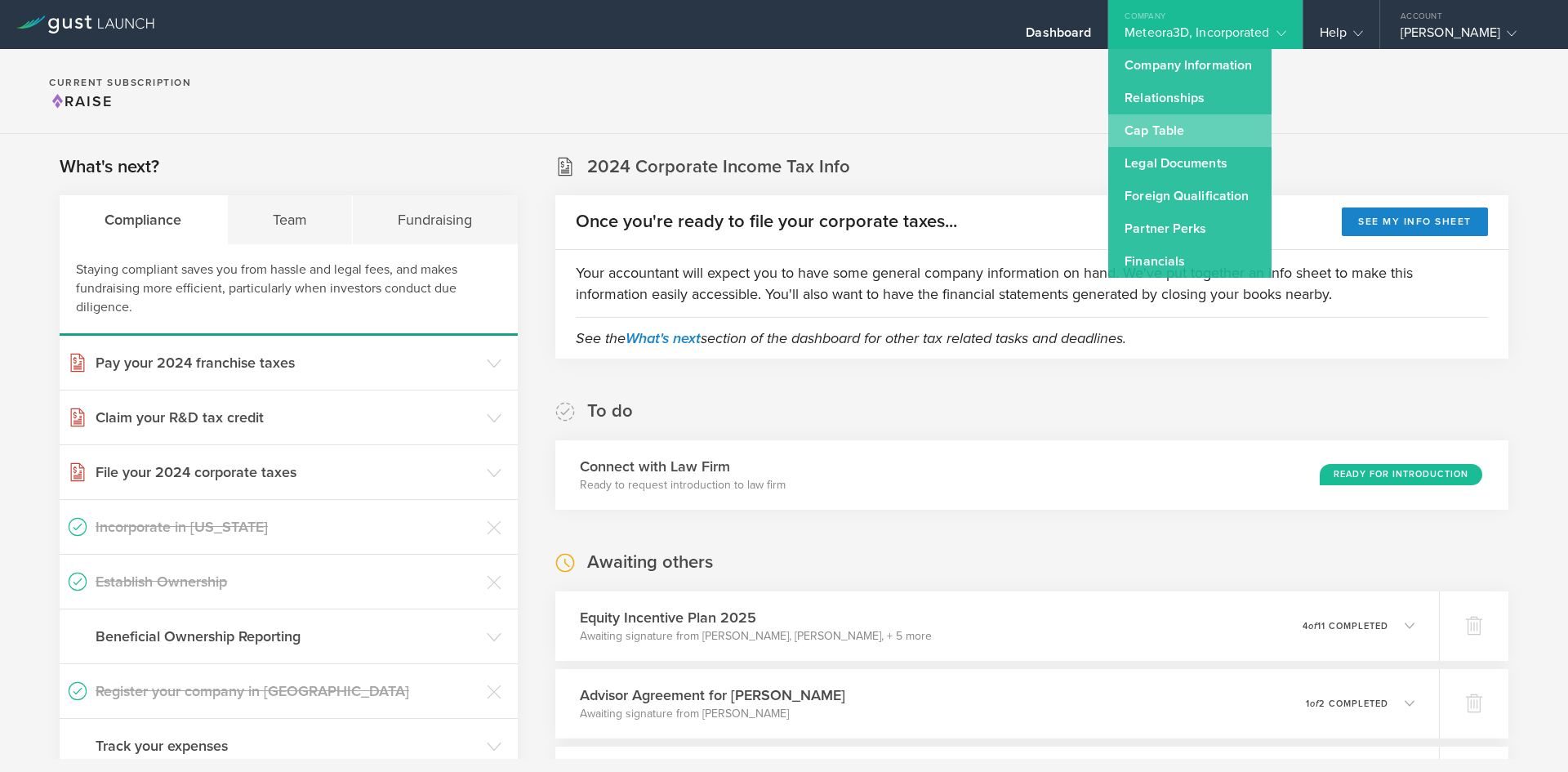
click at [1171, 131] on link "Cap Table" at bounding box center [1190, 131] width 164 height 33
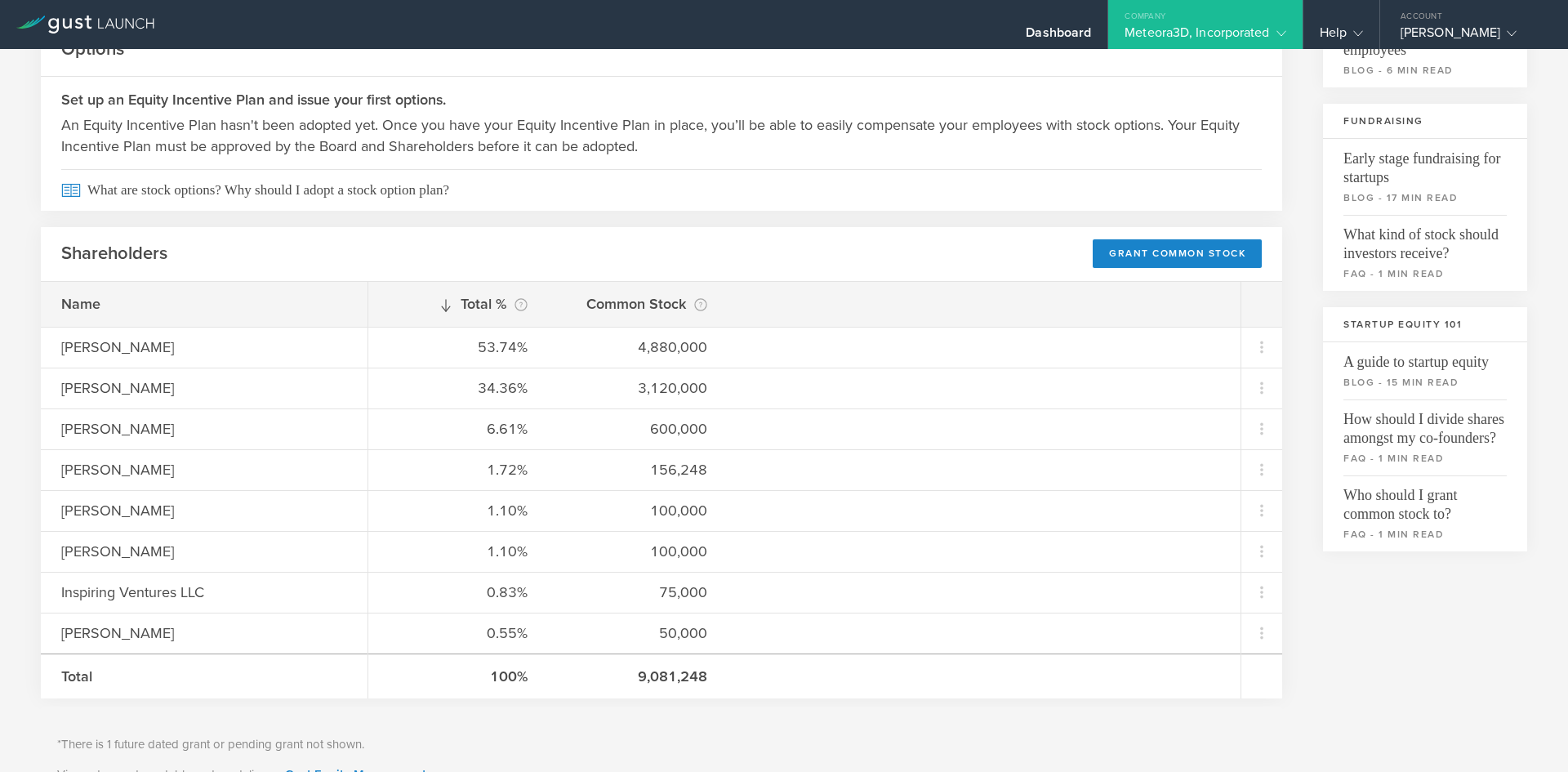
scroll to position [268, 0]
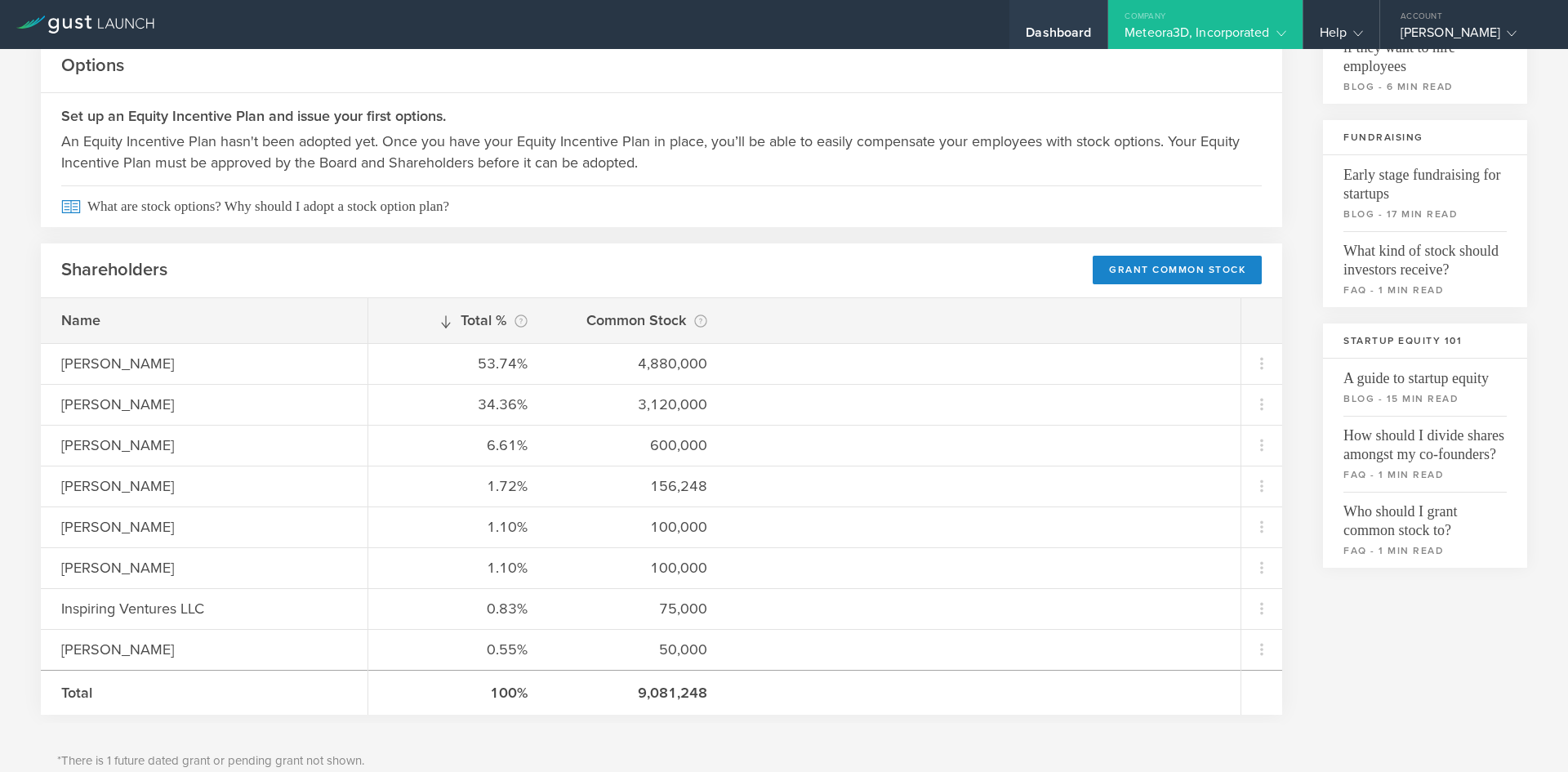
click at [1063, 38] on div "Dashboard" at bounding box center [1058, 37] width 65 height 25
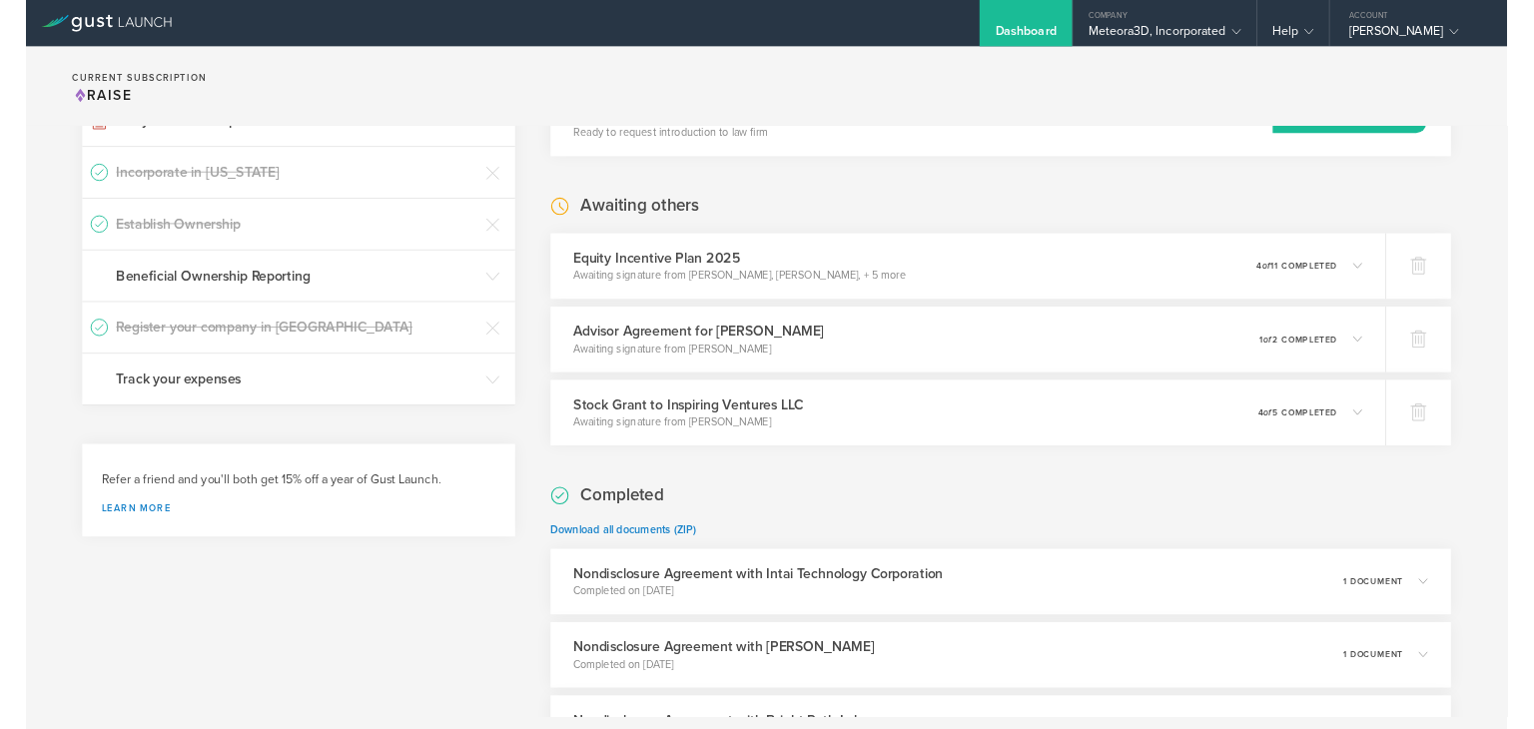
scroll to position [401, 0]
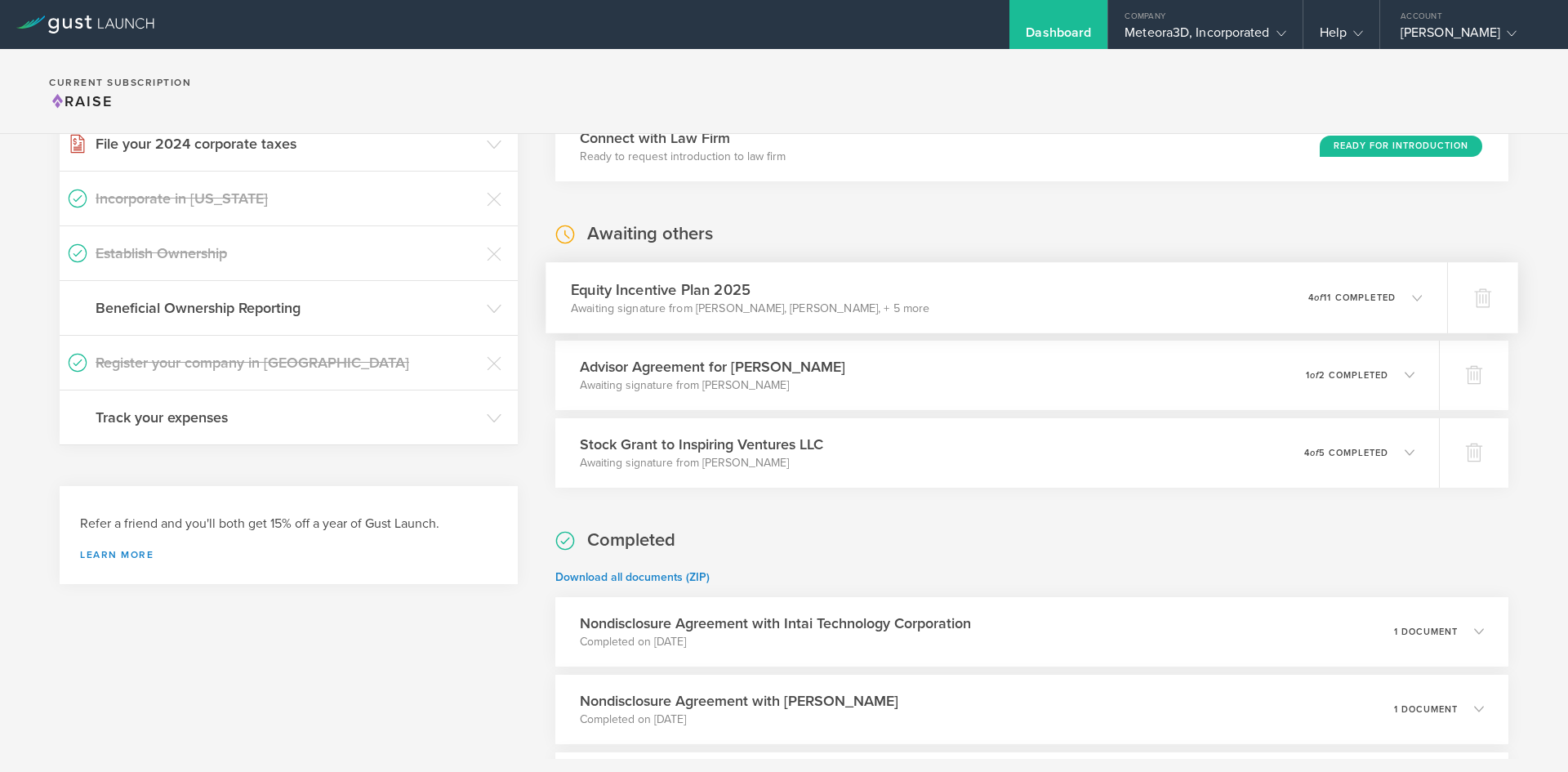
click at [1368, 315] on div "Equity Incentive Plan 2025 Awaiting signature from Gaurav Manchanda, John Harri…" at bounding box center [996, 298] width 901 height 71
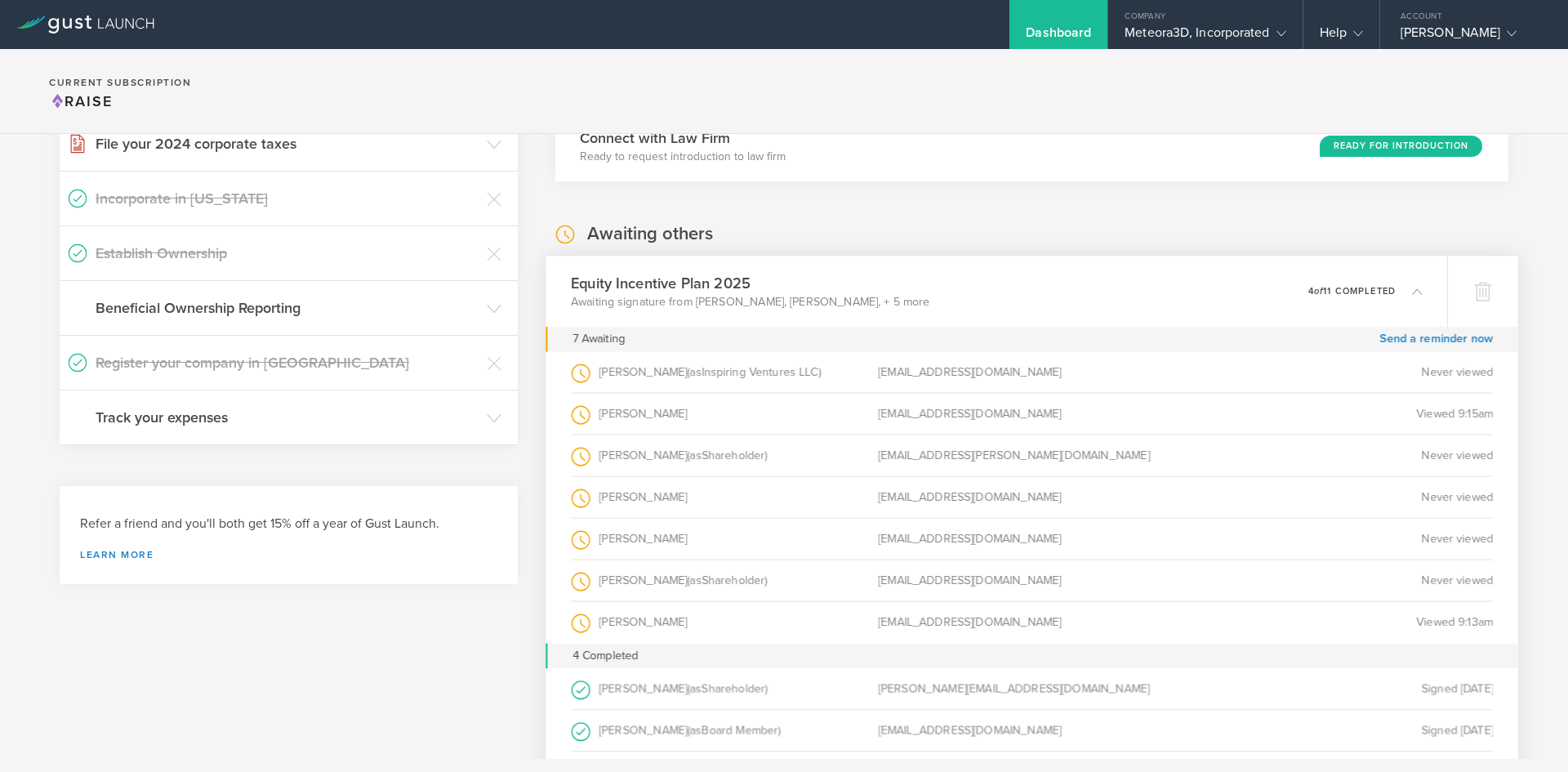
click at [1368, 291] on p "4 of 11 completed" at bounding box center [1352, 290] width 88 height 9
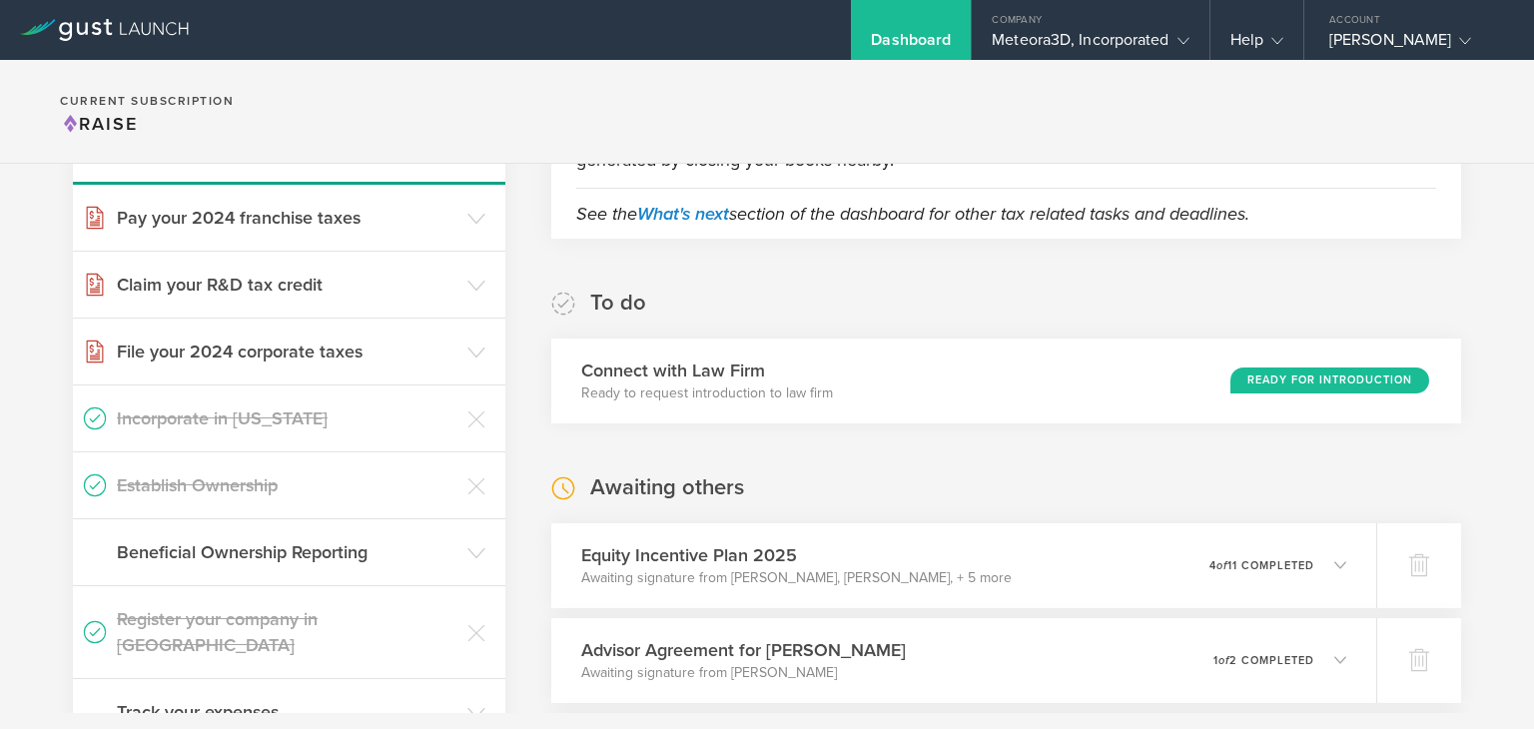
scroll to position [367, 0]
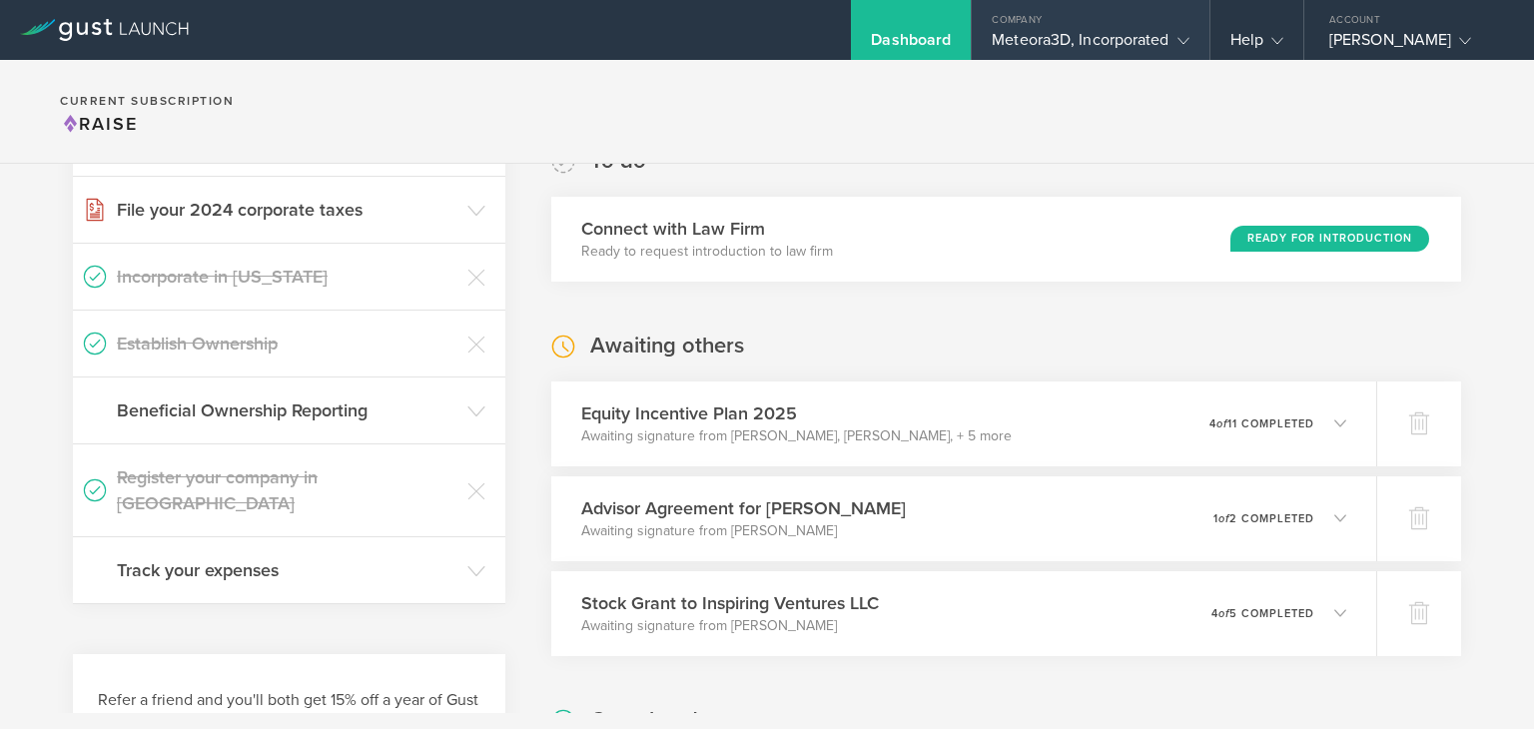
click at [1085, 7] on div "Company" at bounding box center [1089, 15] width 237 height 30
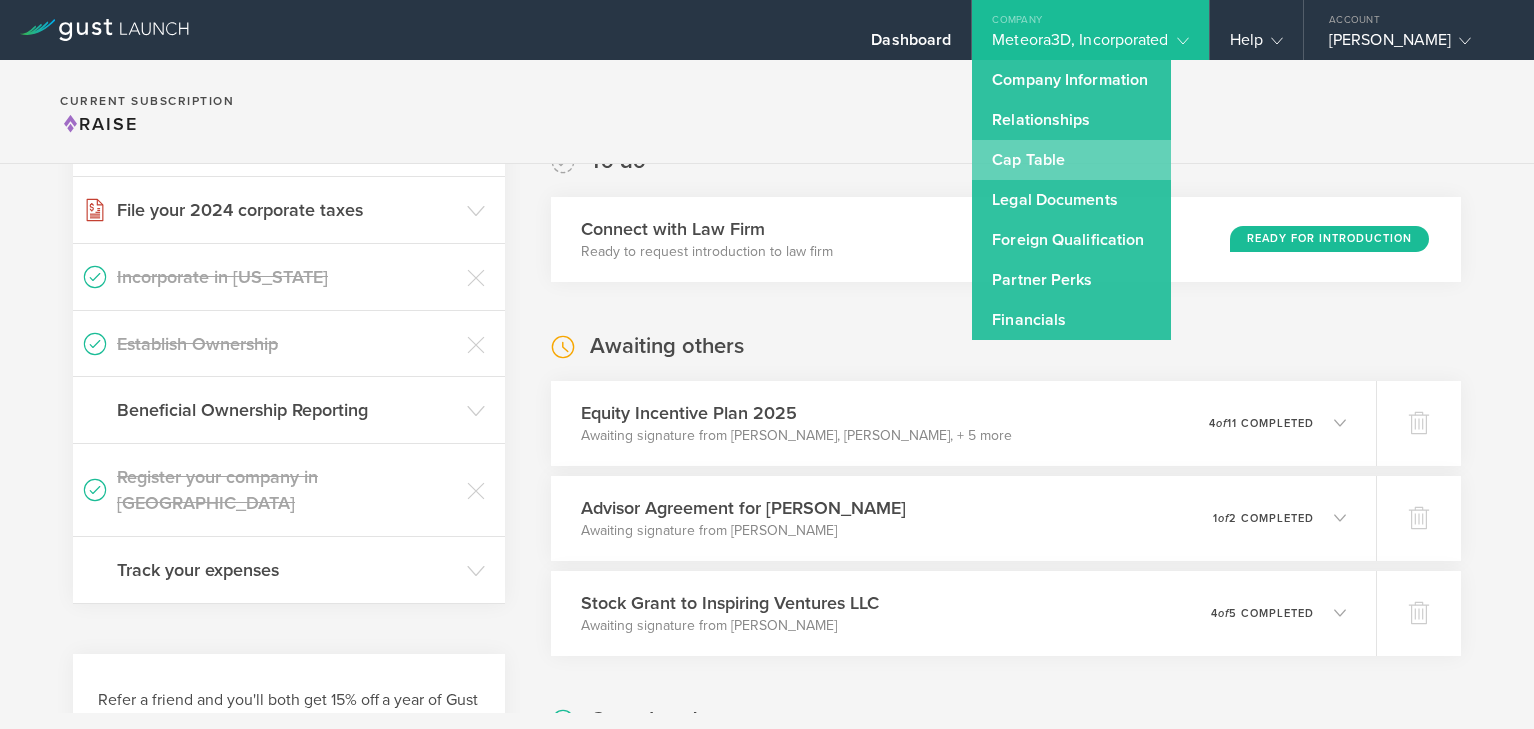
click at [1050, 169] on link "Cap Table" at bounding box center [1071, 160] width 200 height 40
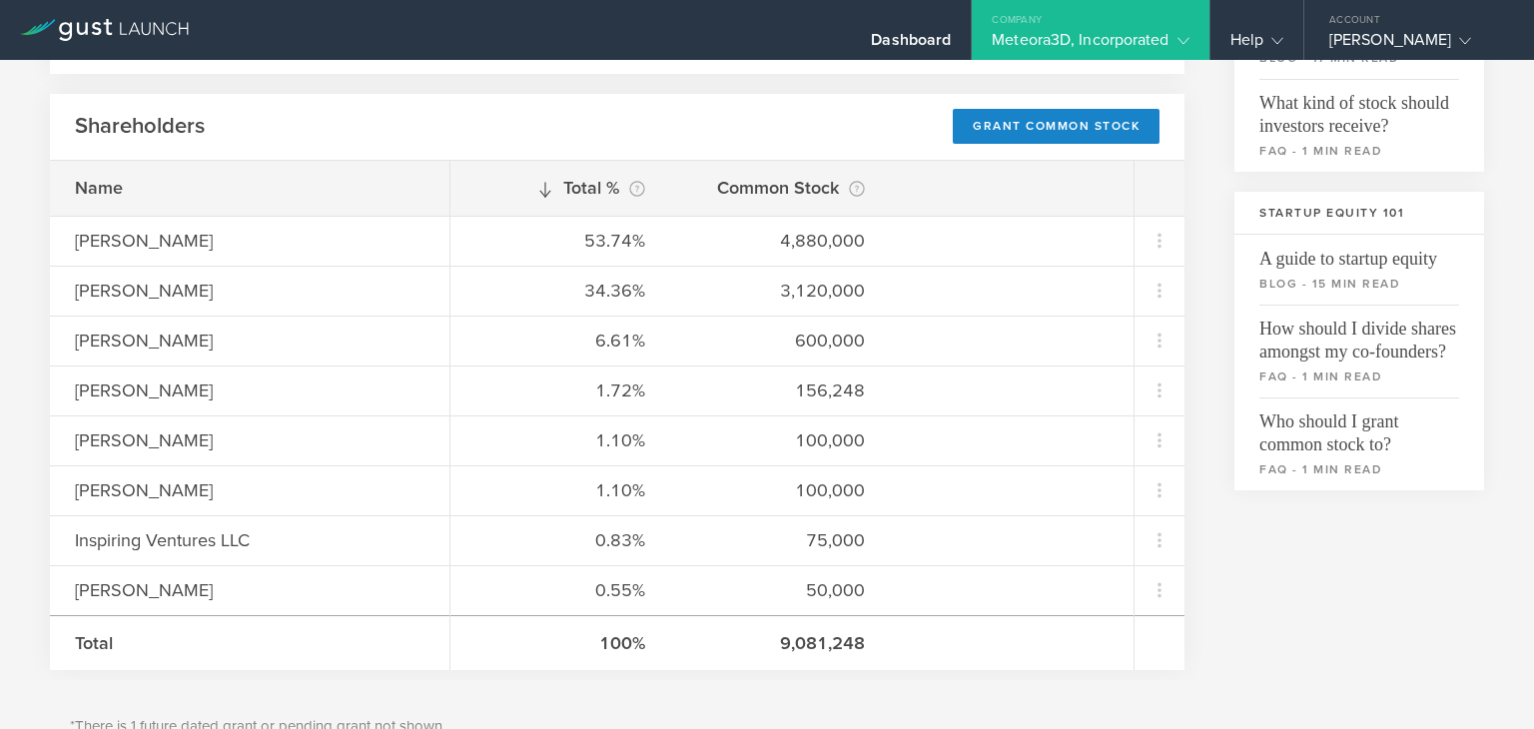
scroll to position [541, 0]
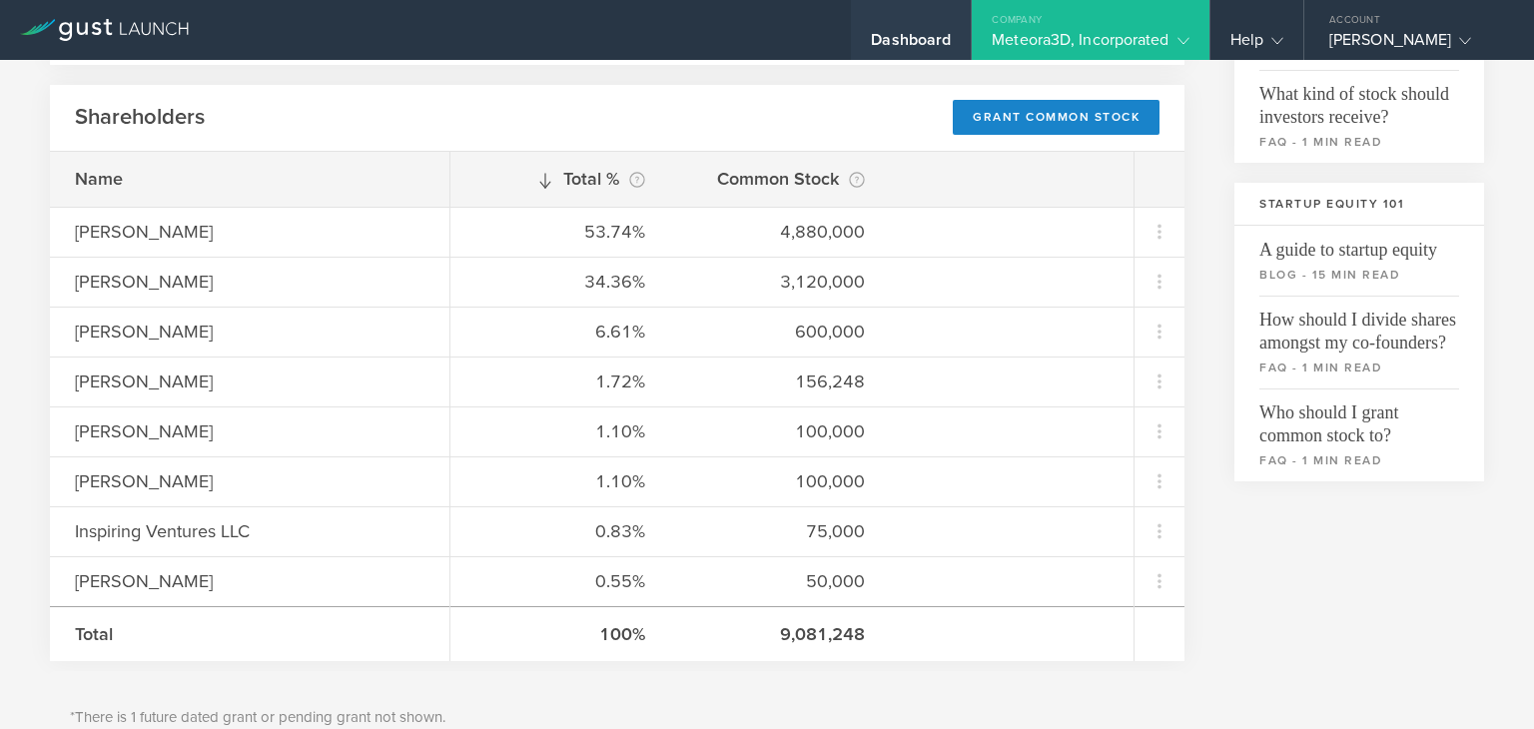
click at [887, 38] on div "Dashboard" at bounding box center [911, 45] width 80 height 30
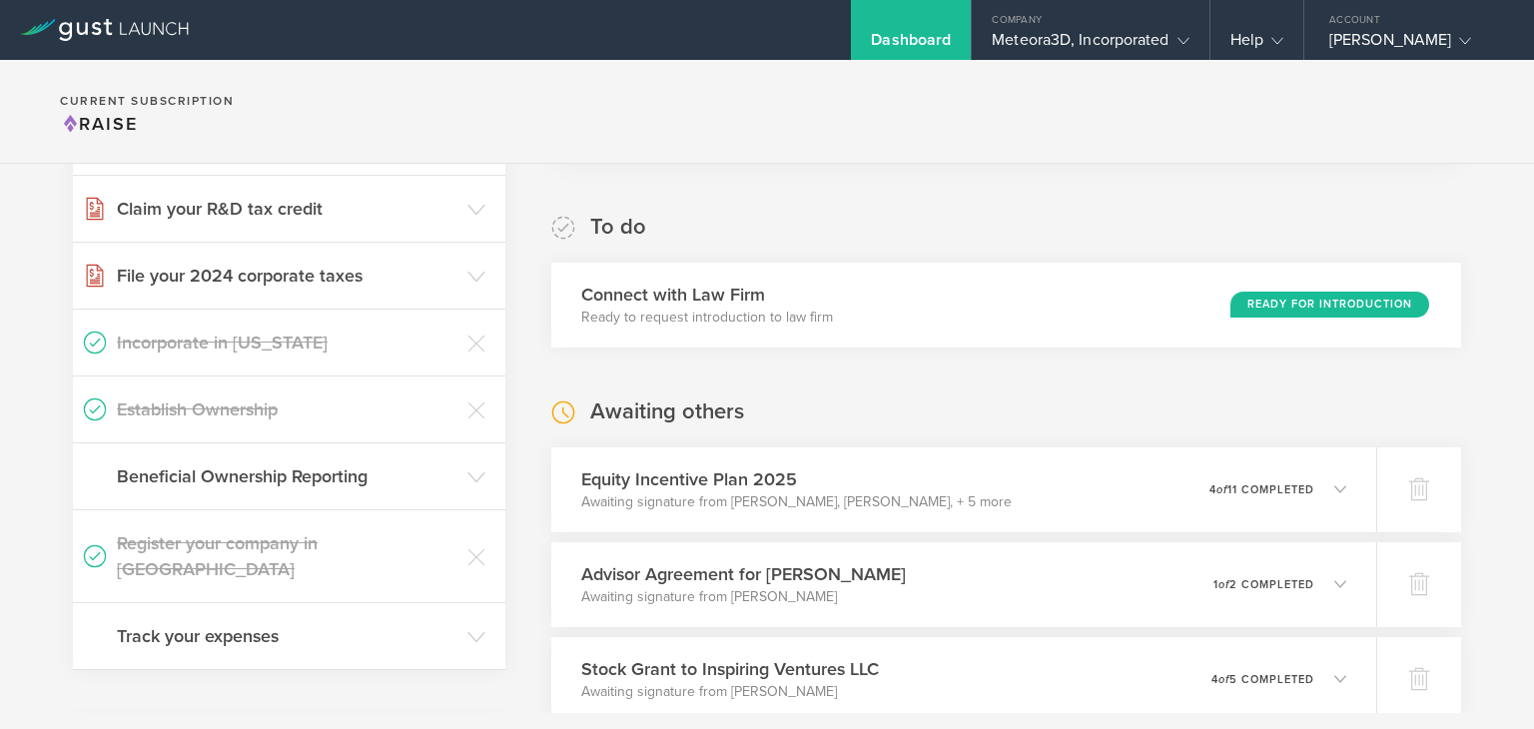
scroll to position [378, 0]
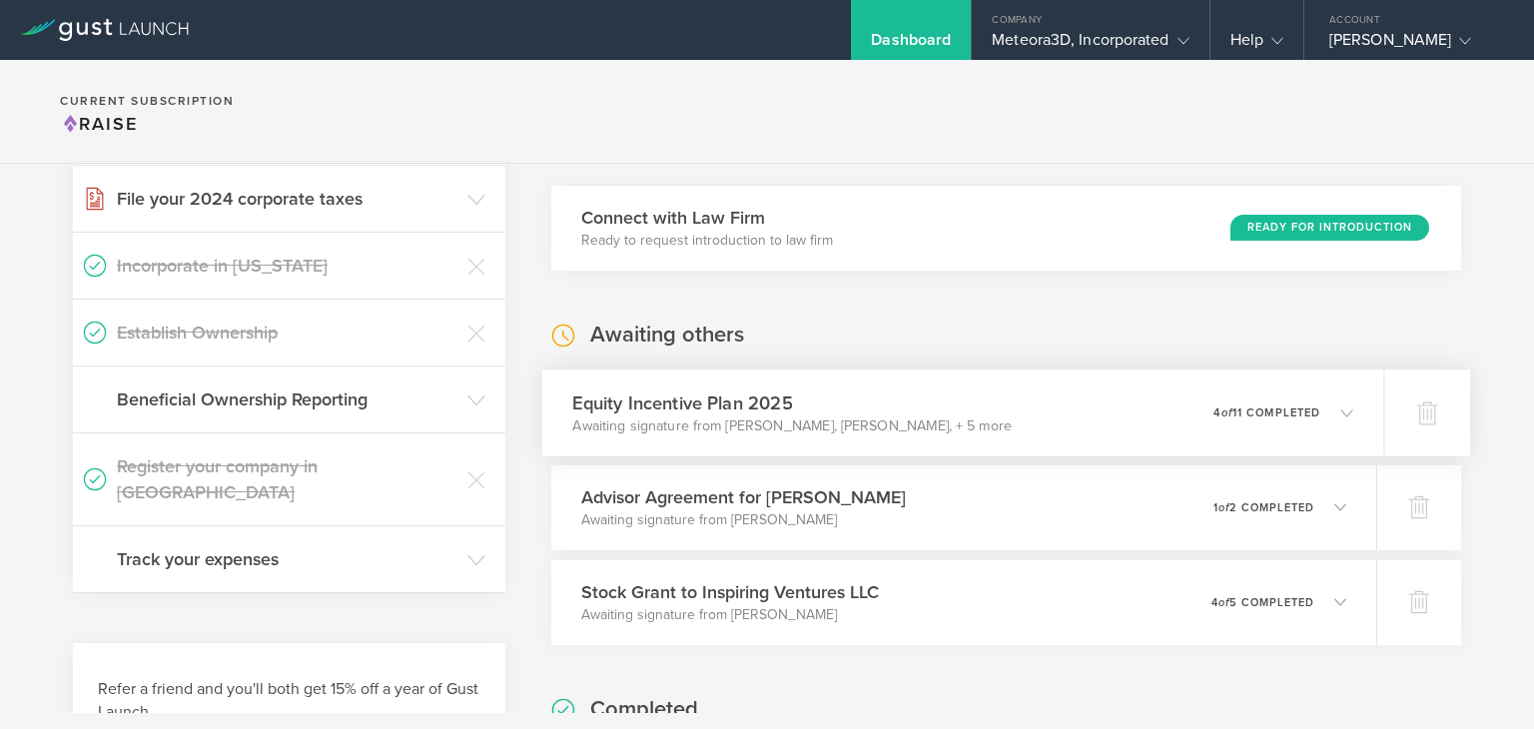
click at [1338, 400] on div "Equity Incentive Plan 2025 Awaiting signature from Gaurav Manchanda, John Harri…" at bounding box center [963, 412] width 842 height 87
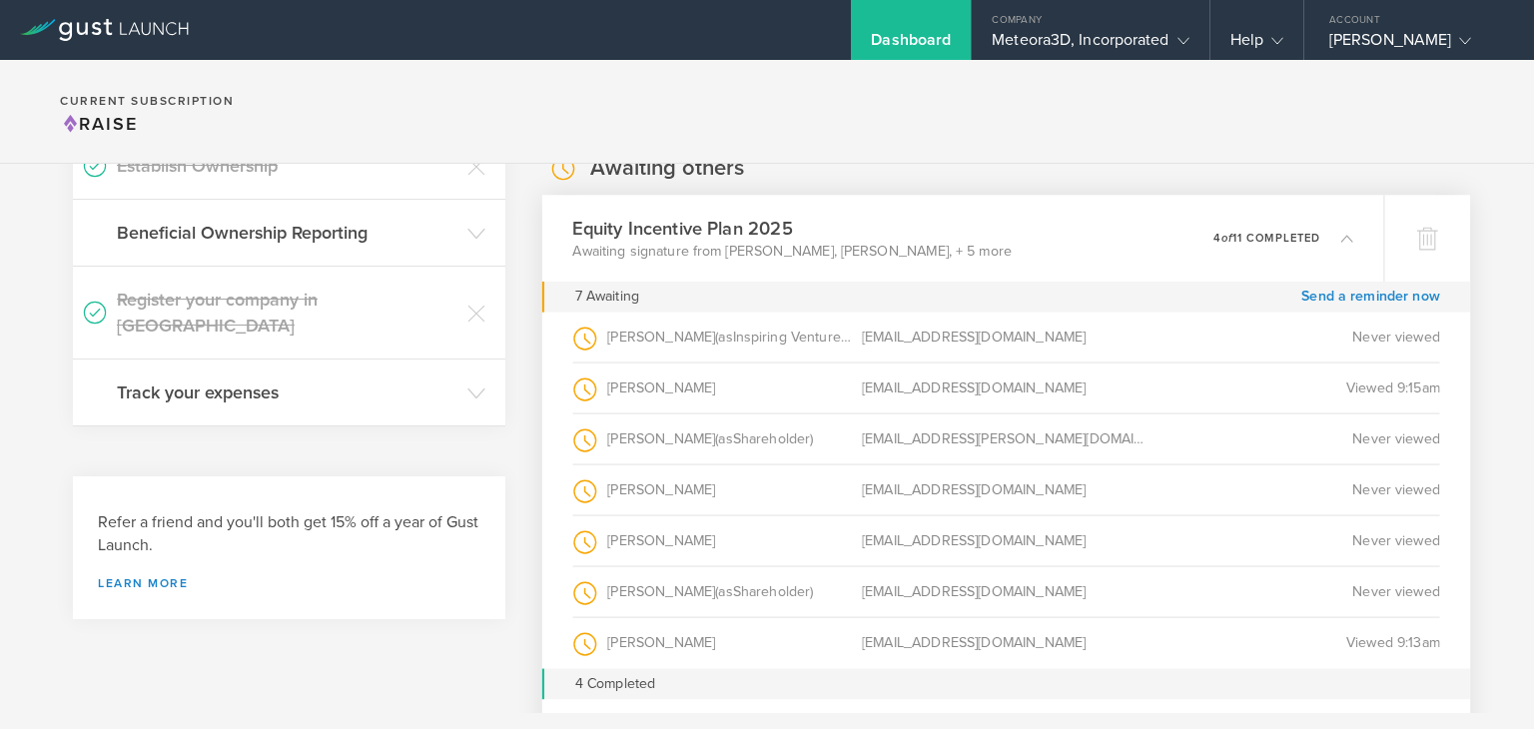
scroll to position [569, 0]
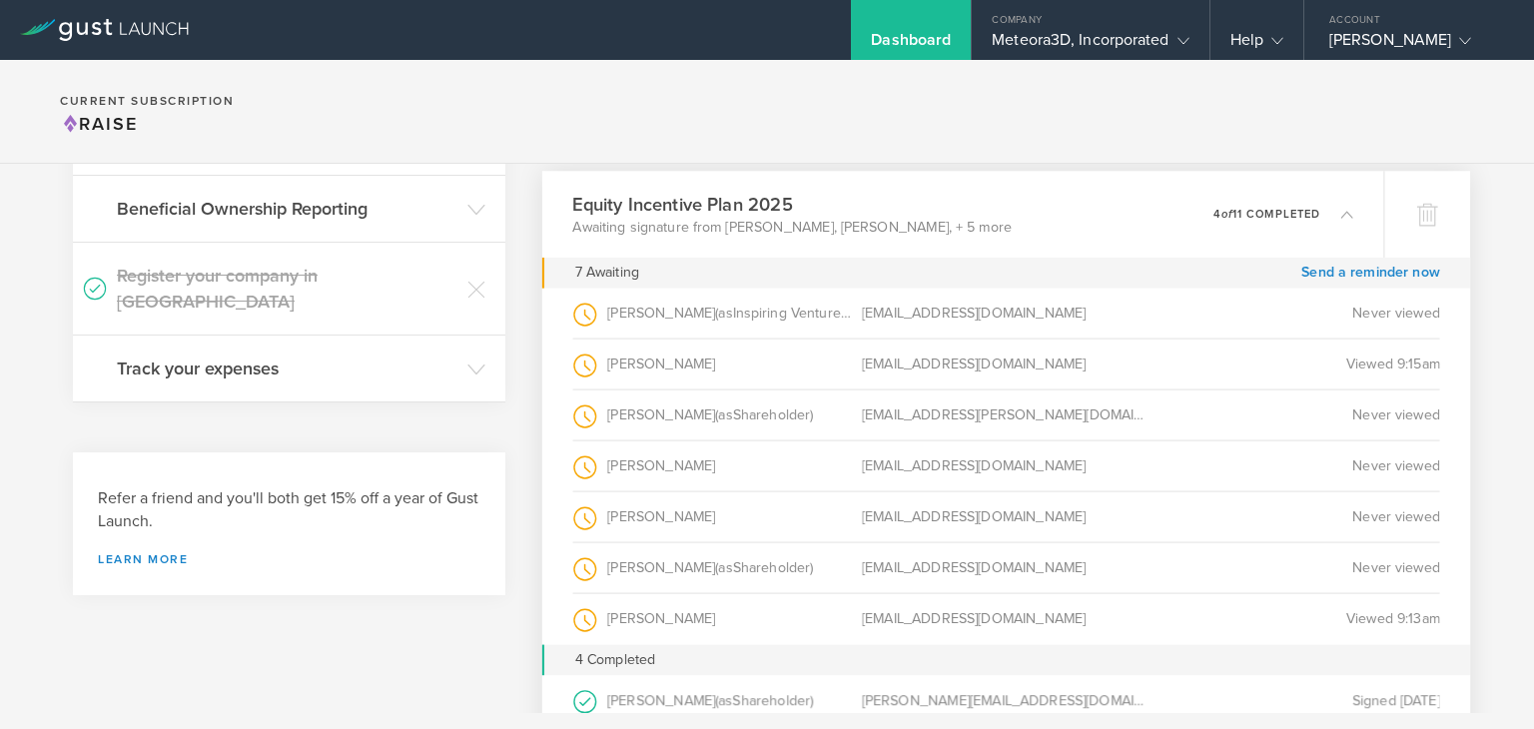
click at [1320, 216] on icon at bounding box center [1336, 214] width 33 height 18
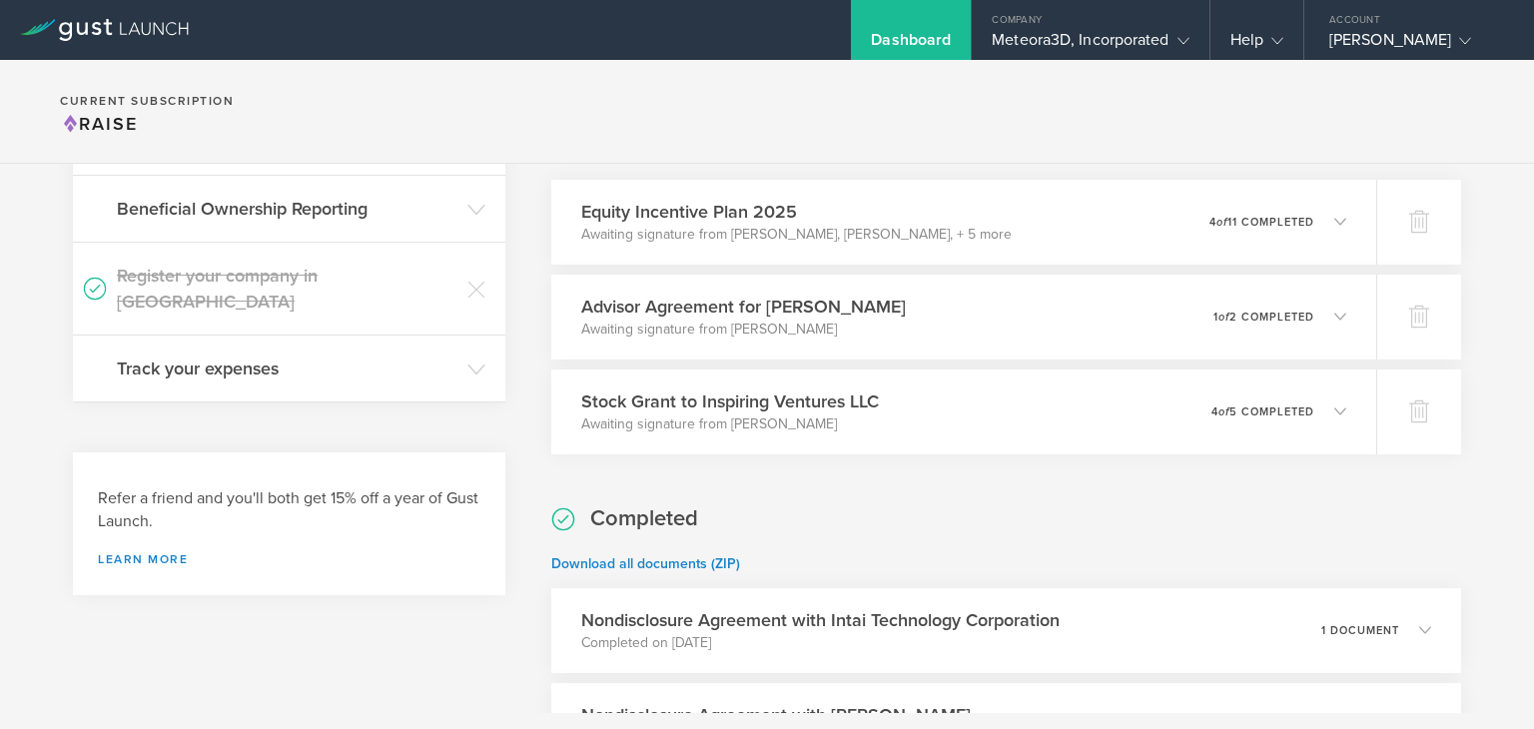
scroll to position [0, 0]
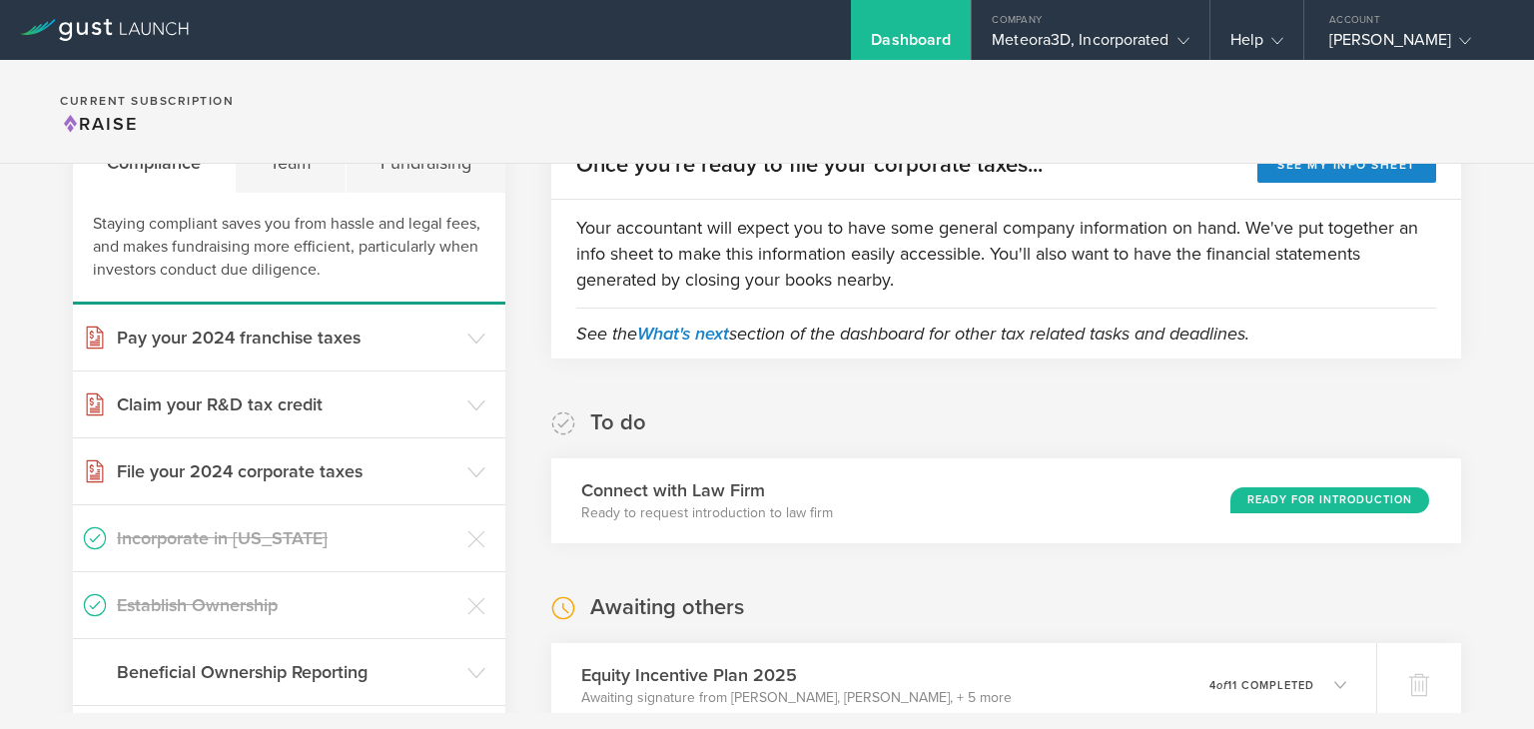
scroll to position [215, 0]
